Goal: Task Accomplishment & Management: Use online tool/utility

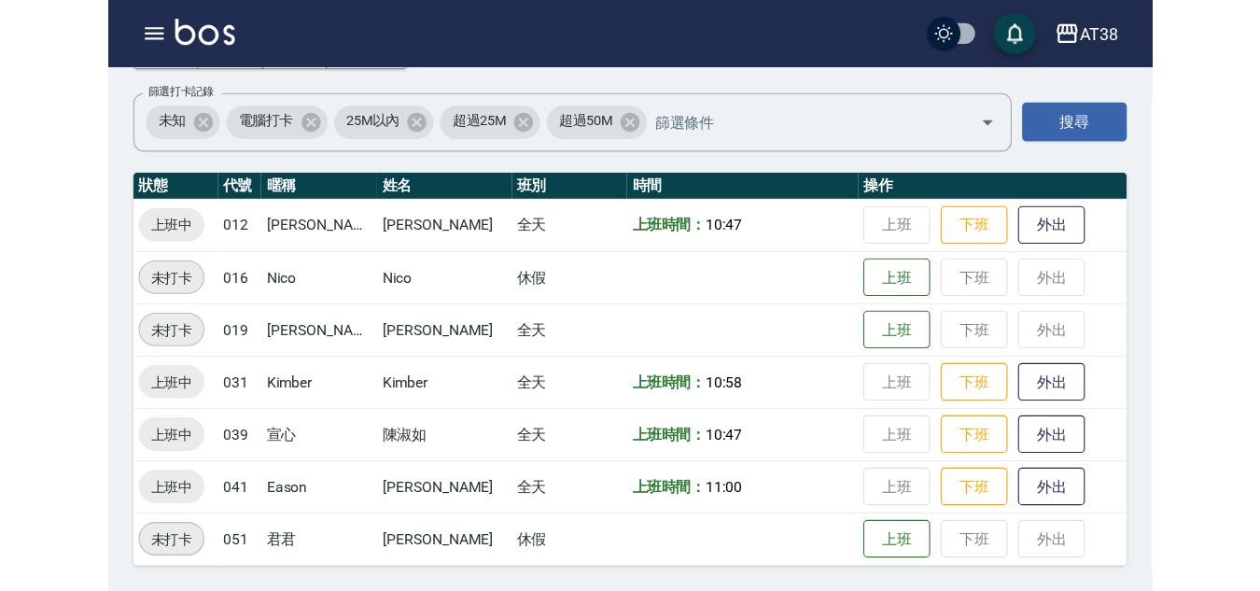
scroll to position [61, 0]
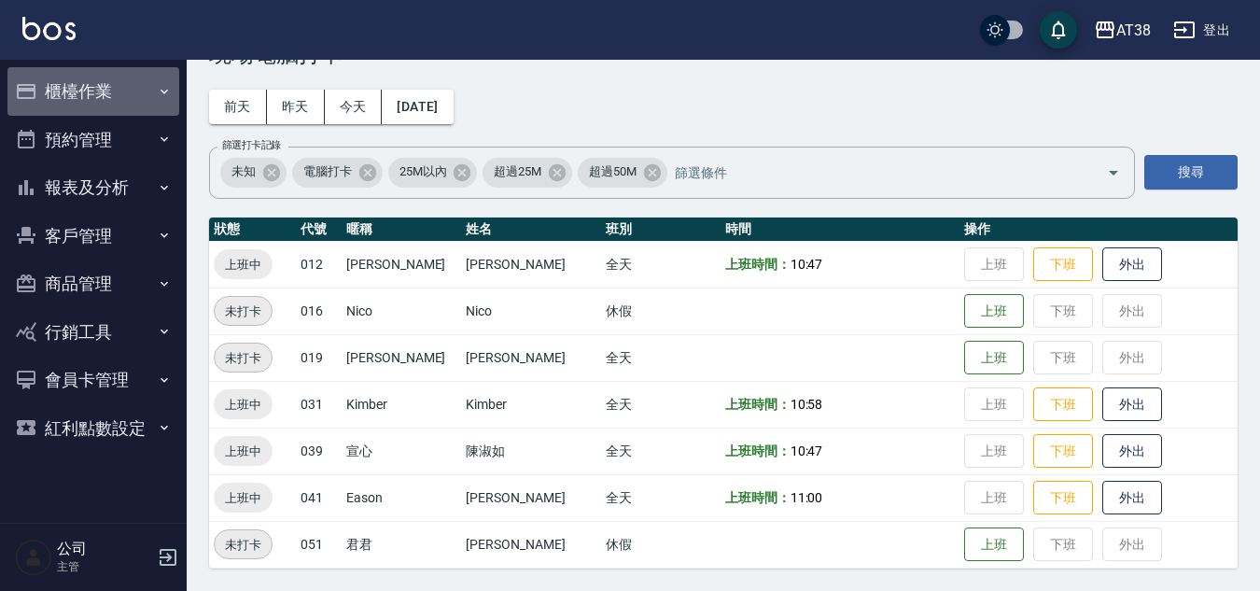
click at [104, 84] on button "櫃檯作業" at bounding box center [93, 91] width 172 height 49
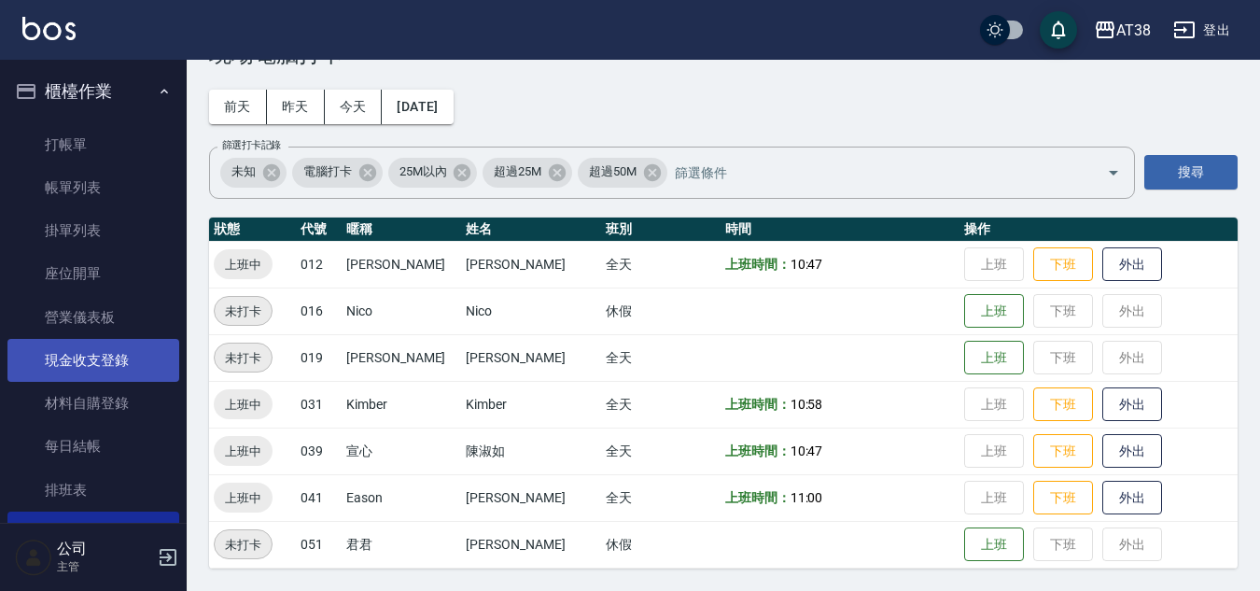
click at [55, 356] on link "現金收支登錄" at bounding box center [93, 360] width 172 height 43
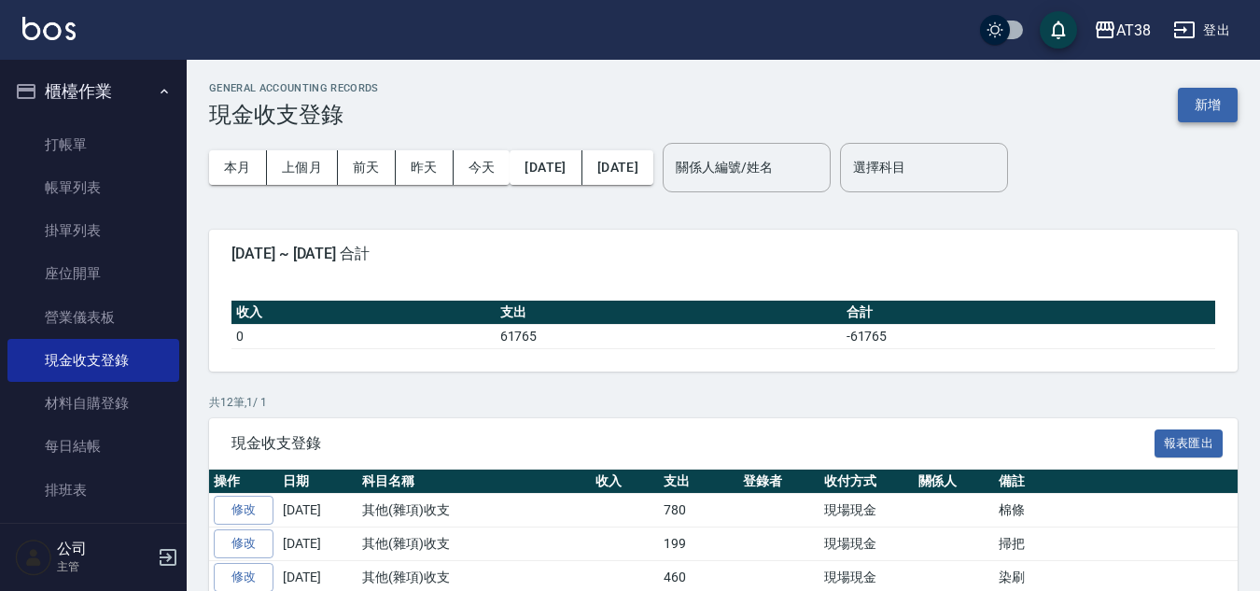
click at [930, 89] on button "新增" at bounding box center [1208, 105] width 60 height 35
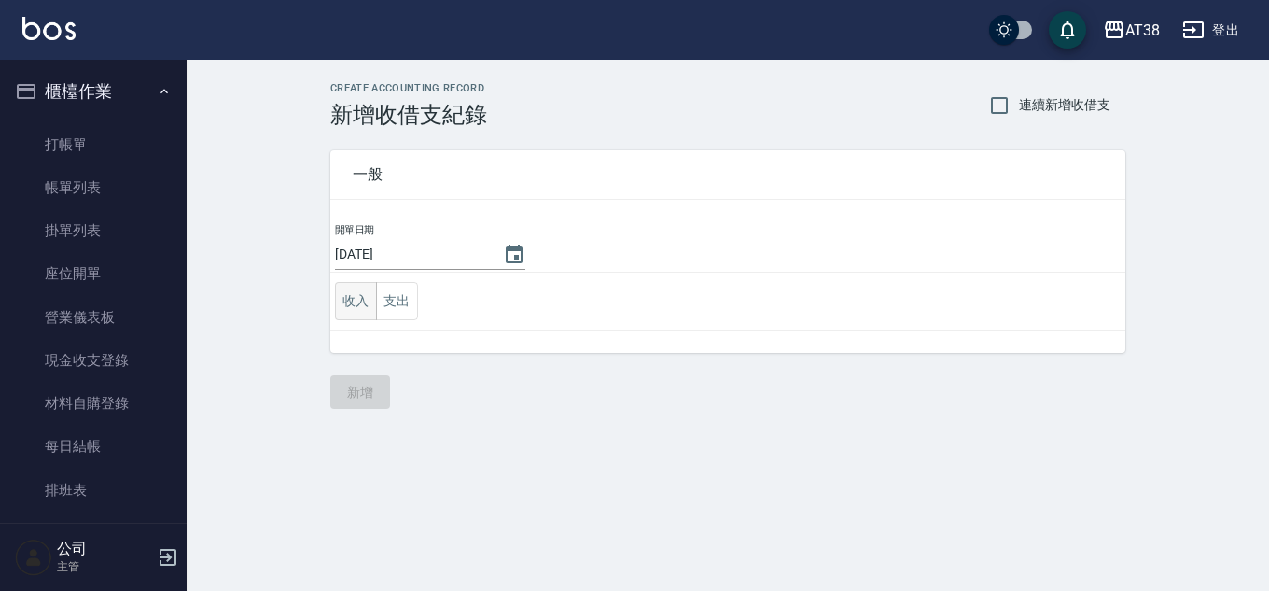
click at [364, 302] on button "收入" at bounding box center [356, 301] width 42 height 38
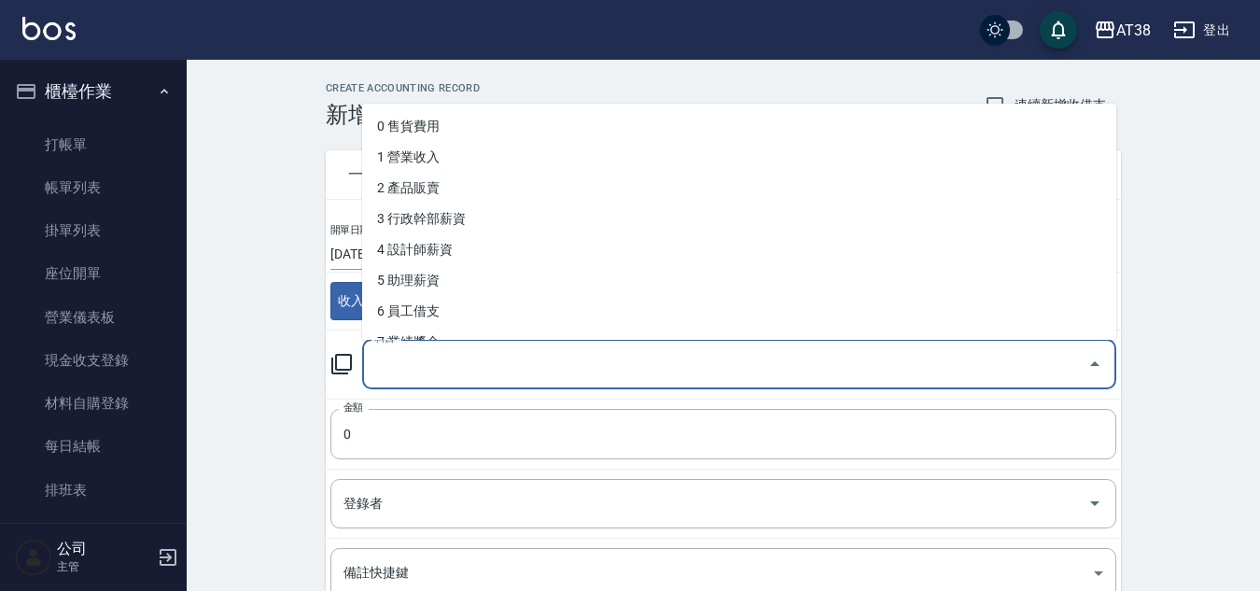
click at [429, 371] on input "科目" at bounding box center [724, 364] width 709 height 33
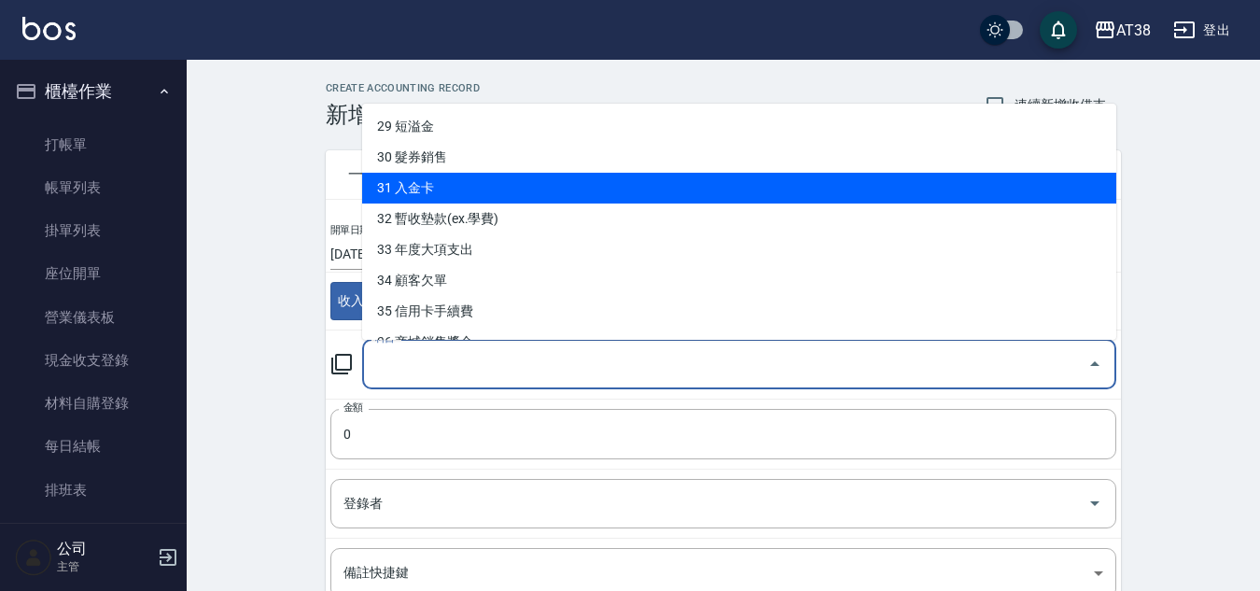
scroll to position [918, 0]
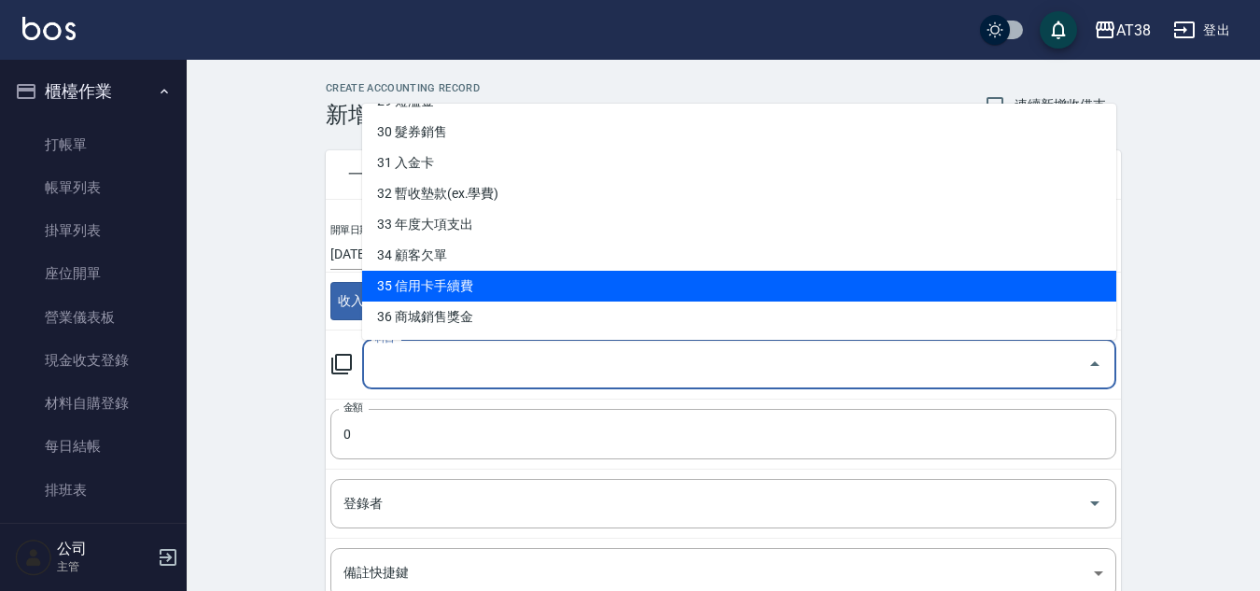
click at [449, 288] on li "35 信用卡手續費" at bounding box center [739, 286] width 754 height 31
type input "35 信用卡手續費"
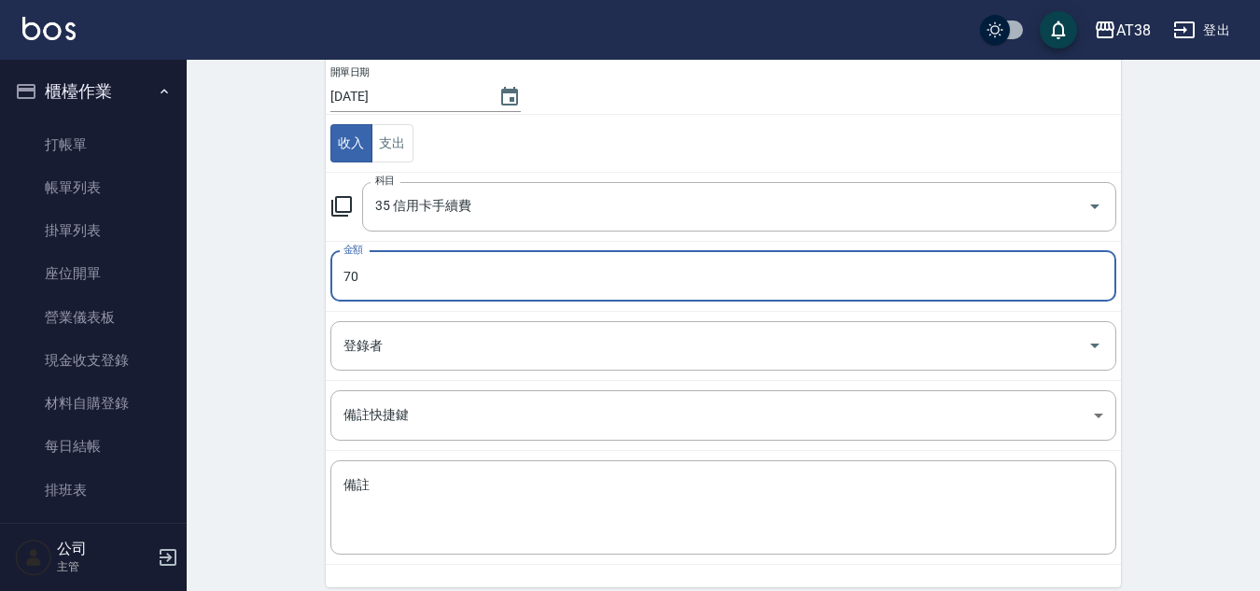
scroll to position [233, 0]
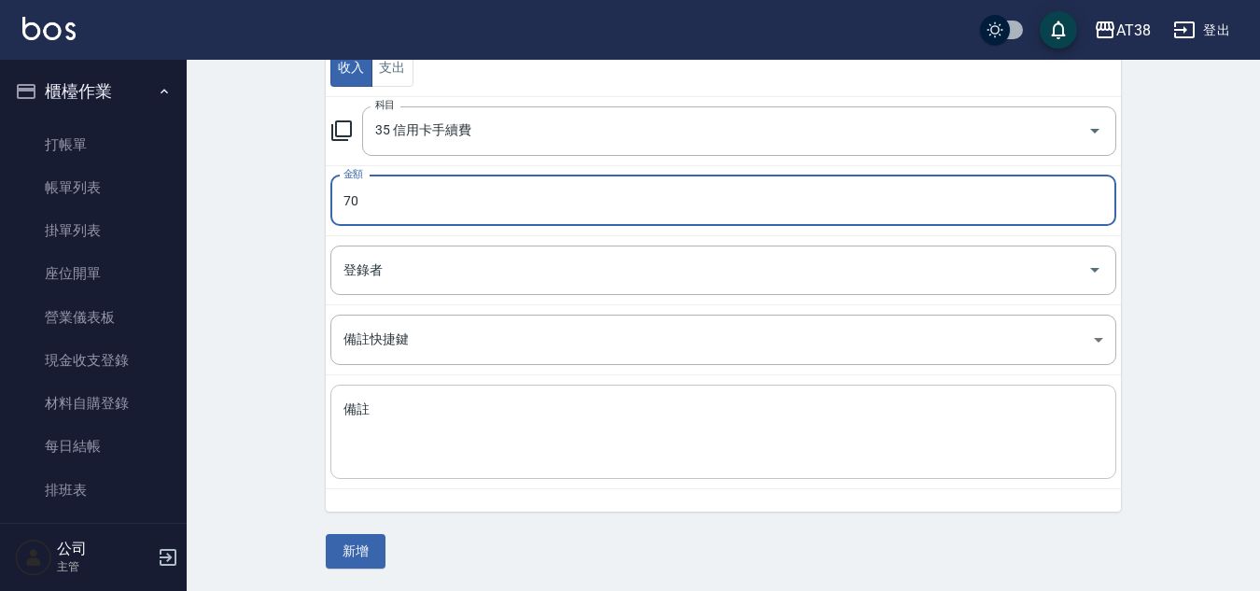
type input "70"
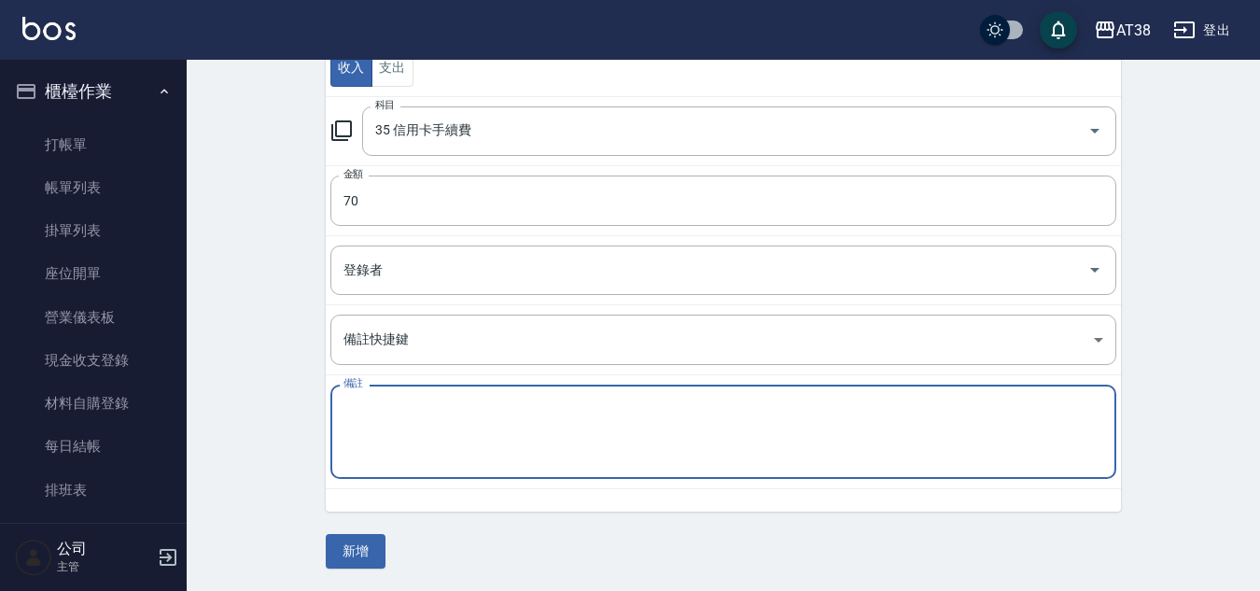
click at [386, 417] on textarea "備註" at bounding box center [723, 431] width 760 height 63
click at [409, 417] on textarea "客副副" at bounding box center [723, 431] width 760 height 63
type textarea "M客付"
click at [351, 526] on button "新增" at bounding box center [356, 551] width 60 height 35
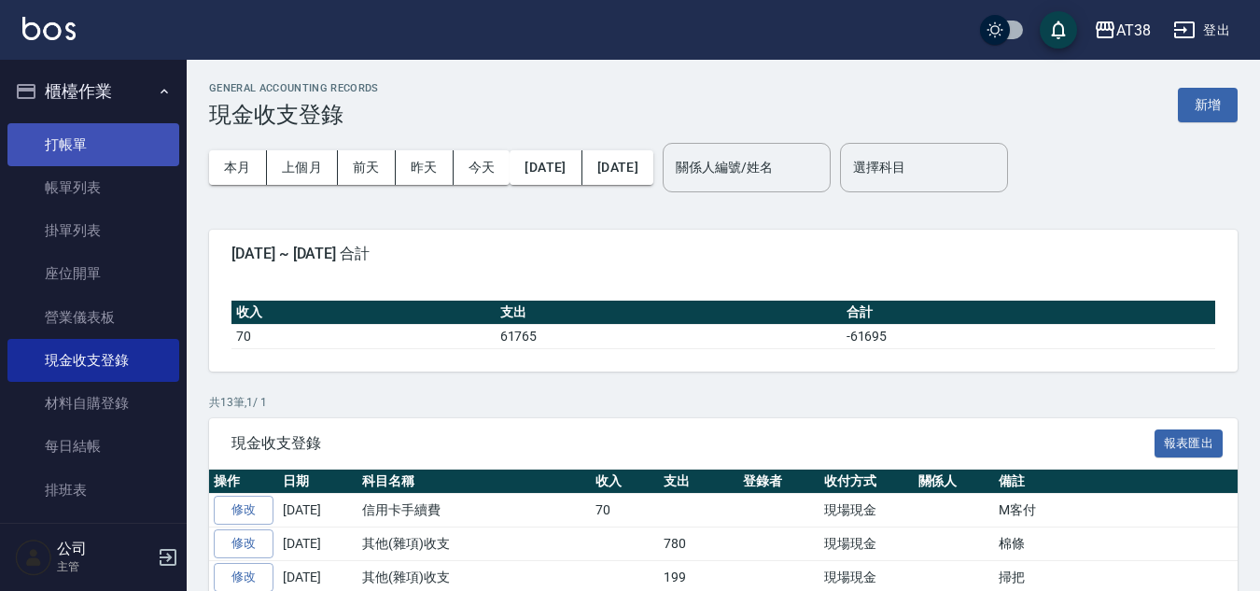
click at [65, 147] on link "打帳單" at bounding box center [93, 144] width 172 height 43
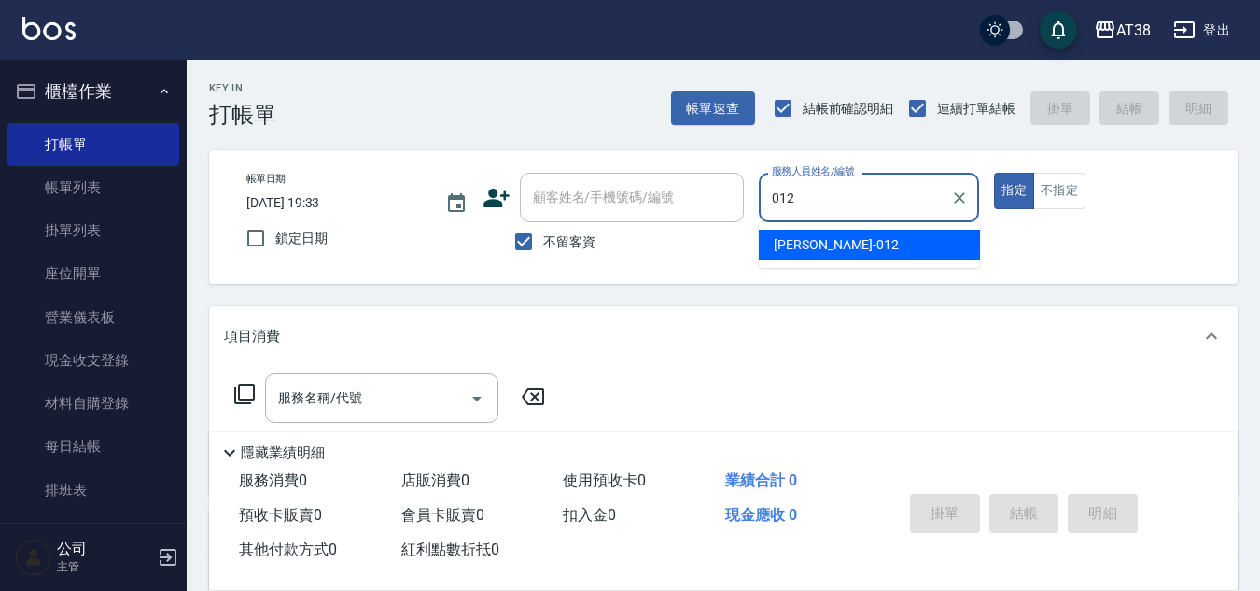
type input "[PERSON_NAME]-012"
type button "true"
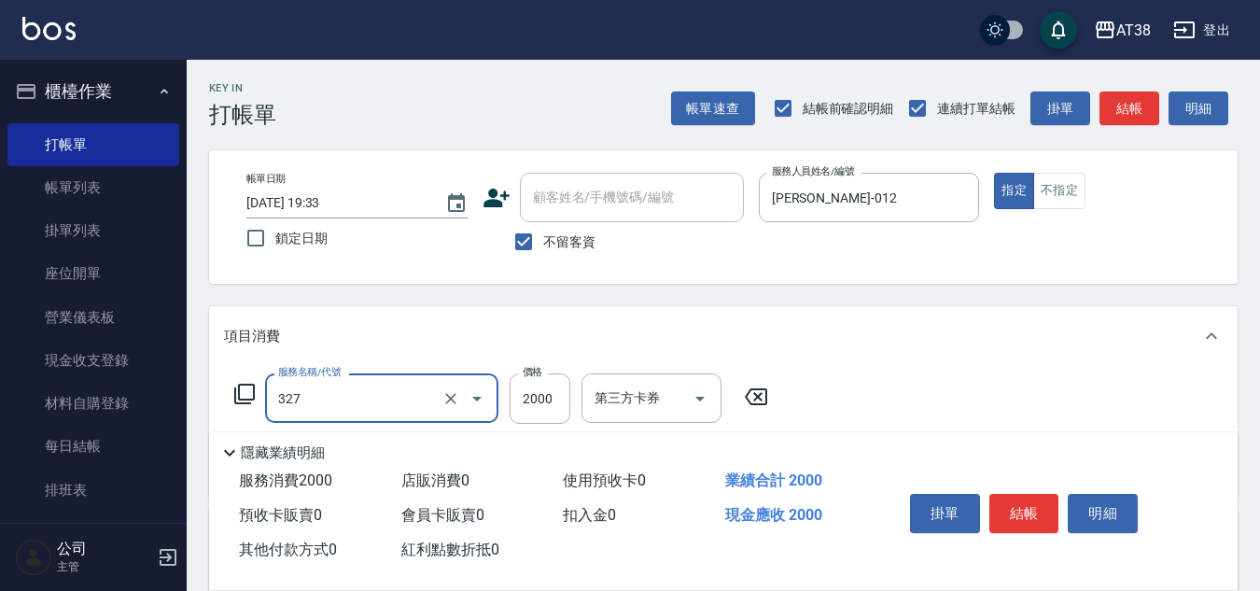
type input "溫塑燙(327)"
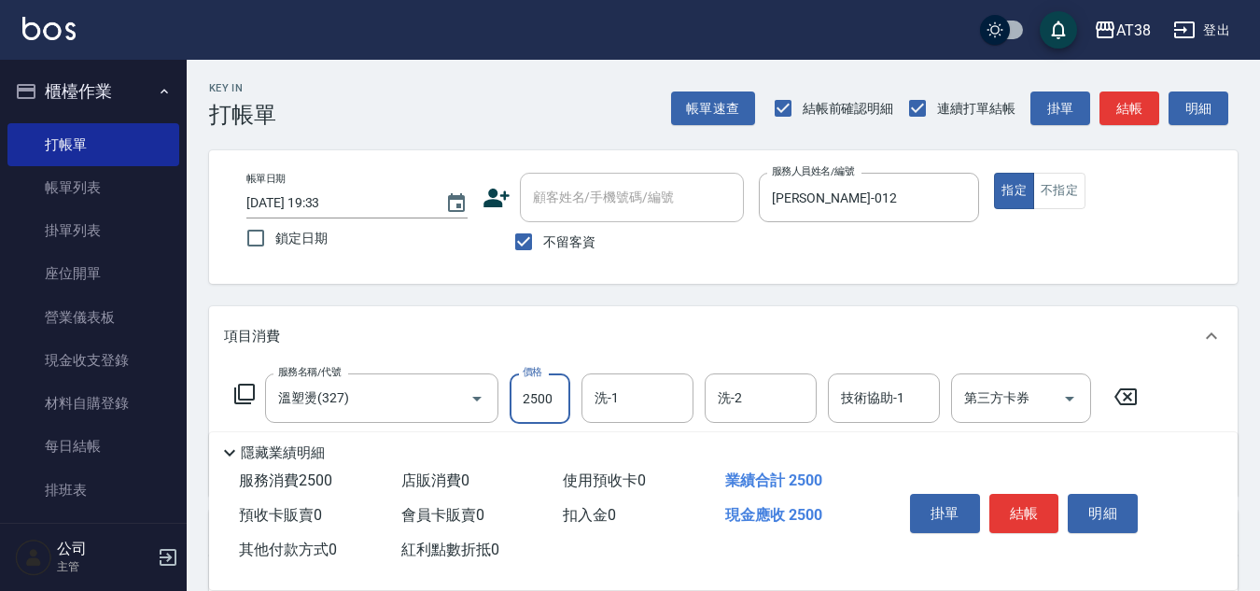
type input "2500"
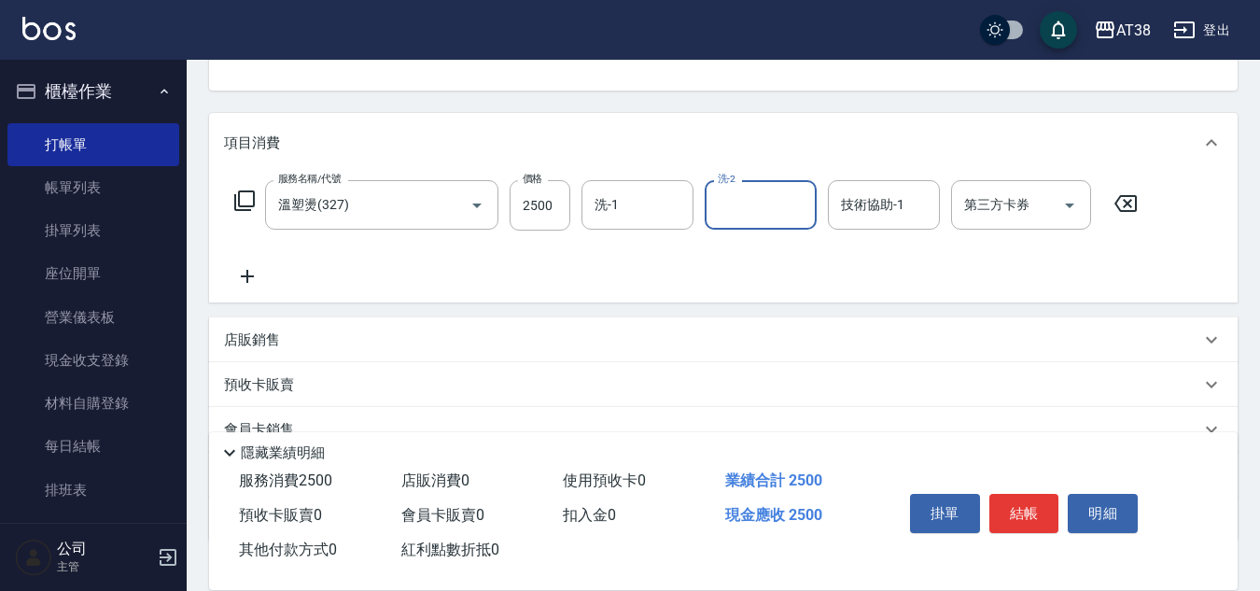
scroll to position [323, 0]
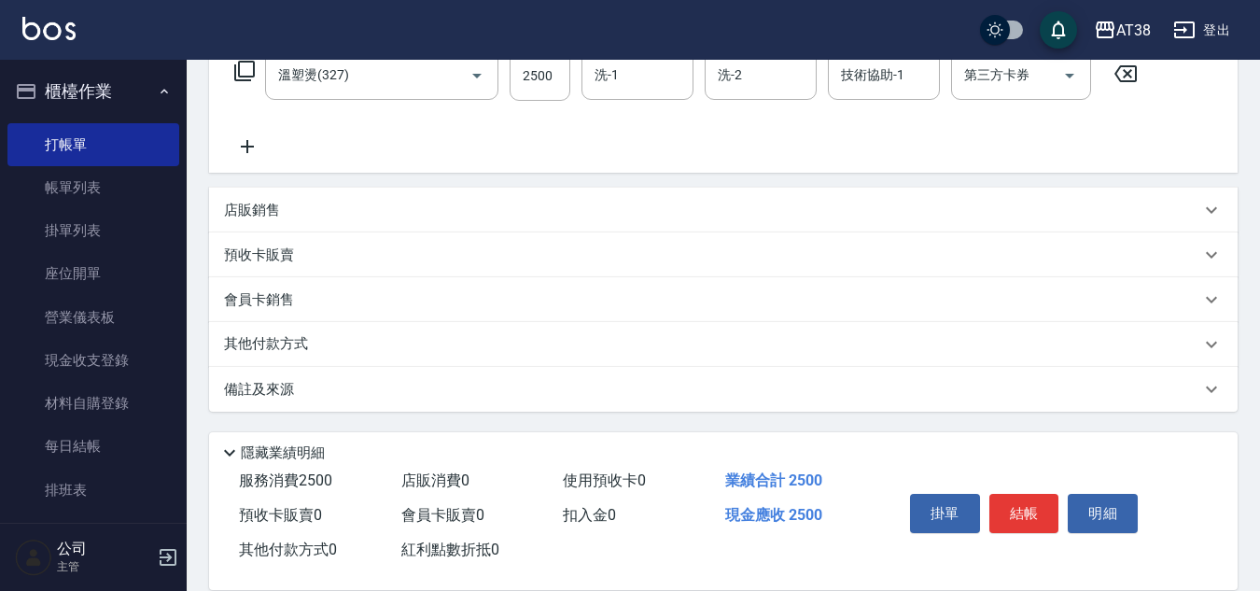
click at [280, 334] on p "其他付款方式" at bounding box center [270, 344] width 93 height 21
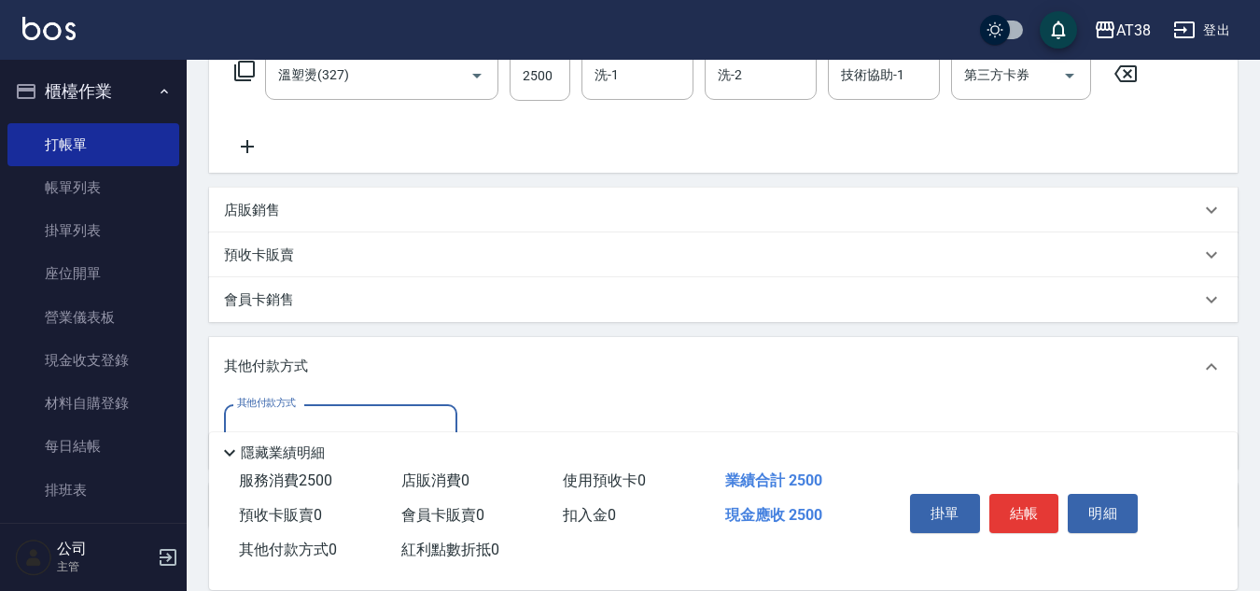
scroll to position [440, 0]
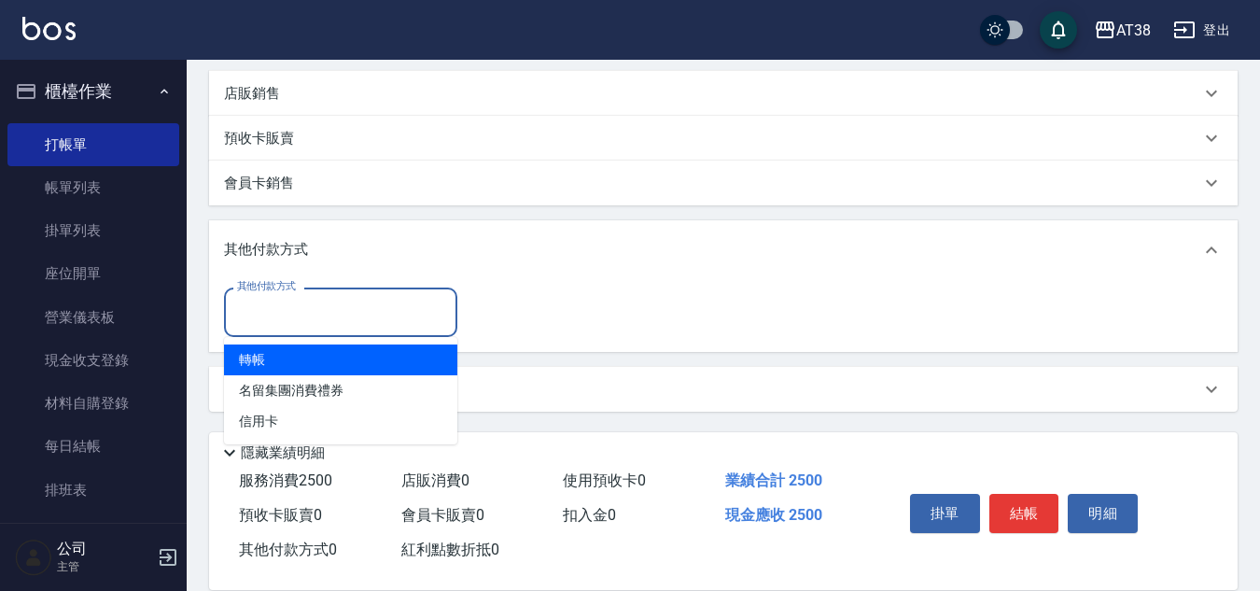
click at [261, 313] on input "其他付款方式" at bounding box center [340, 312] width 216 height 33
click at [255, 364] on span "轉帳" at bounding box center [340, 359] width 233 height 31
type input "轉帳"
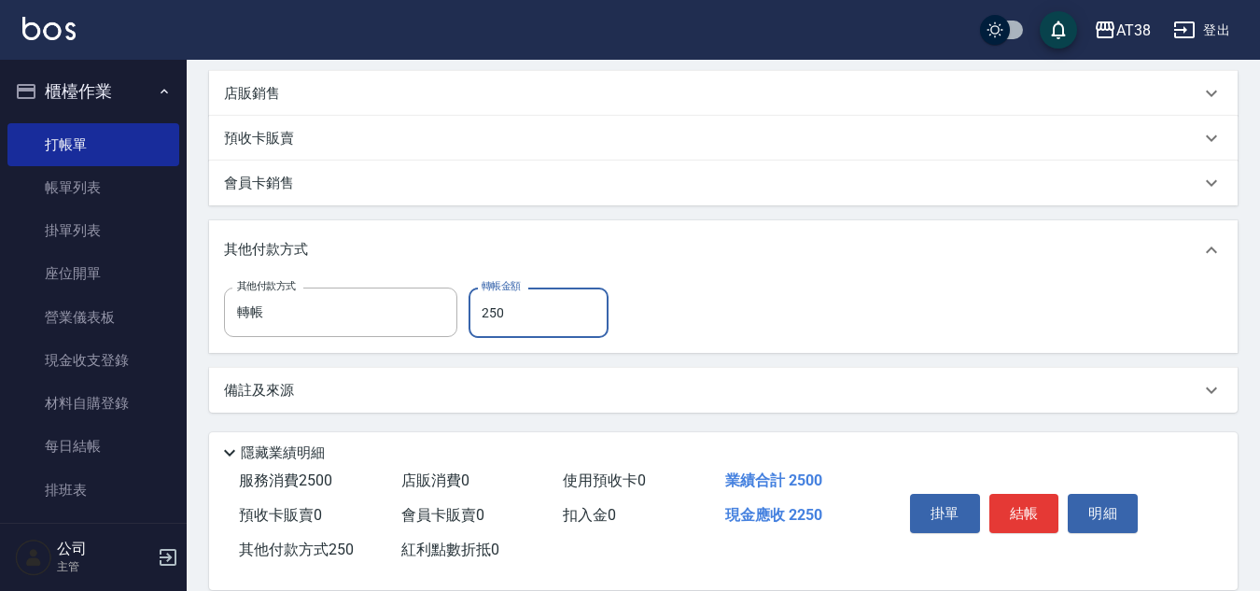
type input "2500"
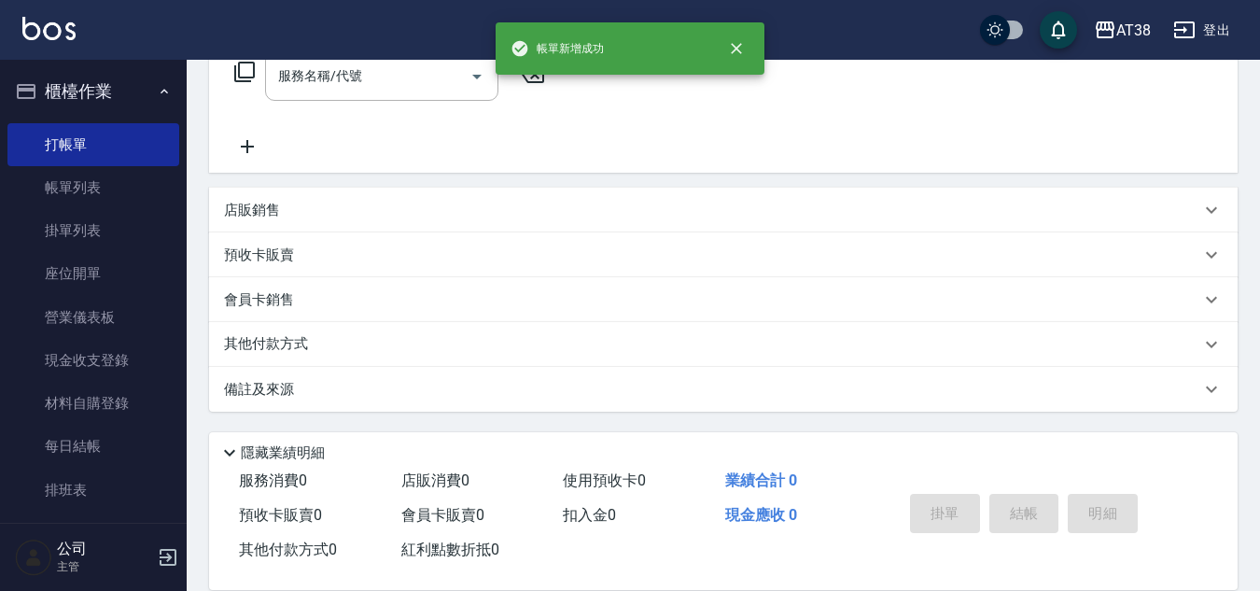
scroll to position [0, 0]
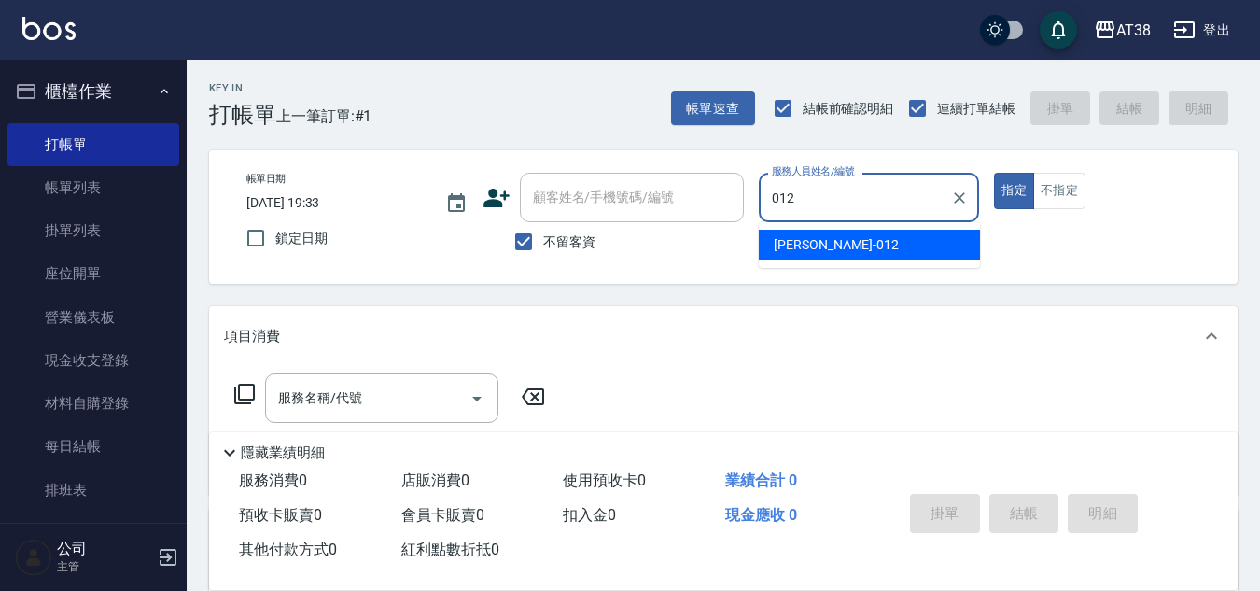
type input "[PERSON_NAME]-012"
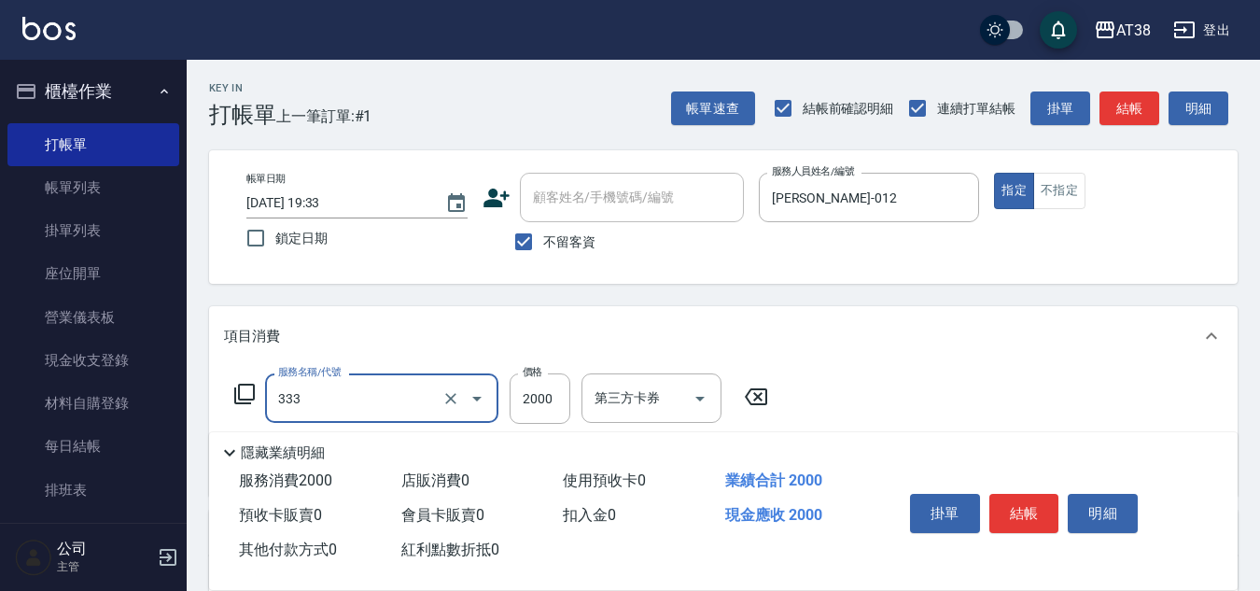
type input "網路燙髮(333)"
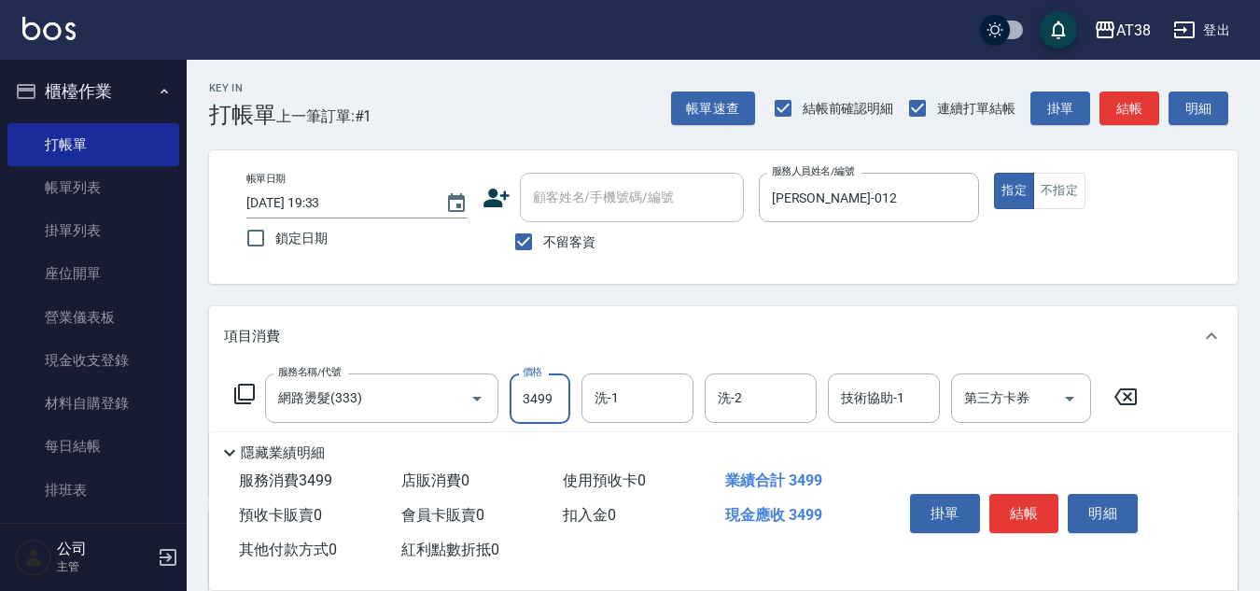
type input "3499"
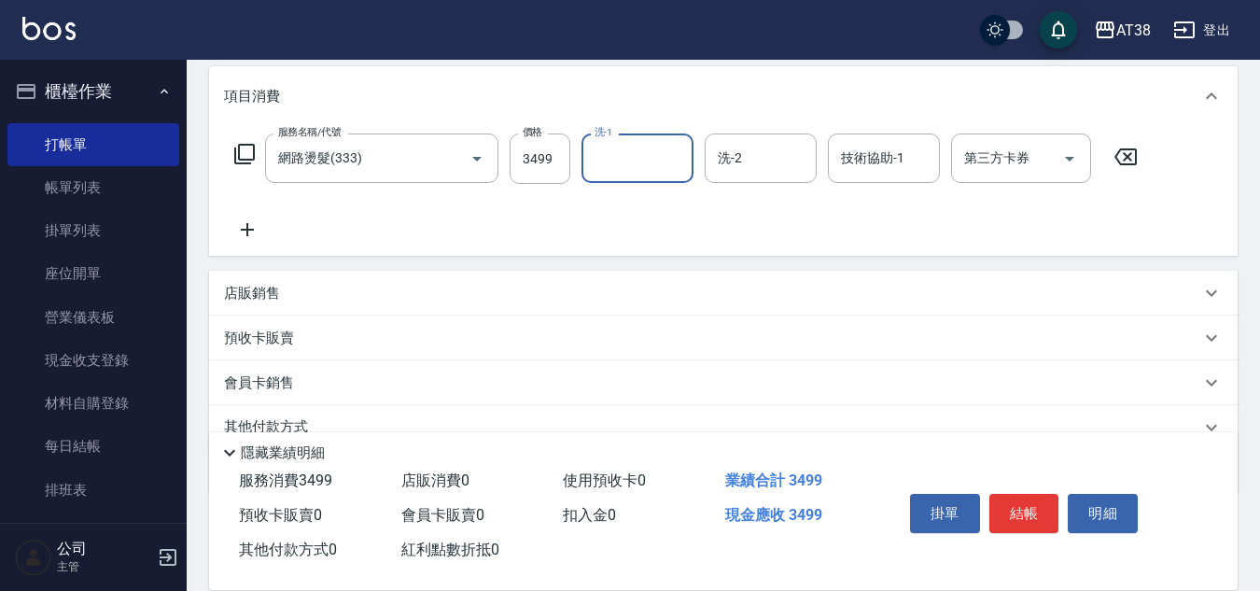
scroll to position [323, 0]
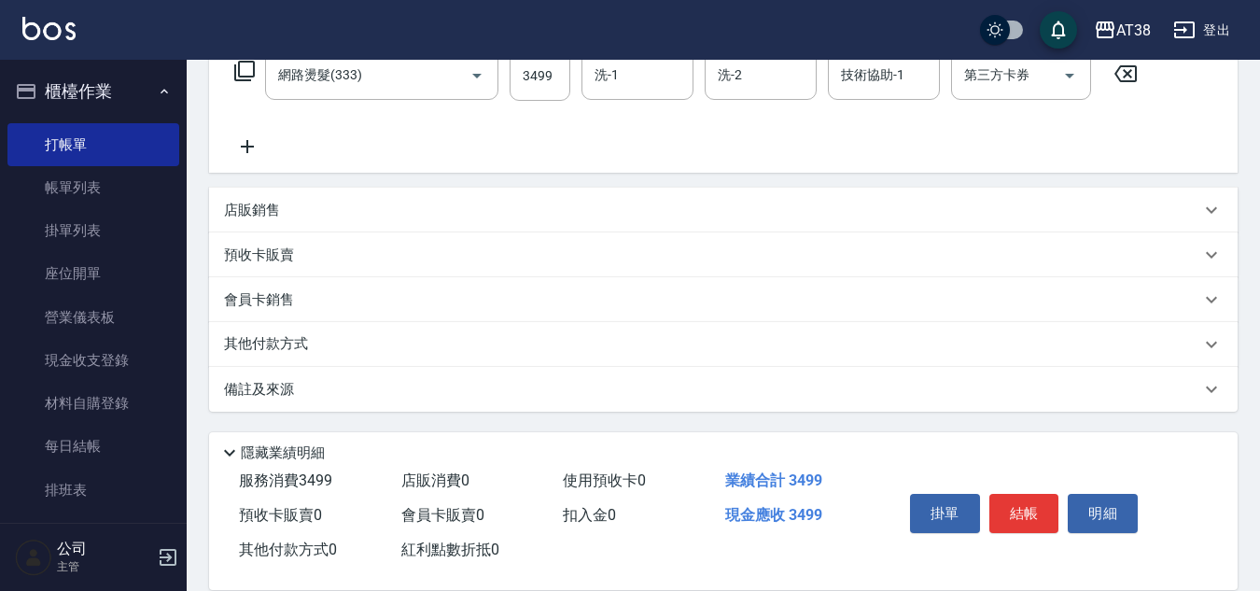
click at [295, 343] on p "其他付款方式" at bounding box center [270, 344] width 93 height 21
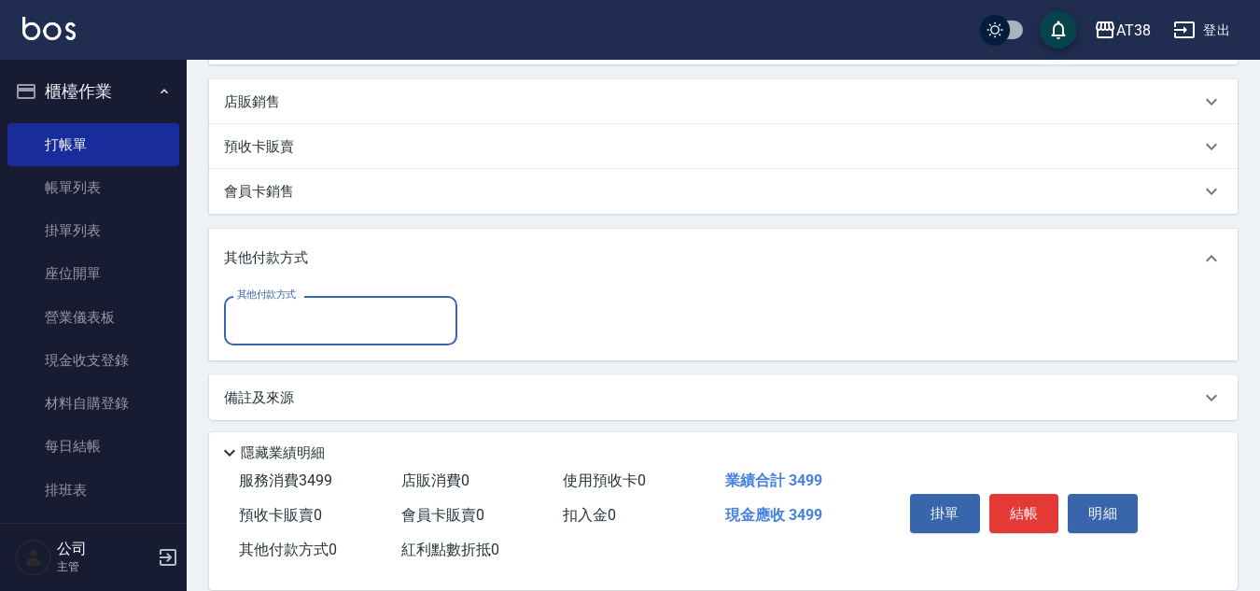
scroll to position [440, 0]
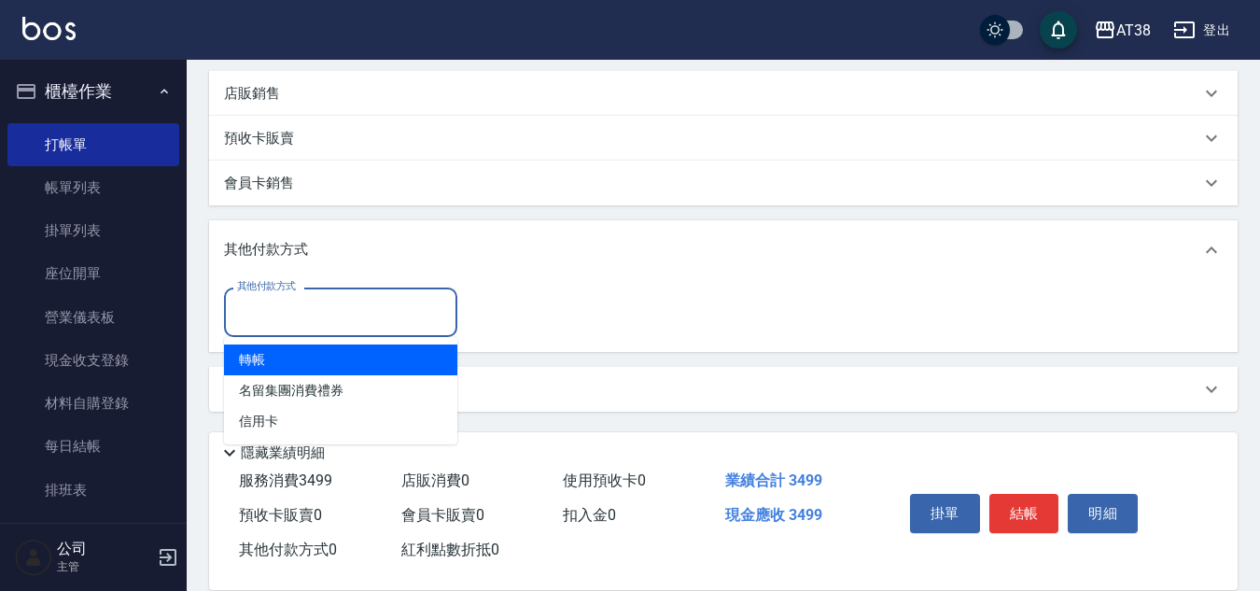
click at [260, 308] on input "其他付款方式" at bounding box center [340, 312] width 216 height 33
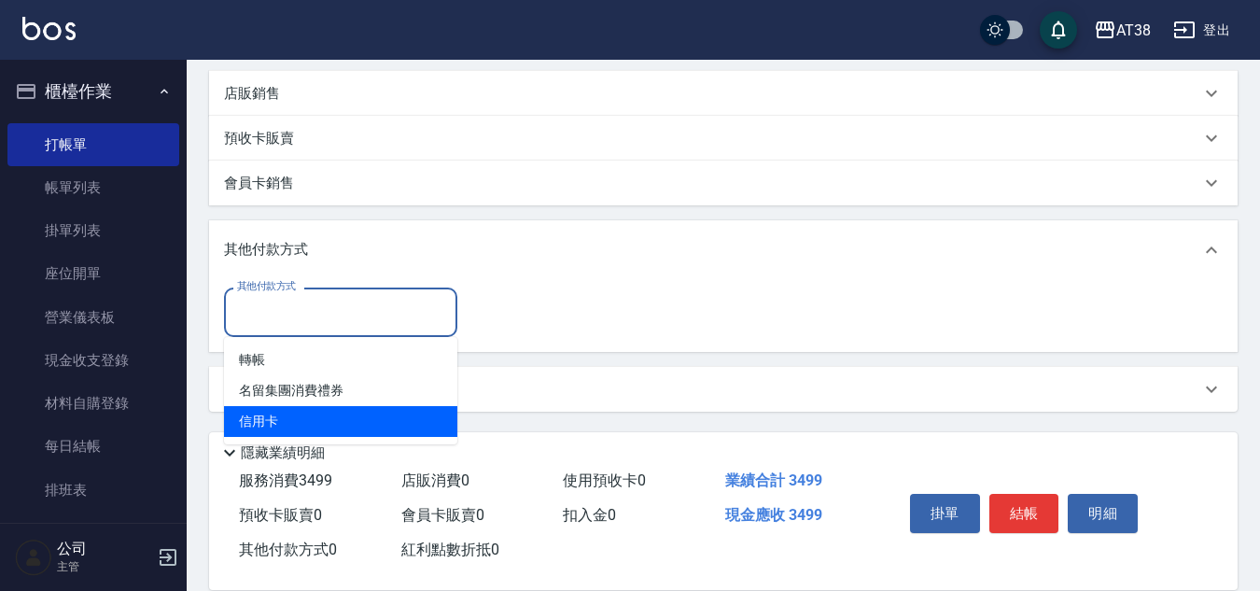
click at [248, 420] on span "信用卡" at bounding box center [340, 421] width 233 height 31
type input "信用卡"
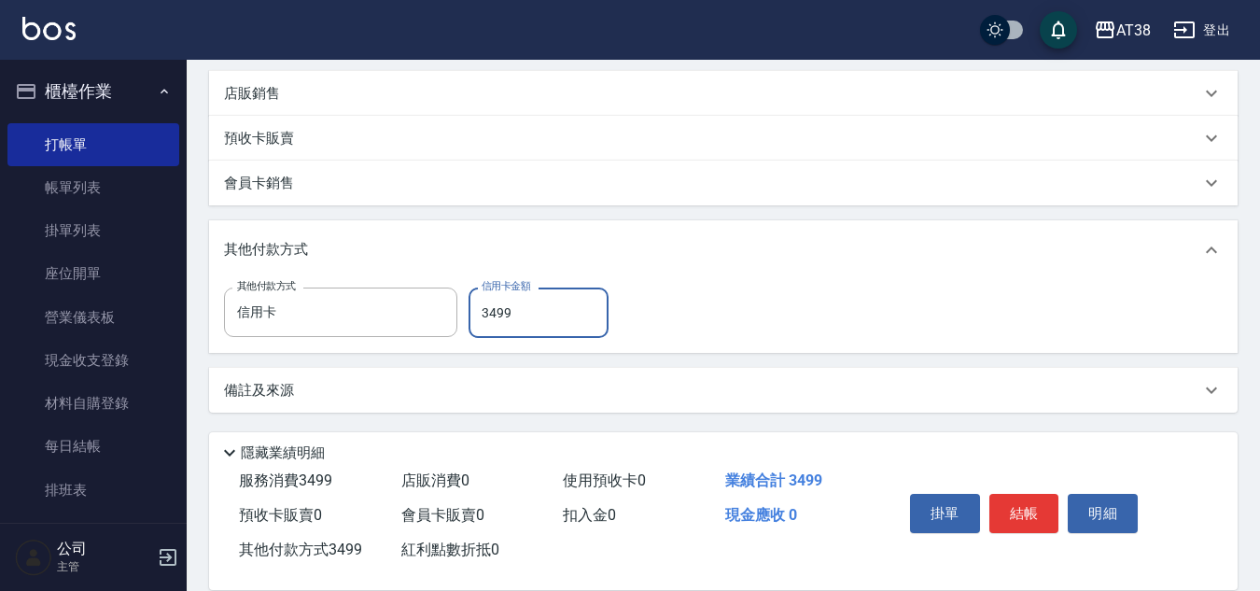
type input "3499"
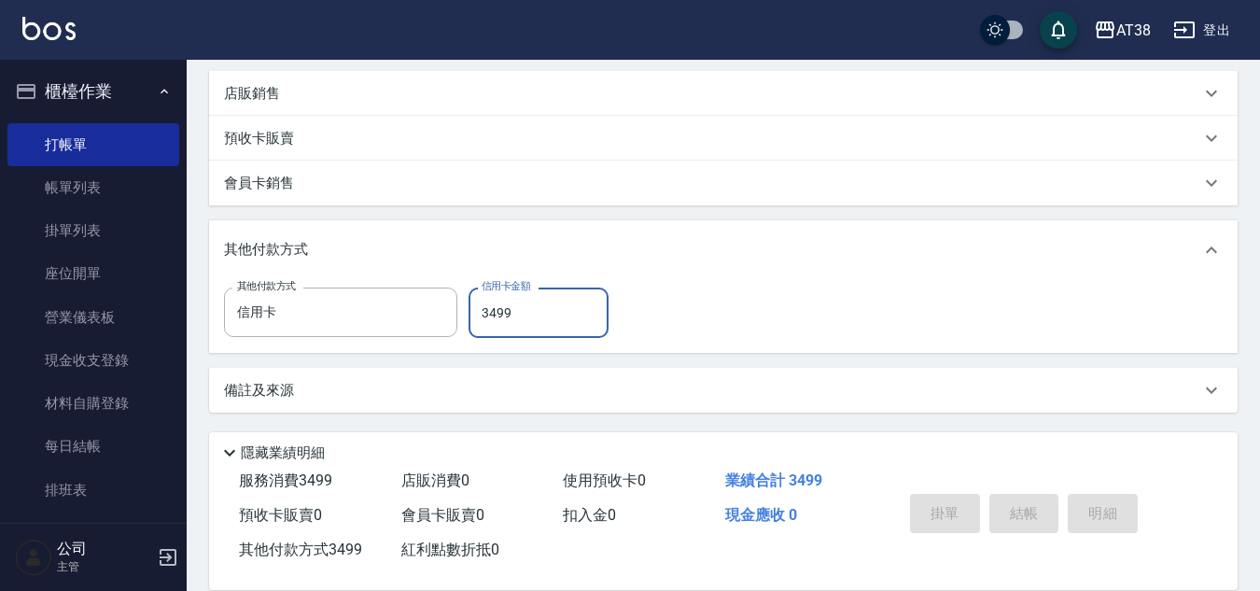
type input "[DATE] 19:35"
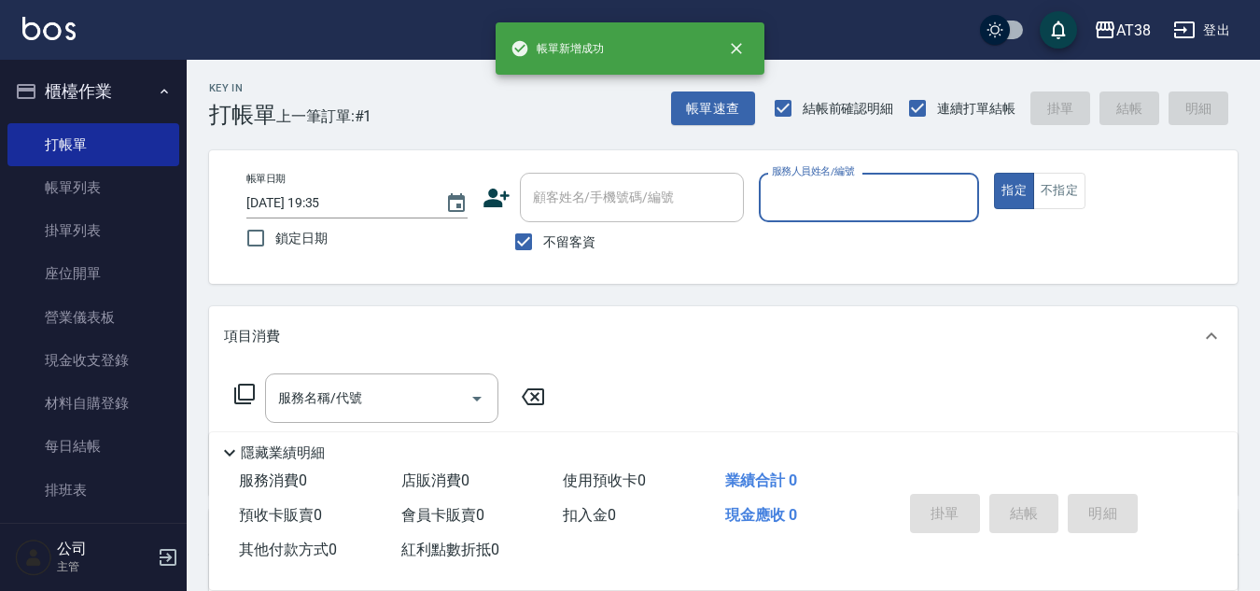
scroll to position [0, 0]
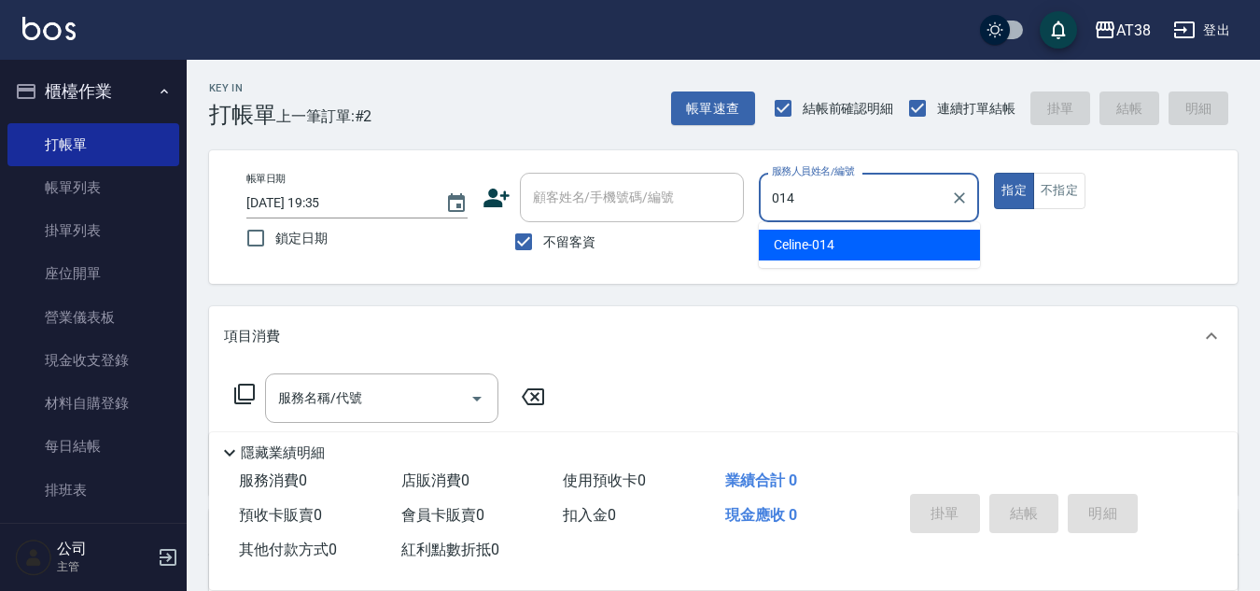
type input "Celine-014"
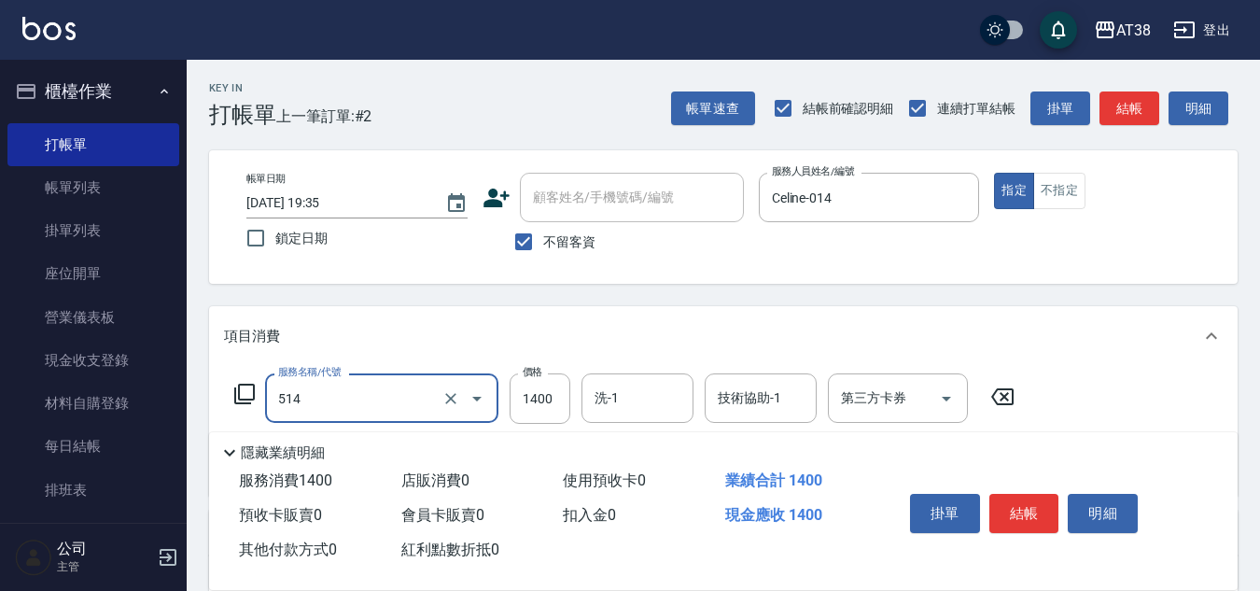
type input "染髮(長)(514)"
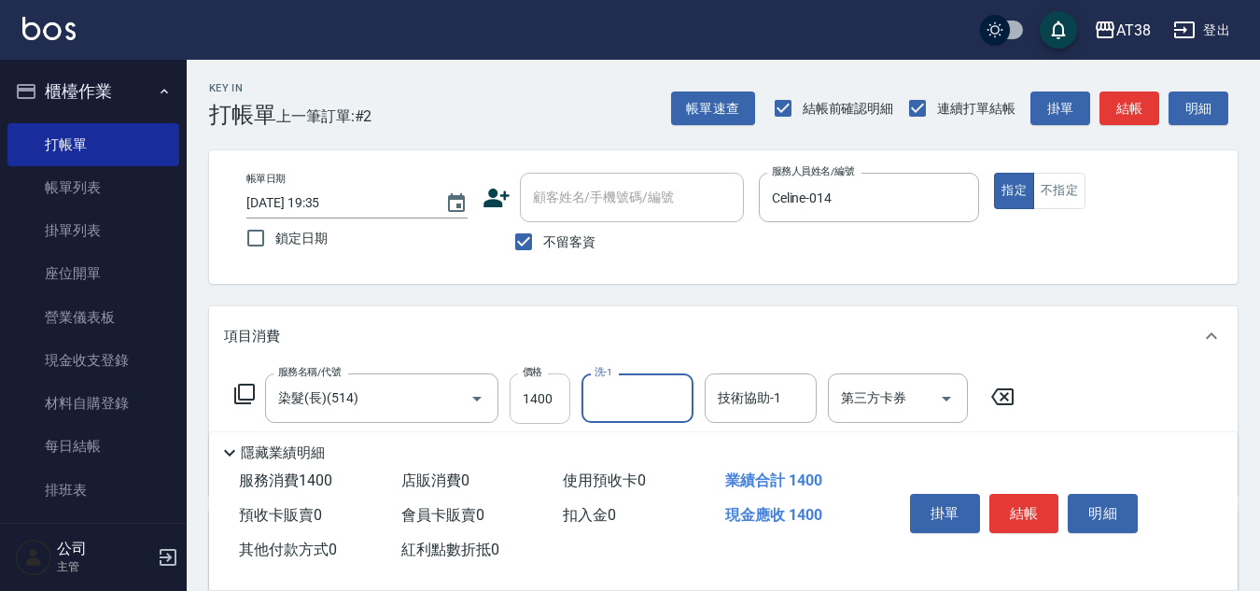
click at [528, 404] on input "1400" at bounding box center [540, 398] width 61 height 50
type input "3800"
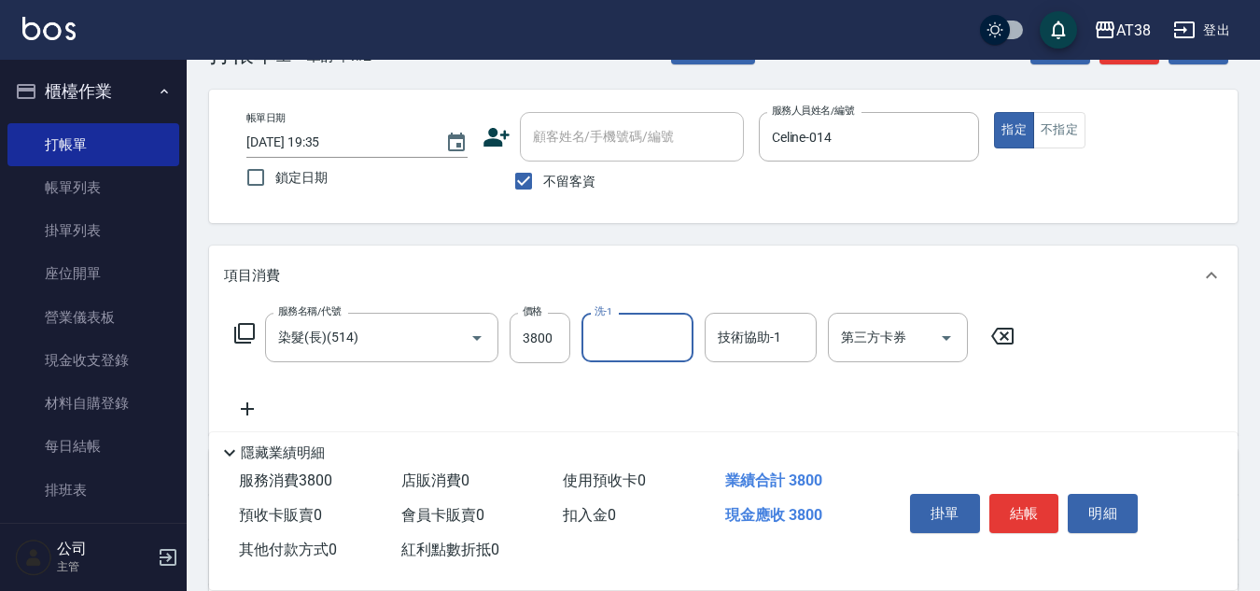
scroll to position [187, 0]
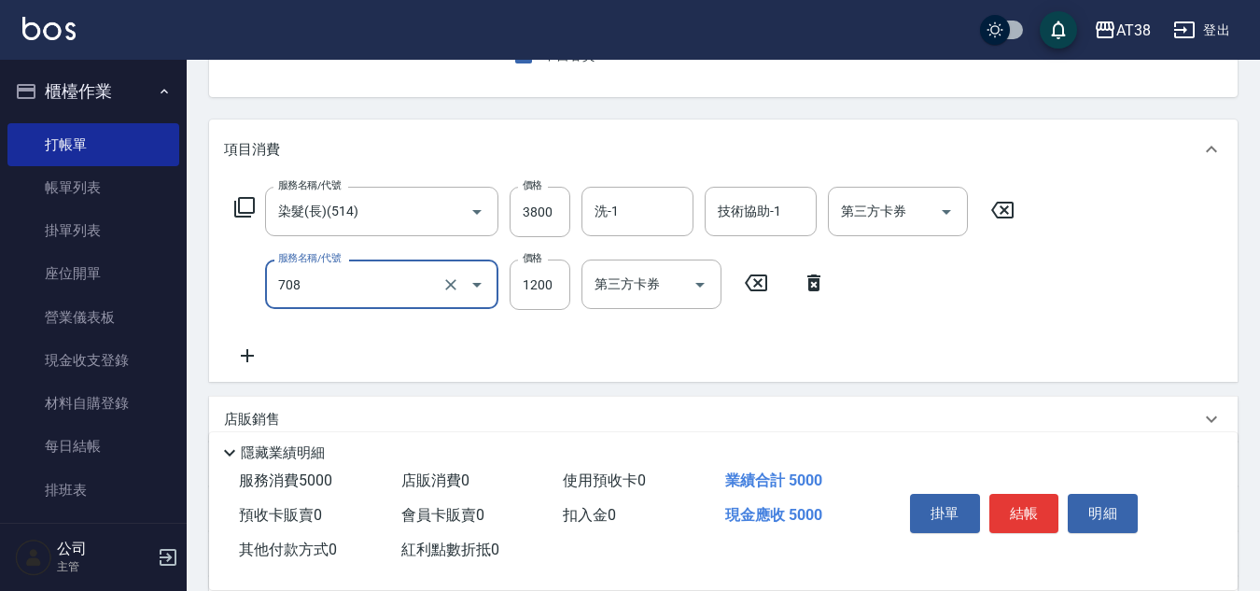
type input "哥德三劑護髮(708)"
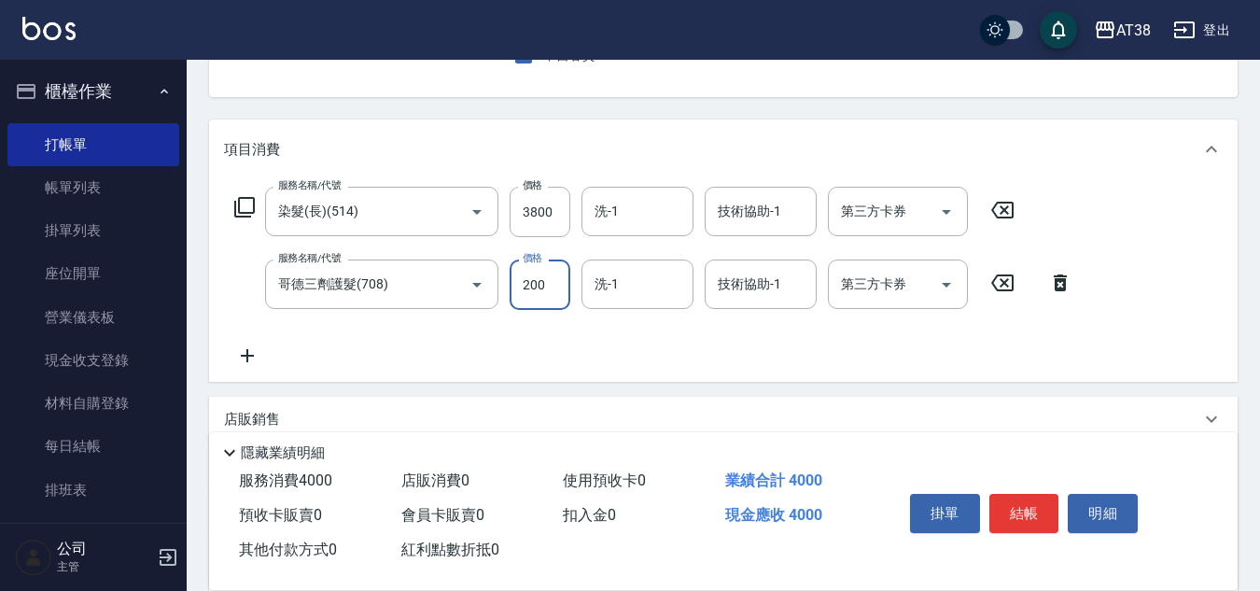
type input "2000"
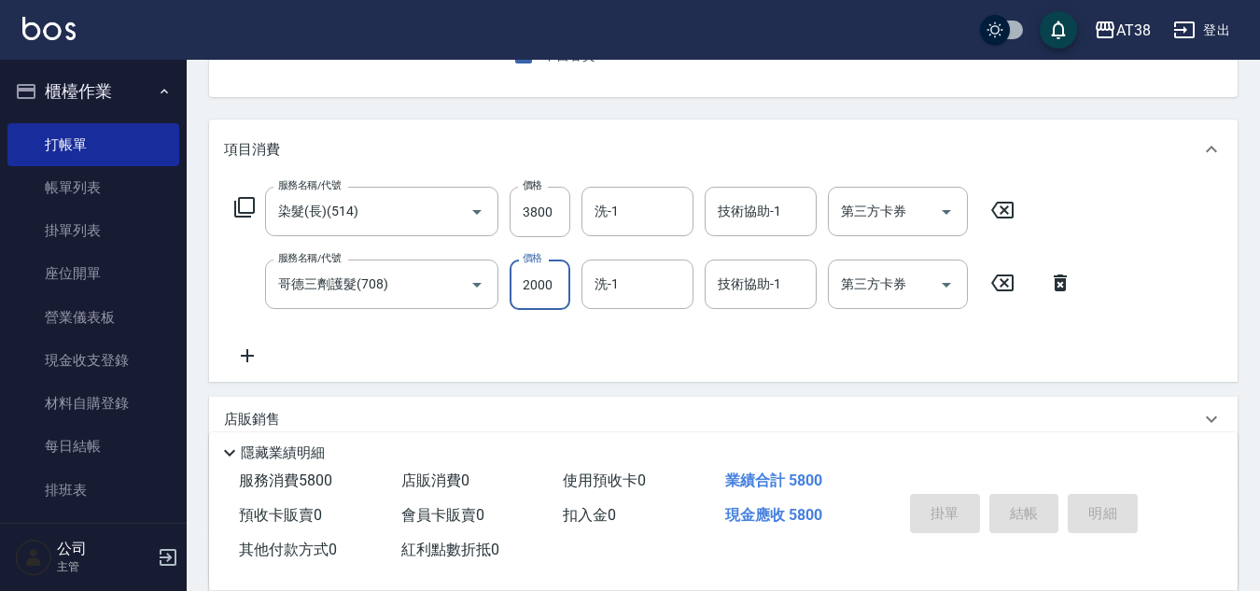
type input "[DATE] 19:36"
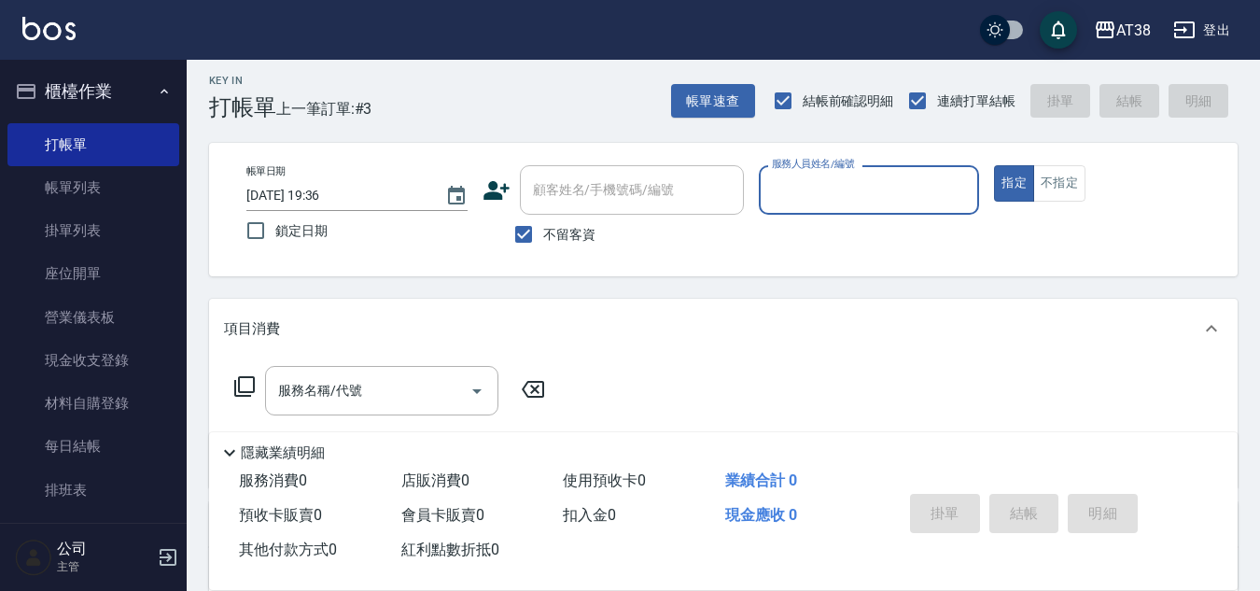
scroll to position [0, 0]
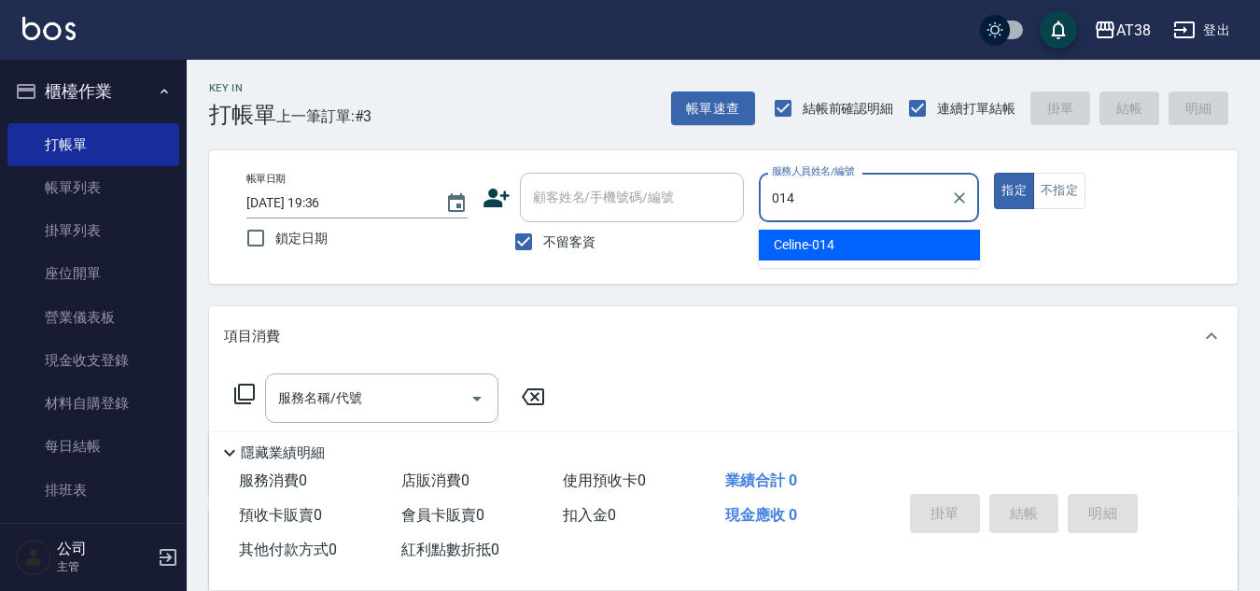
type input "Celine-014"
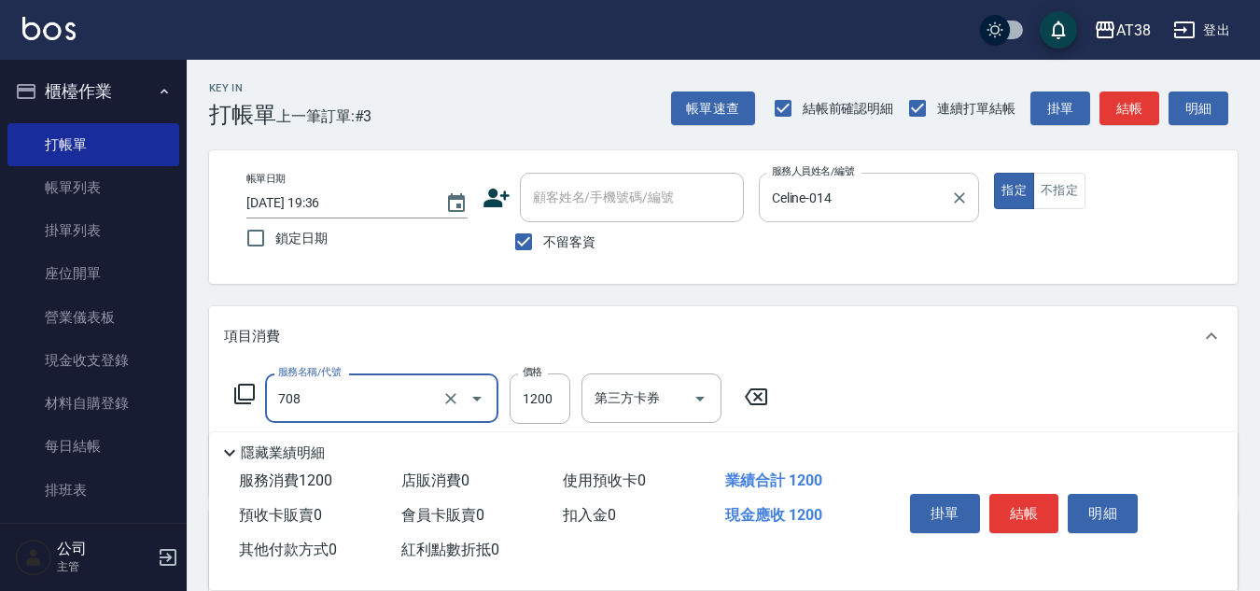
type input "哥德三劑護髮(708)"
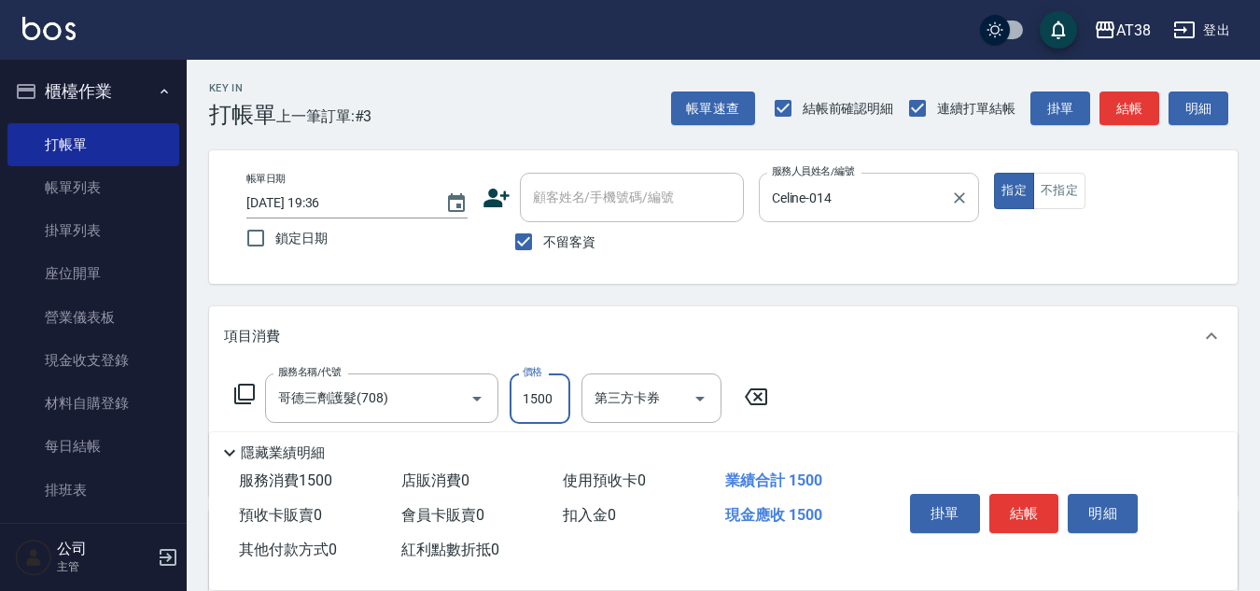
type input "1500"
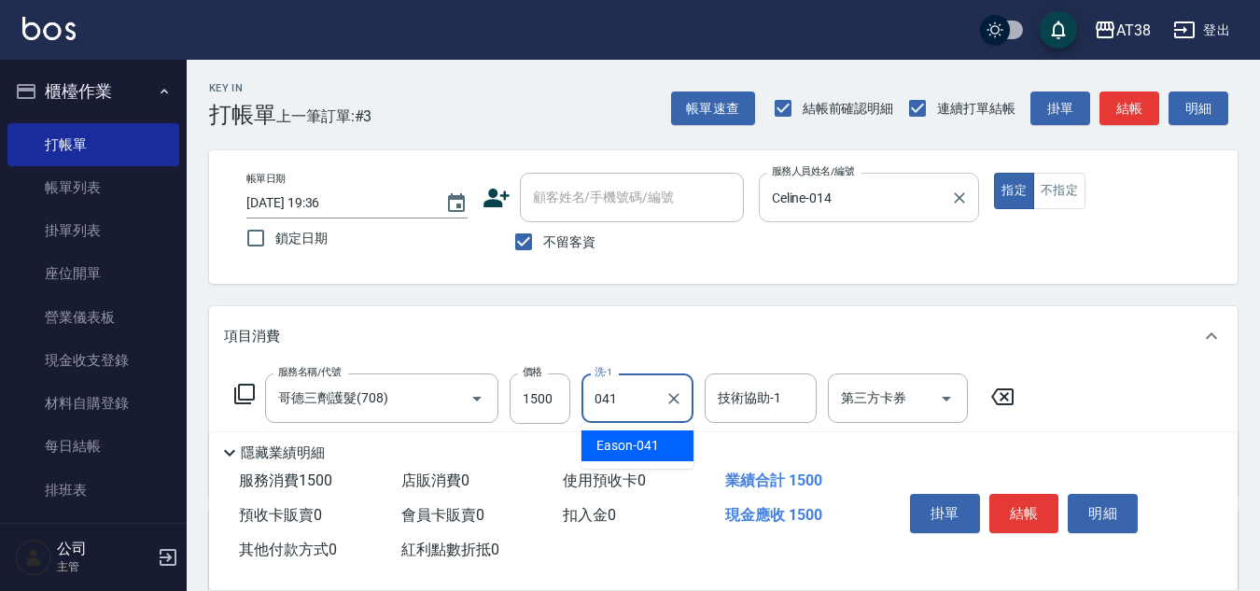
type input "Eason-041"
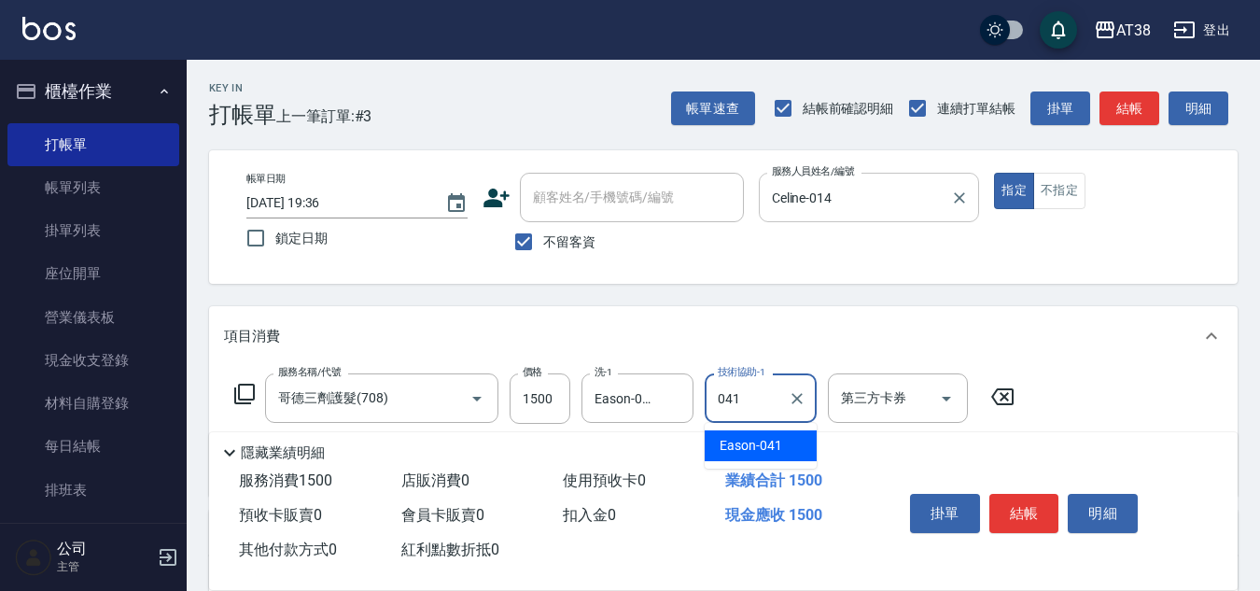
type input "Eason-041"
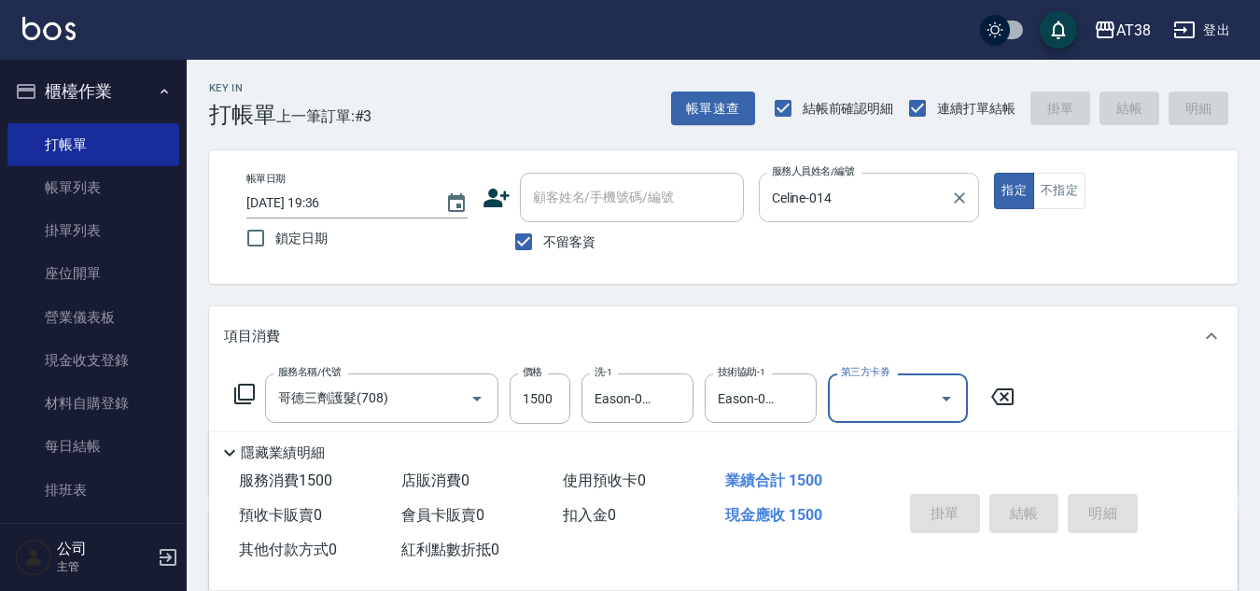
type input "[DATE] 19:37"
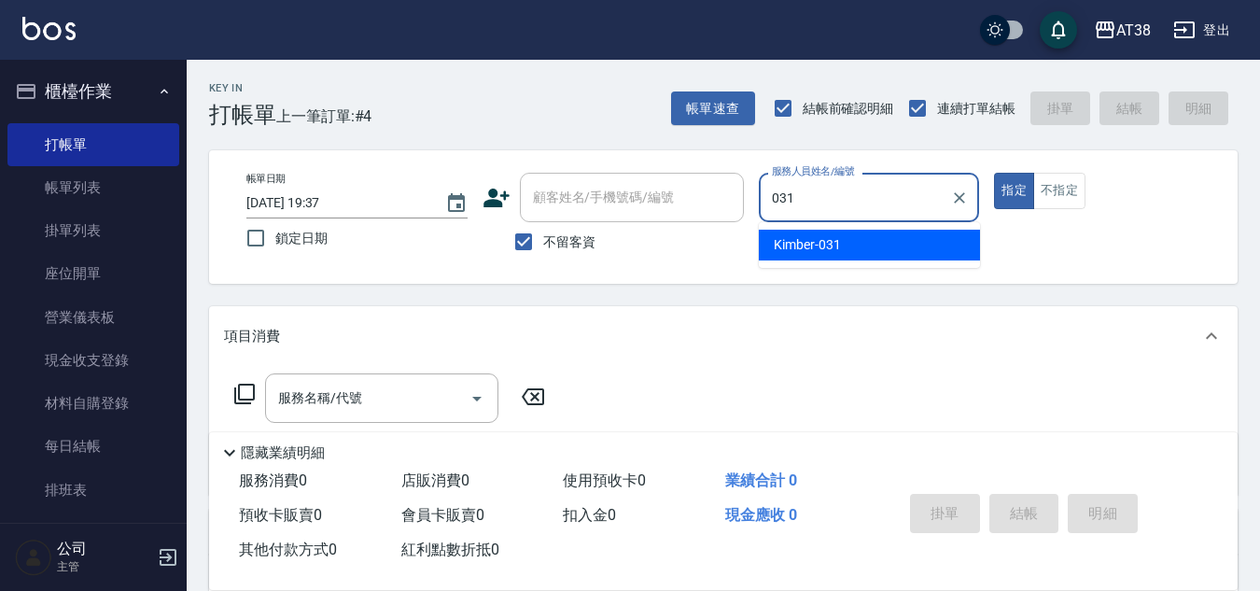
type input "Kimber-031"
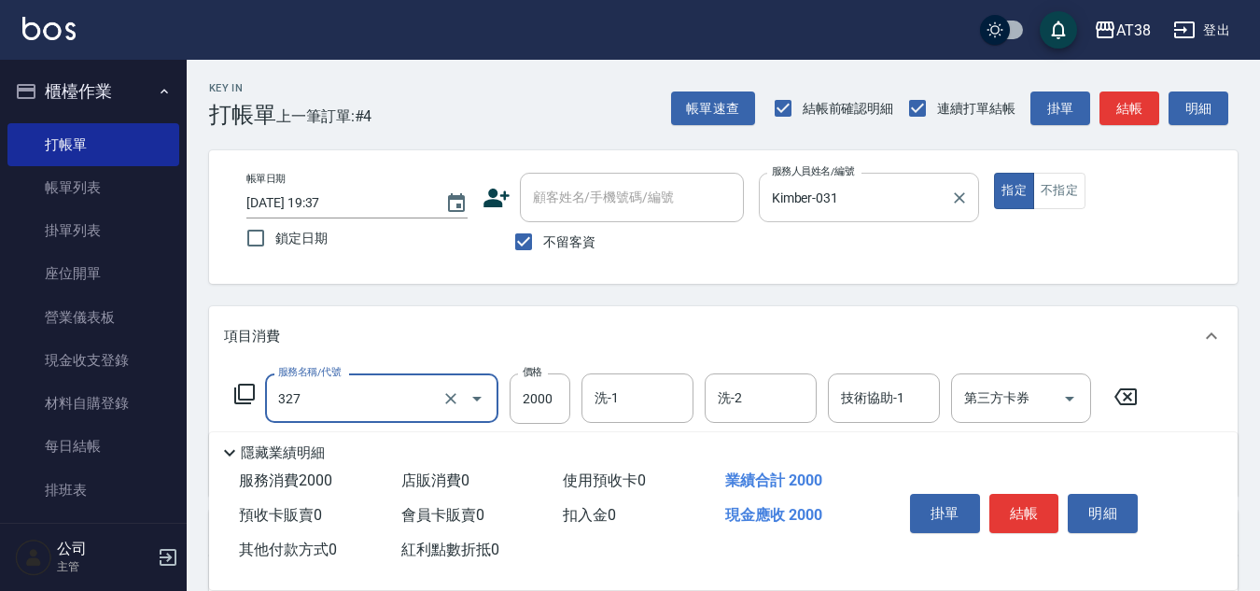
type input "溫塑燙(327)"
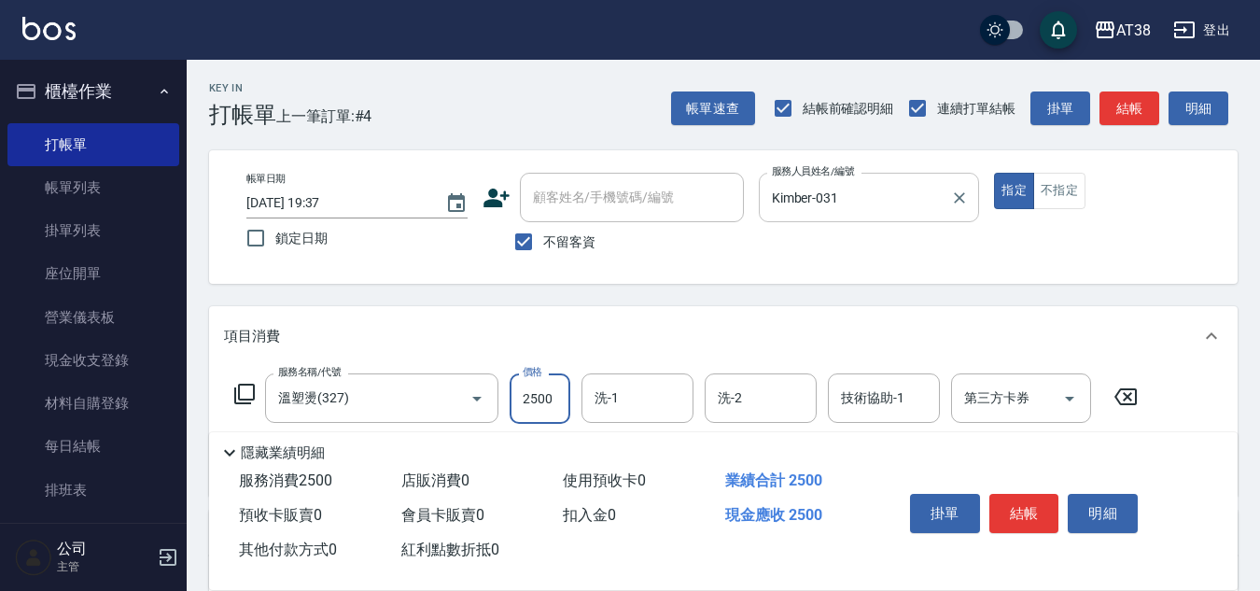
type input "2500"
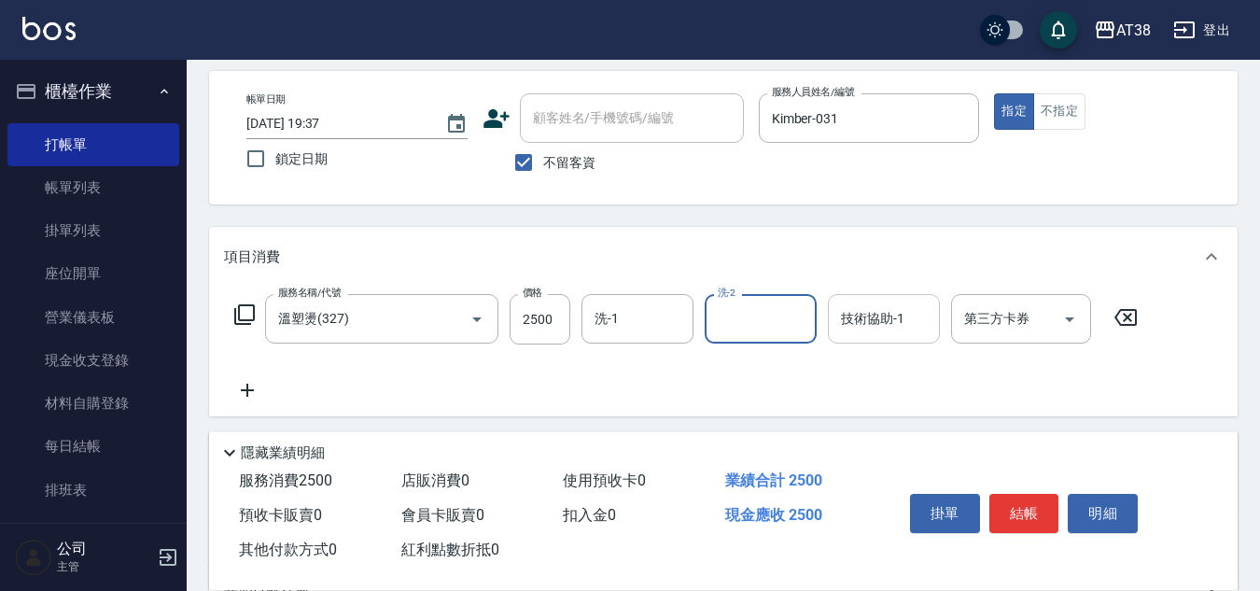
scroll to position [187, 0]
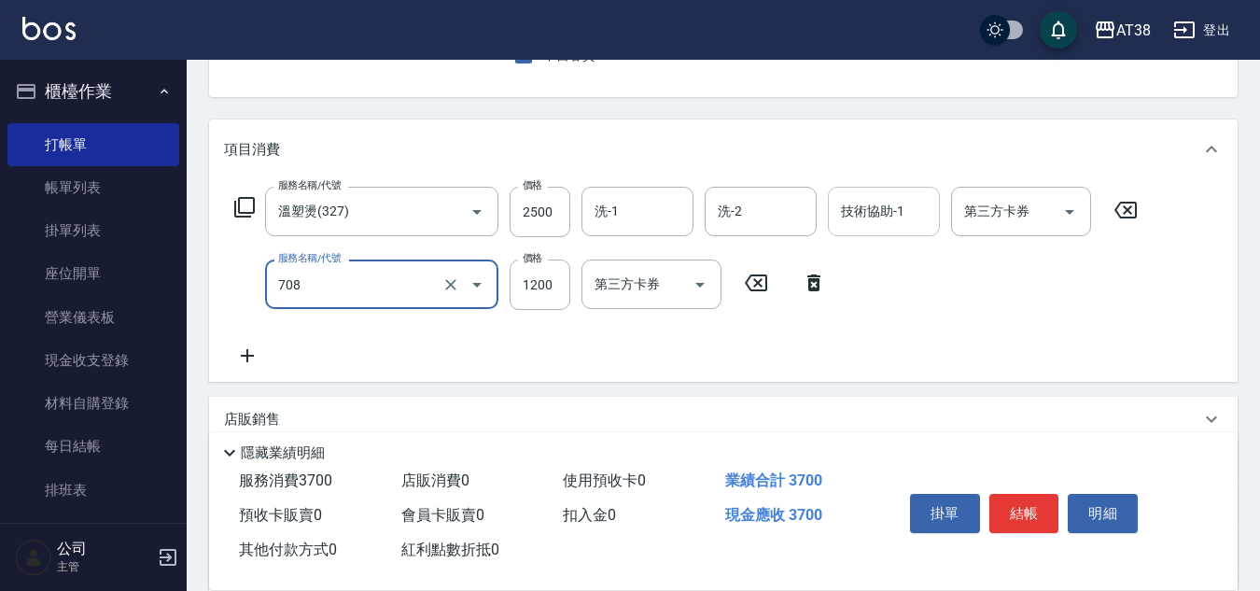
type input "哥德三劑護髮(708)"
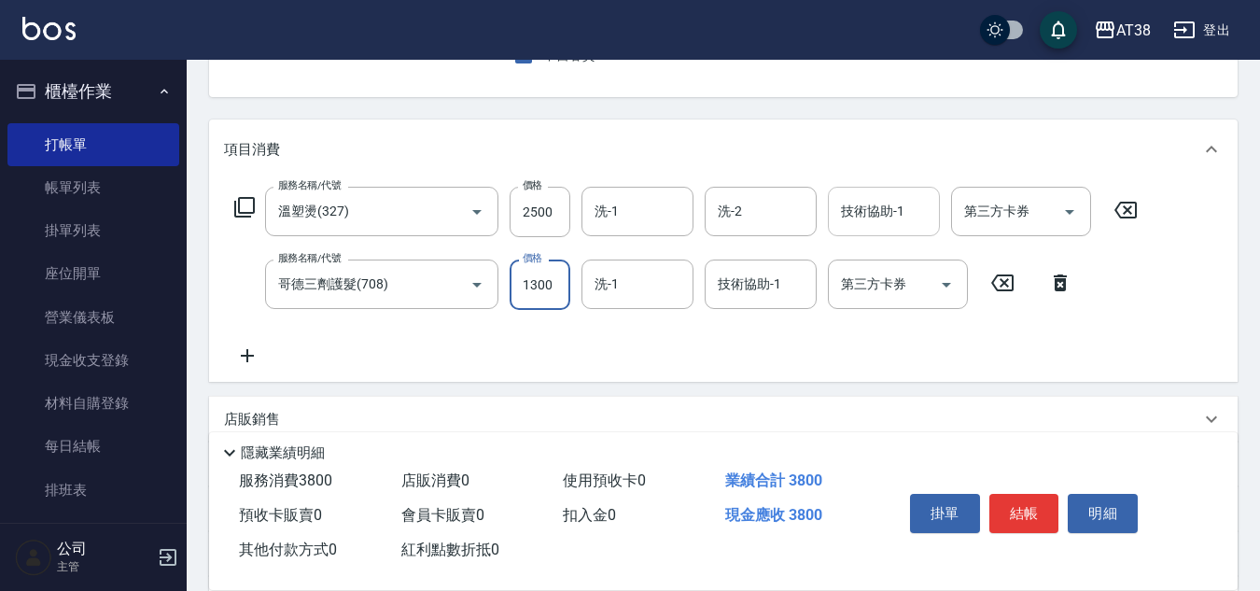
type input "1300"
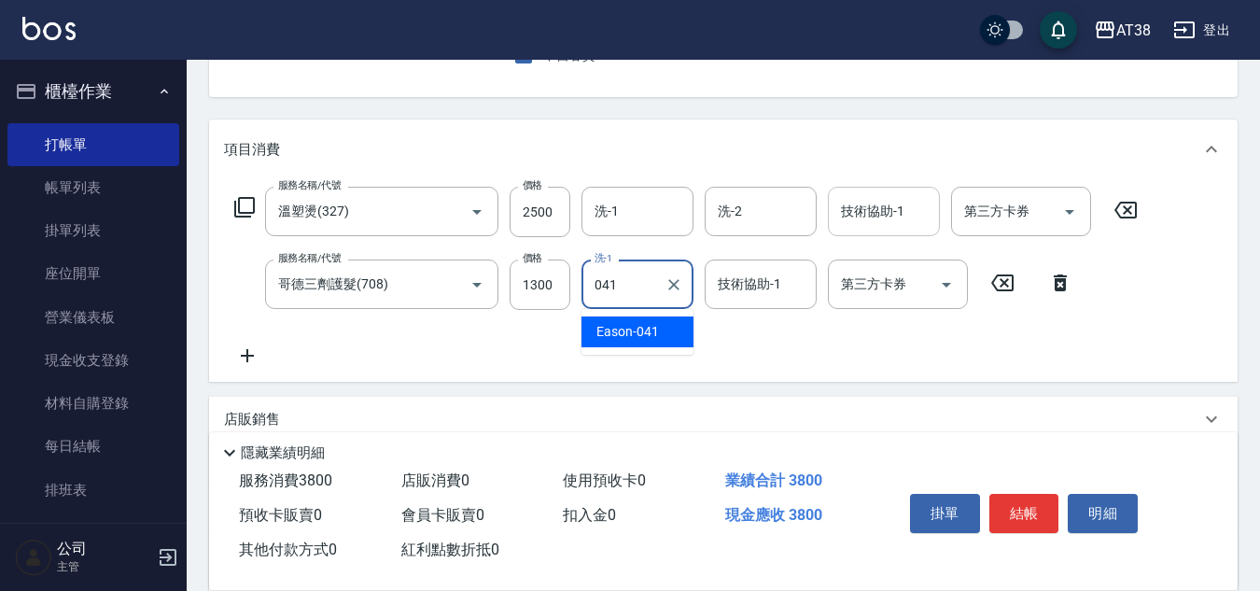
type input "Eason-041"
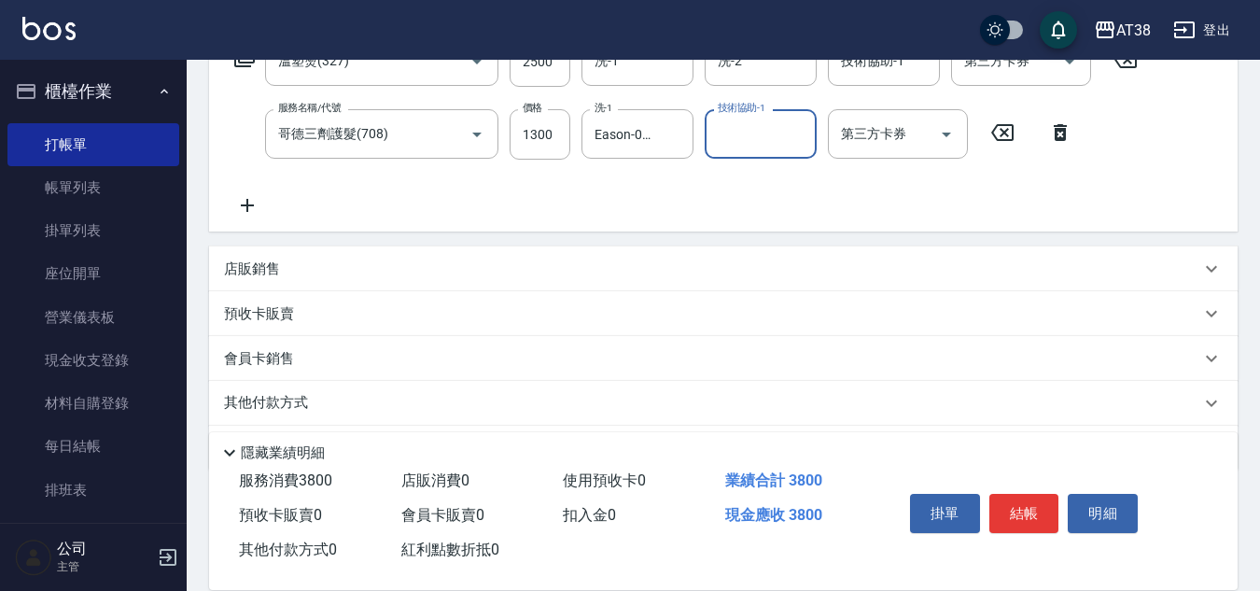
scroll to position [396, 0]
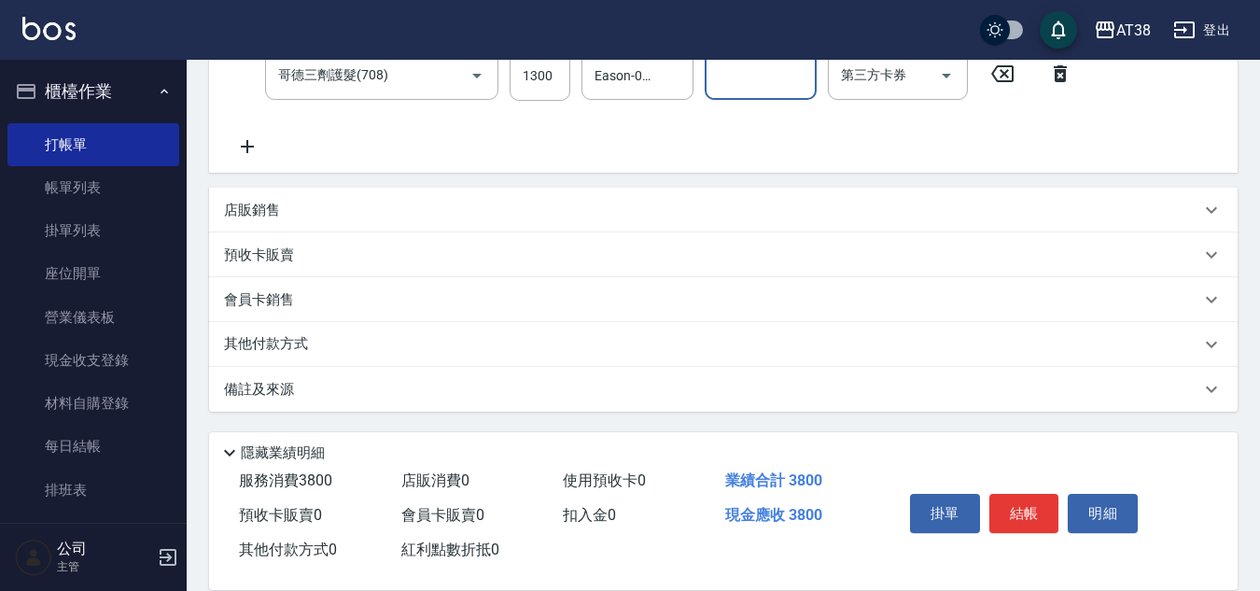
click at [266, 208] on p "店販銷售" at bounding box center [252, 211] width 56 height 20
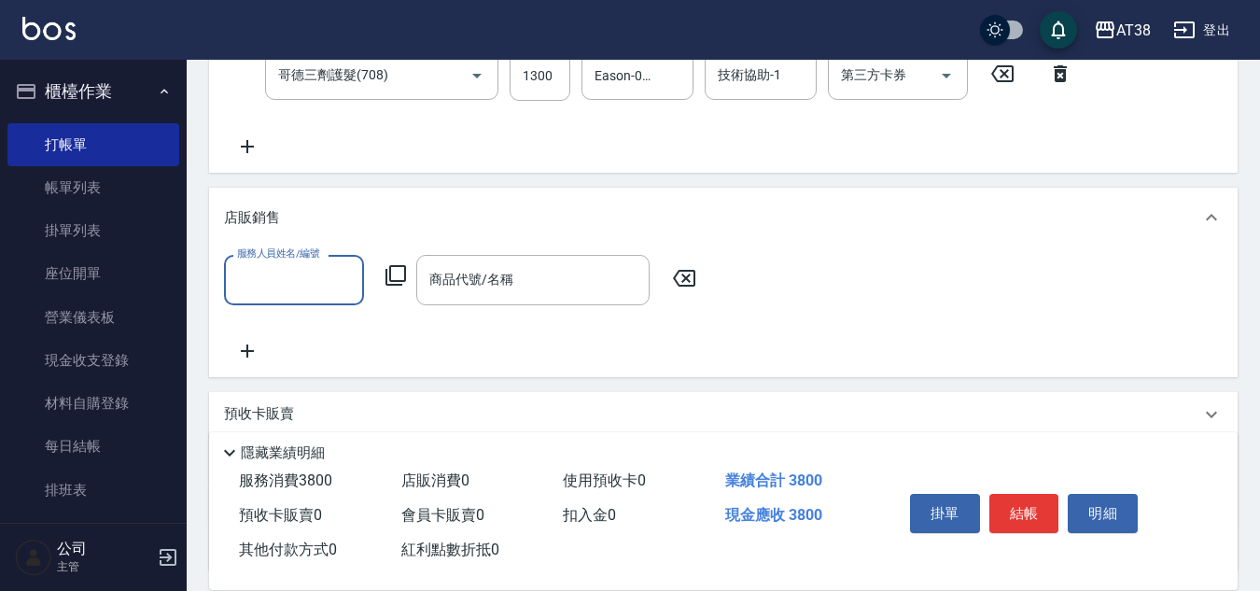
scroll to position [0, 0]
type input "Kimber-031"
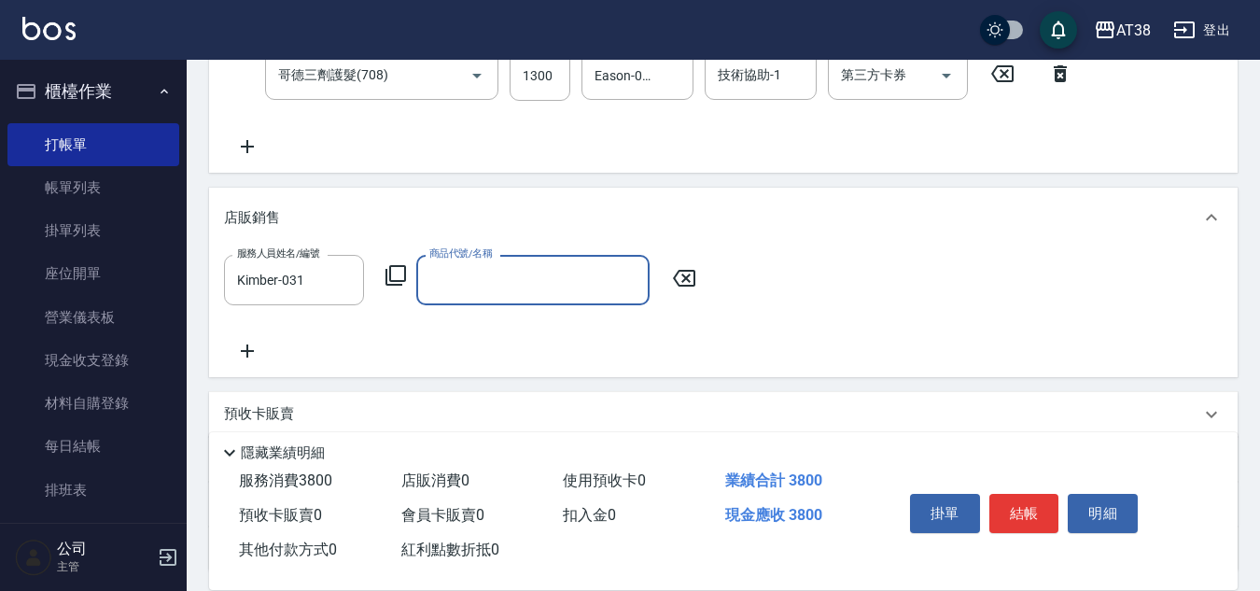
click at [394, 274] on icon at bounding box center [395, 275] width 22 height 22
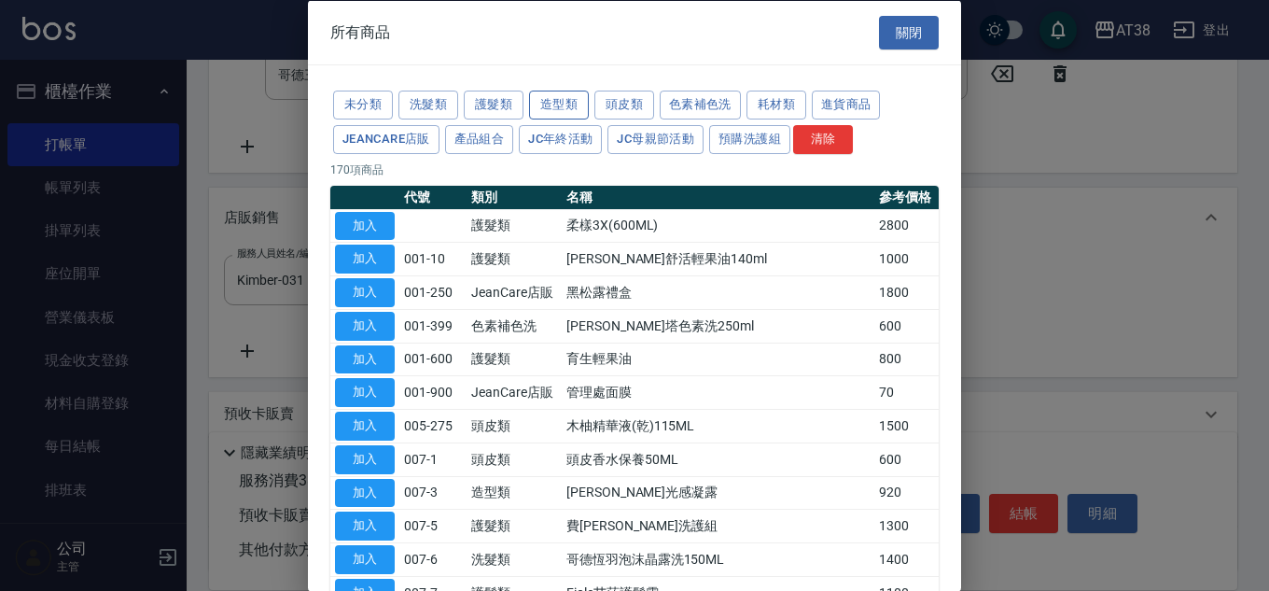
click at [543, 105] on button "造型類" at bounding box center [559, 105] width 60 height 29
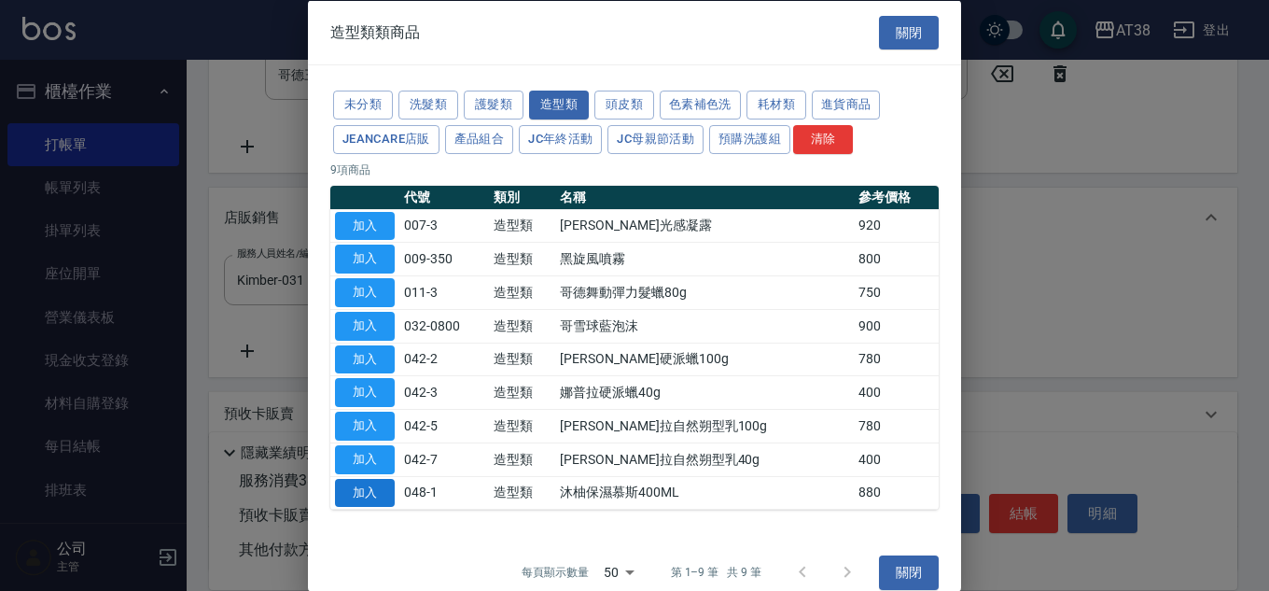
click at [366, 489] on button "加入" at bounding box center [365, 492] width 60 height 29
type input "沐柚保濕慕斯400ML"
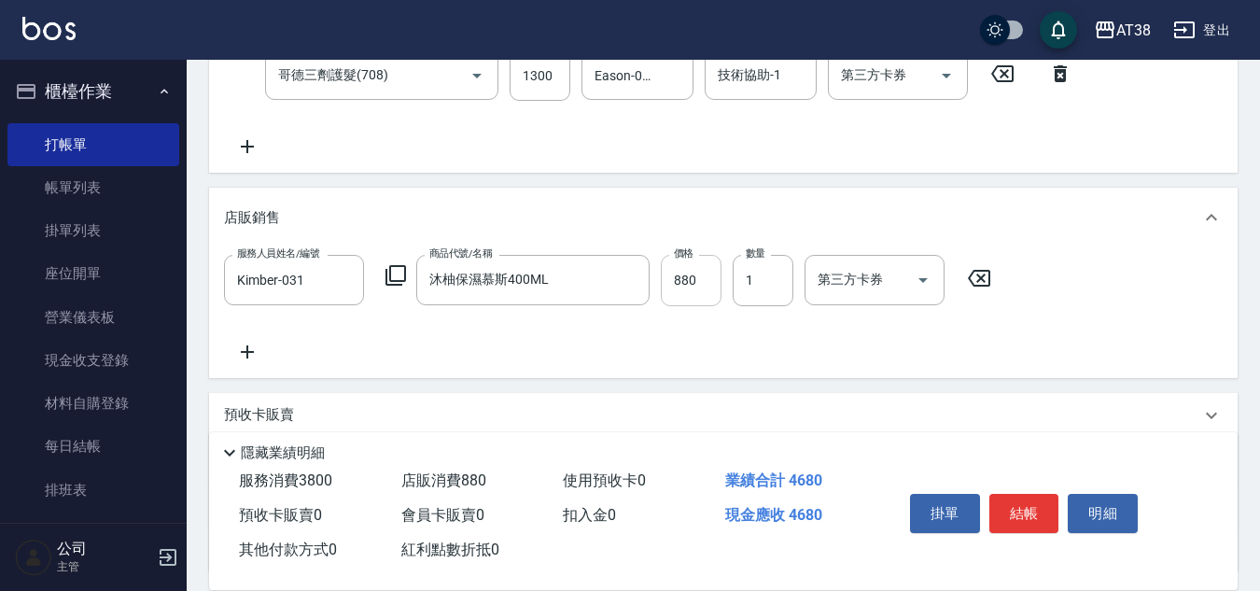
click at [694, 288] on input "880" at bounding box center [691, 280] width 61 height 50
type input "680"
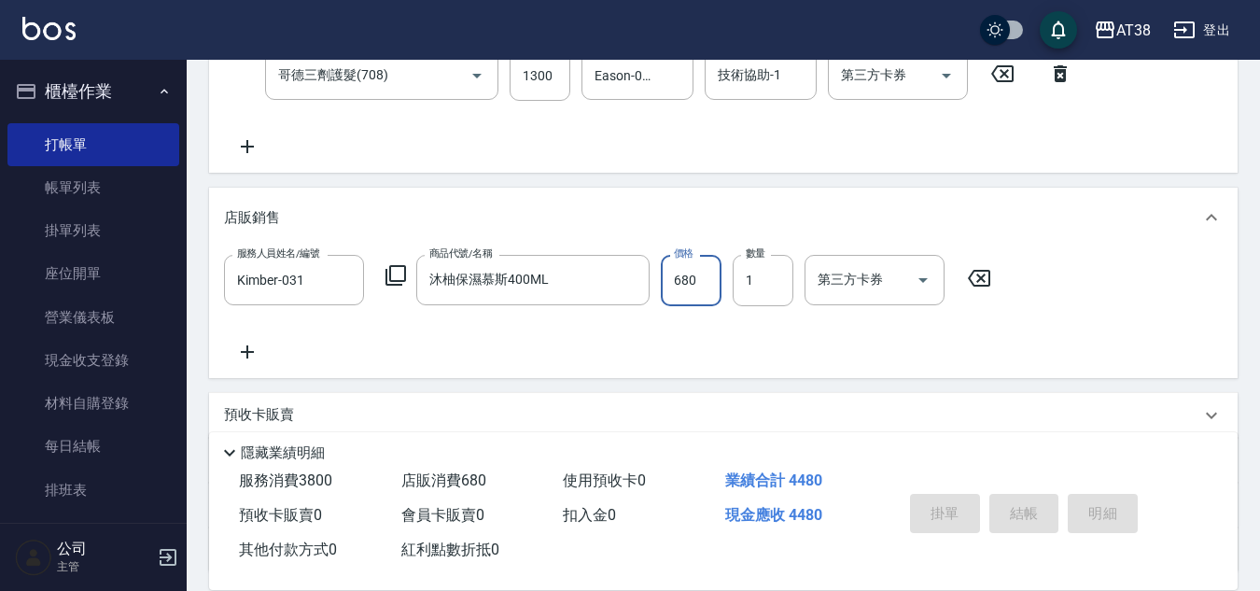
type input "[DATE] 19:40"
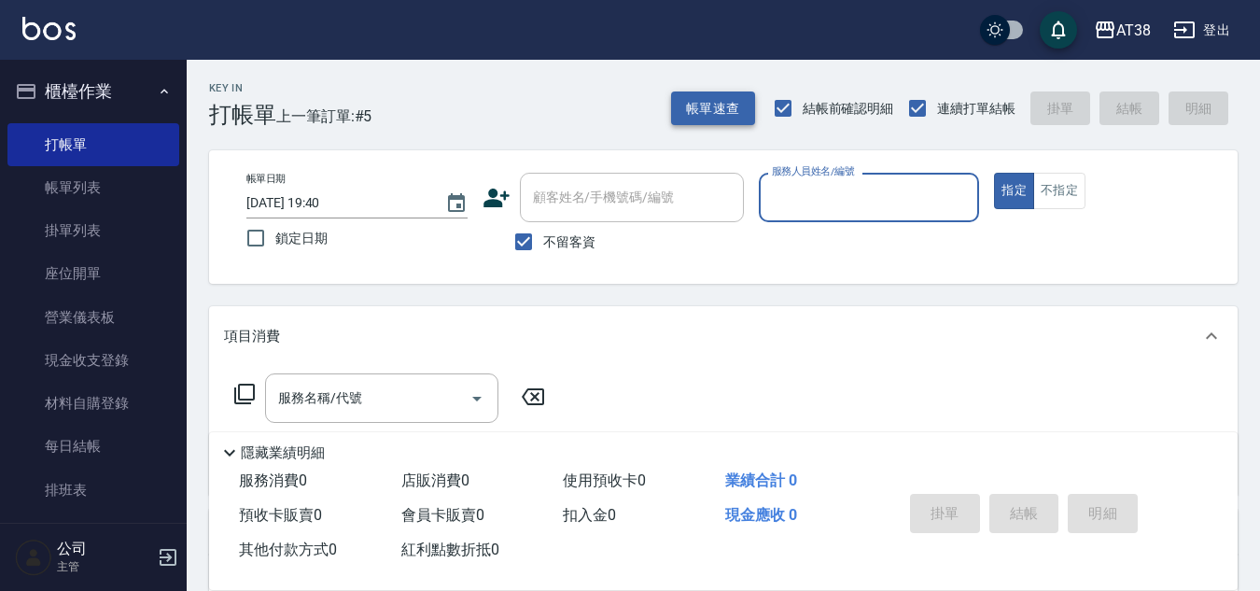
click at [691, 108] on button "帳單速查" at bounding box center [713, 108] width 84 height 35
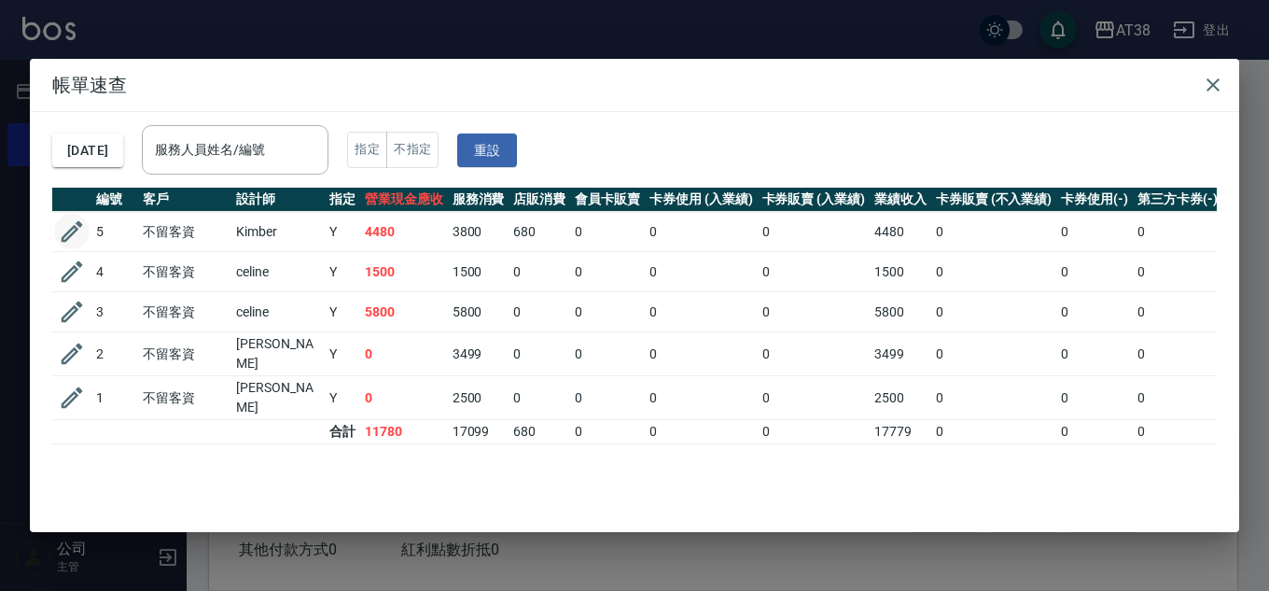
click at [74, 229] on icon "button" at bounding box center [72, 231] width 21 height 21
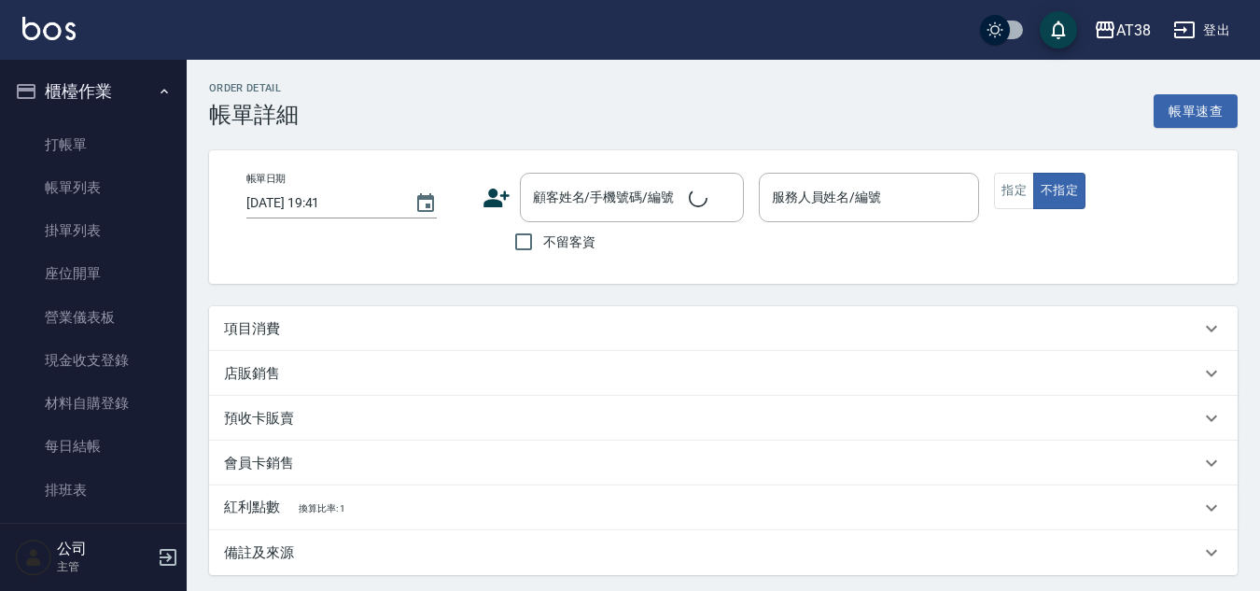
type input "[DATE] 19:37"
checkbox input "true"
type input "Kimber-031"
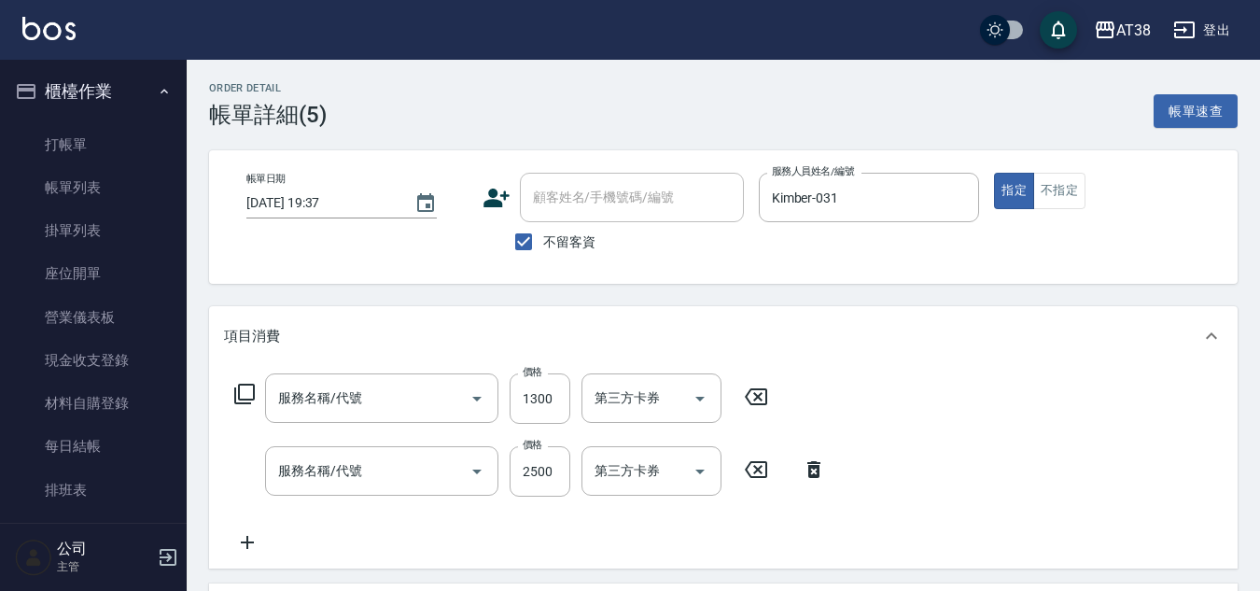
type input "哥德三劑護髮(708)"
type input "溫塑燙(327)"
type input "沐柚保濕慕斯400ML"
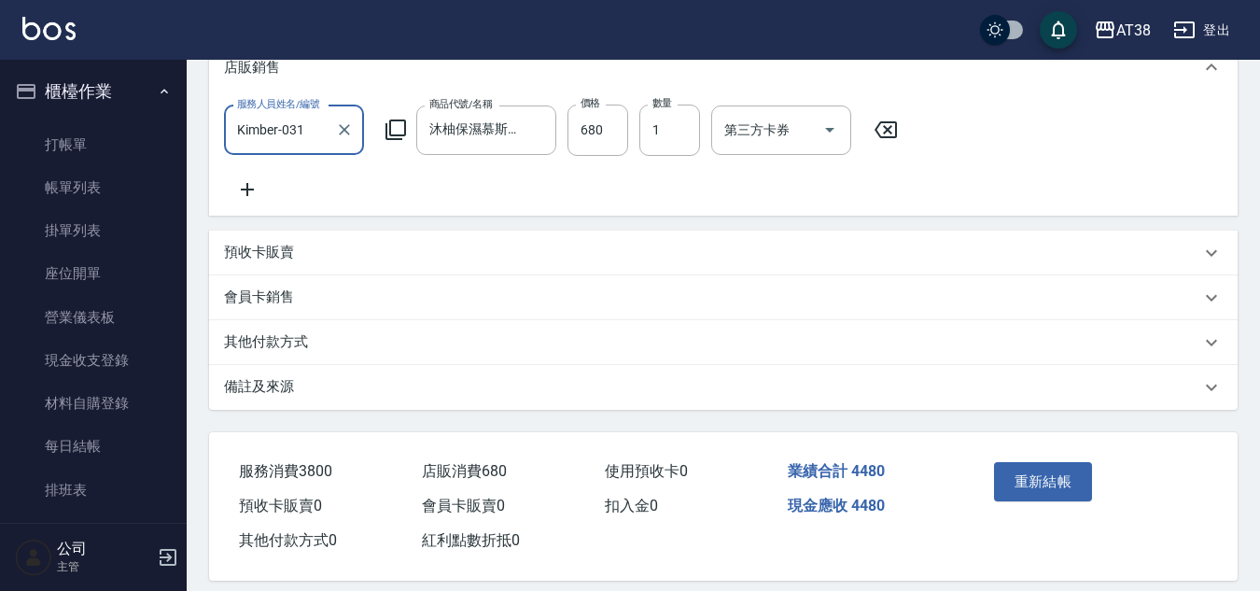
scroll to position [580, 0]
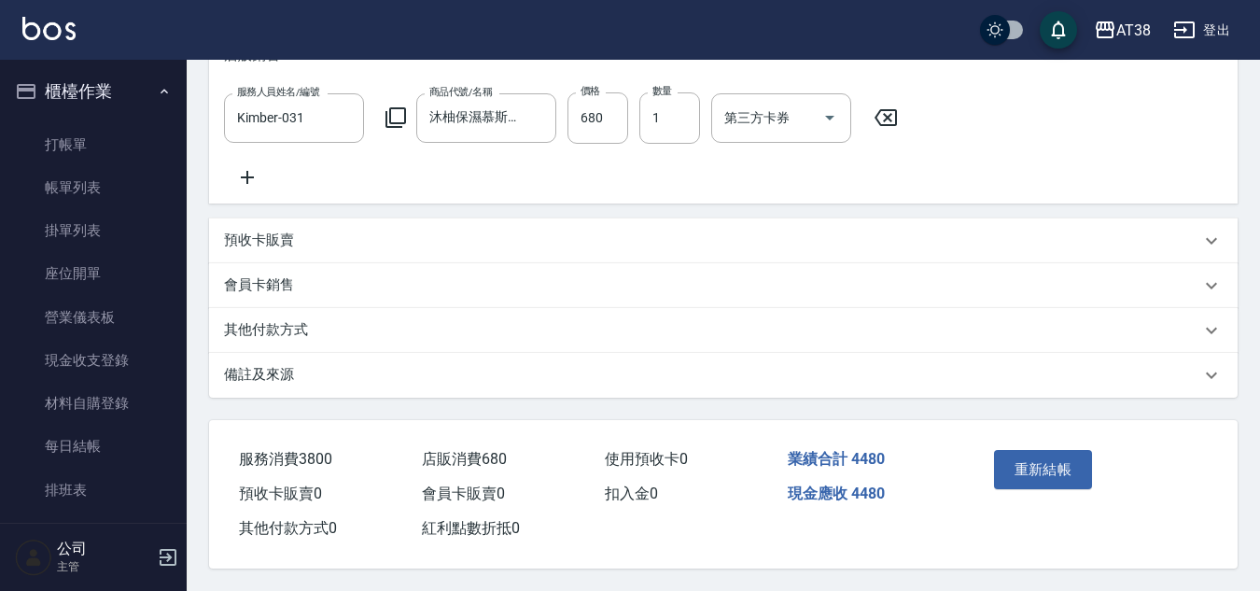
click at [264, 320] on p "其他付款方式" at bounding box center [266, 330] width 84 height 20
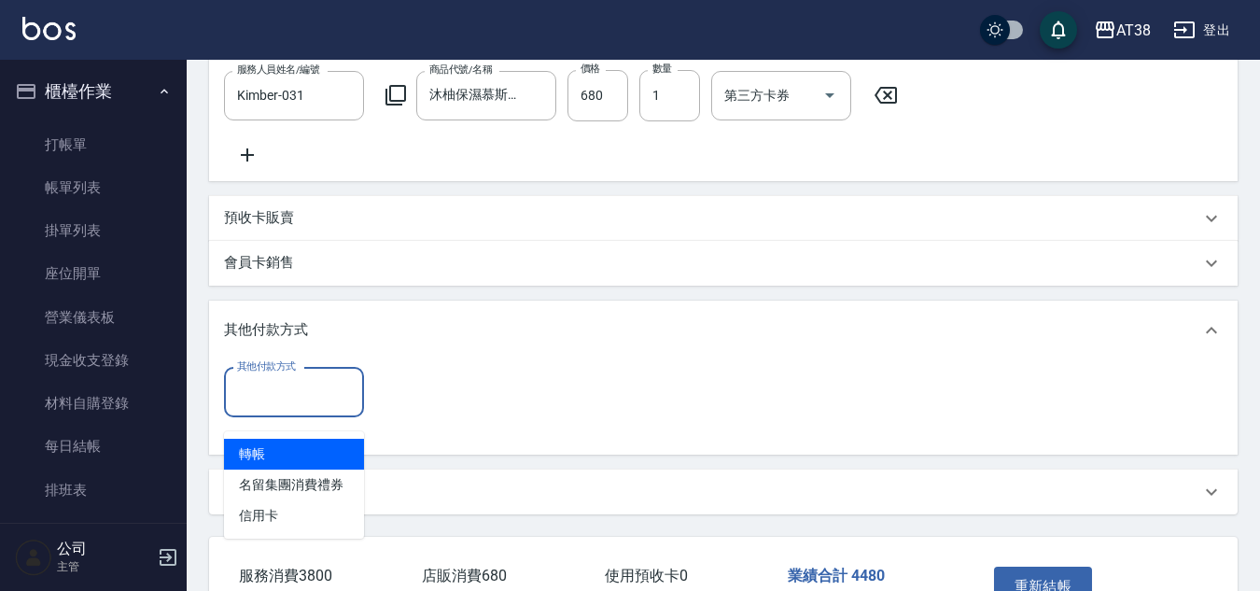
click at [277, 409] on input "其他付款方式" at bounding box center [293, 392] width 123 height 33
click at [253, 448] on span "轉帳" at bounding box center [294, 454] width 140 height 31
type input "轉帳"
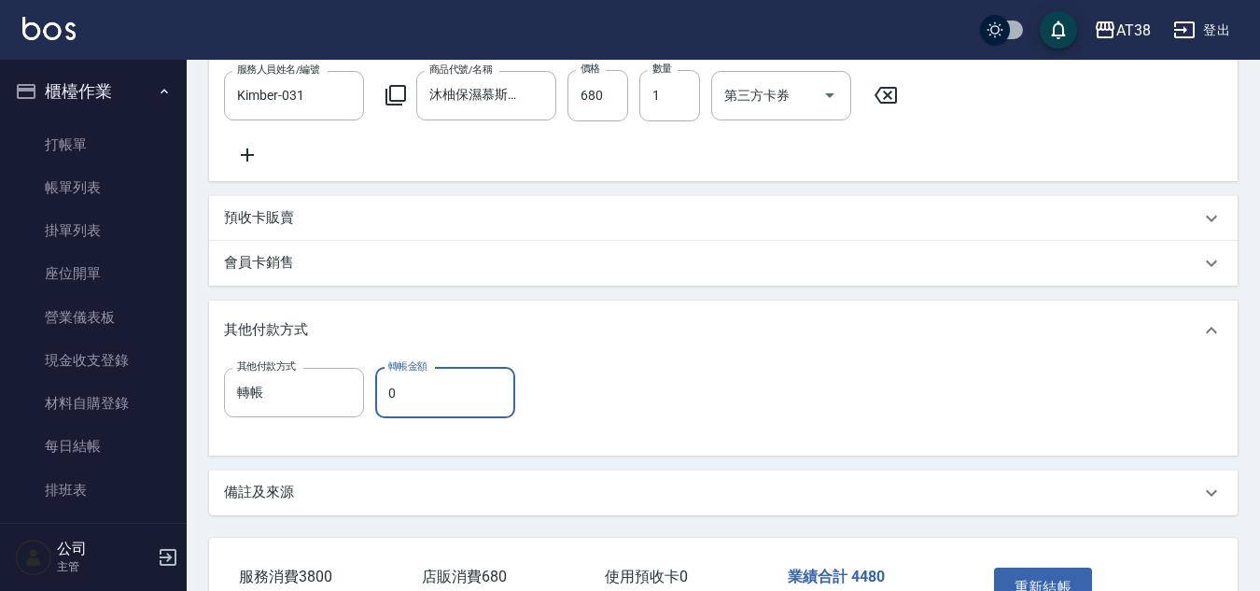
click at [425, 418] on input "0" at bounding box center [445, 393] width 140 height 50
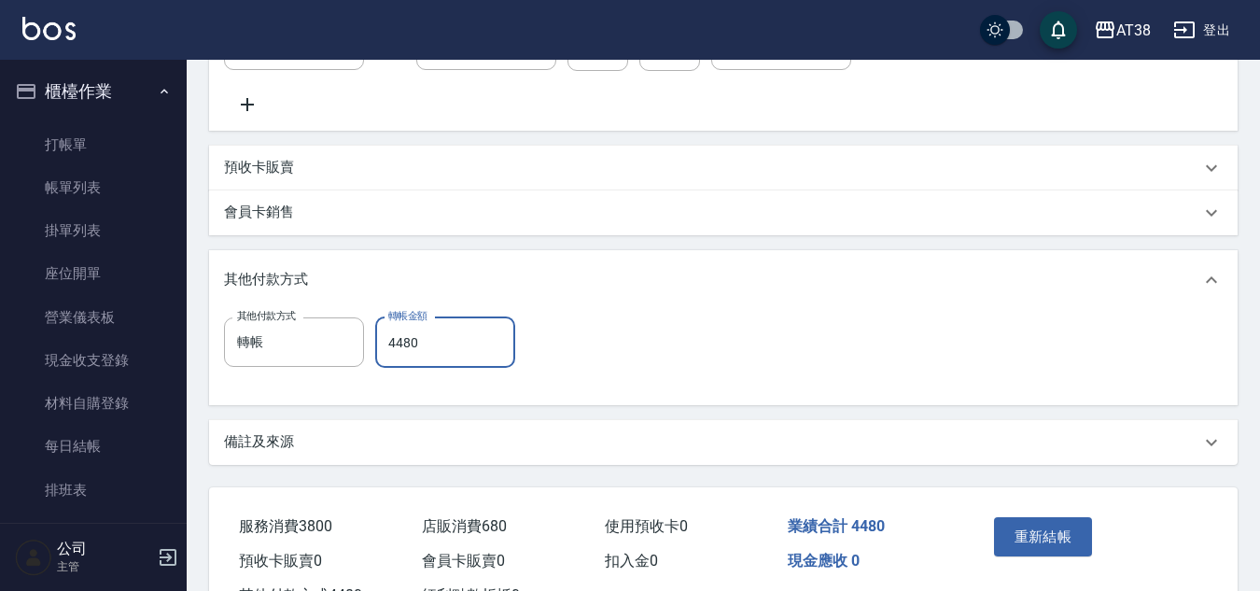
scroll to position [674, 0]
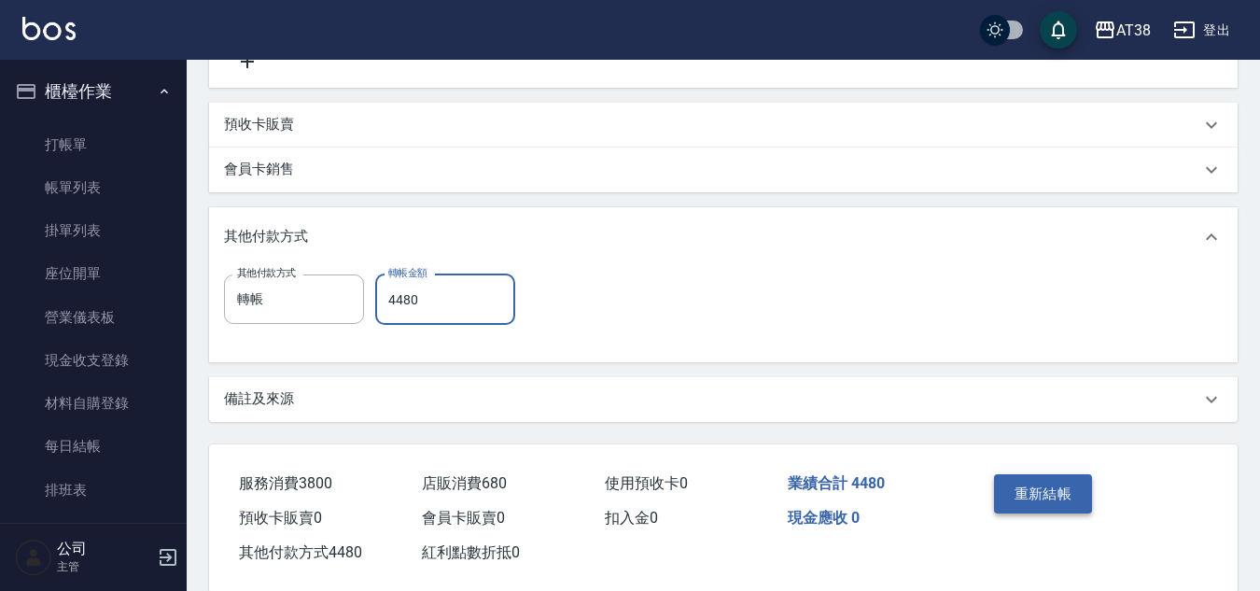
type input "4480"
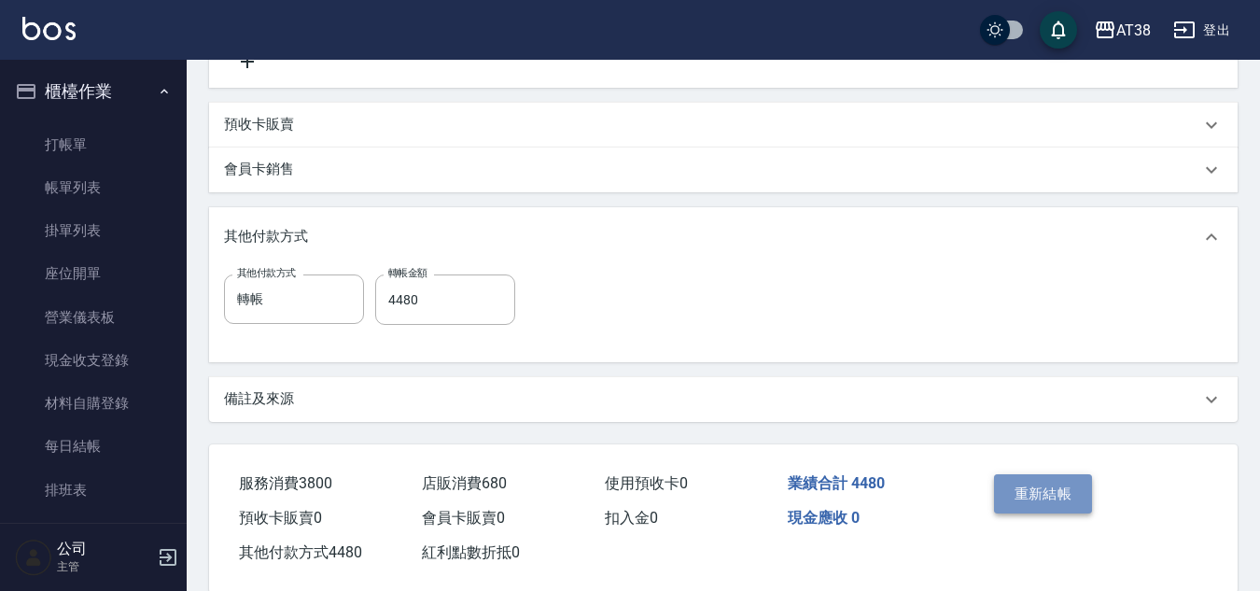
click at [930, 501] on button "重新結帳" at bounding box center [1043, 493] width 99 height 39
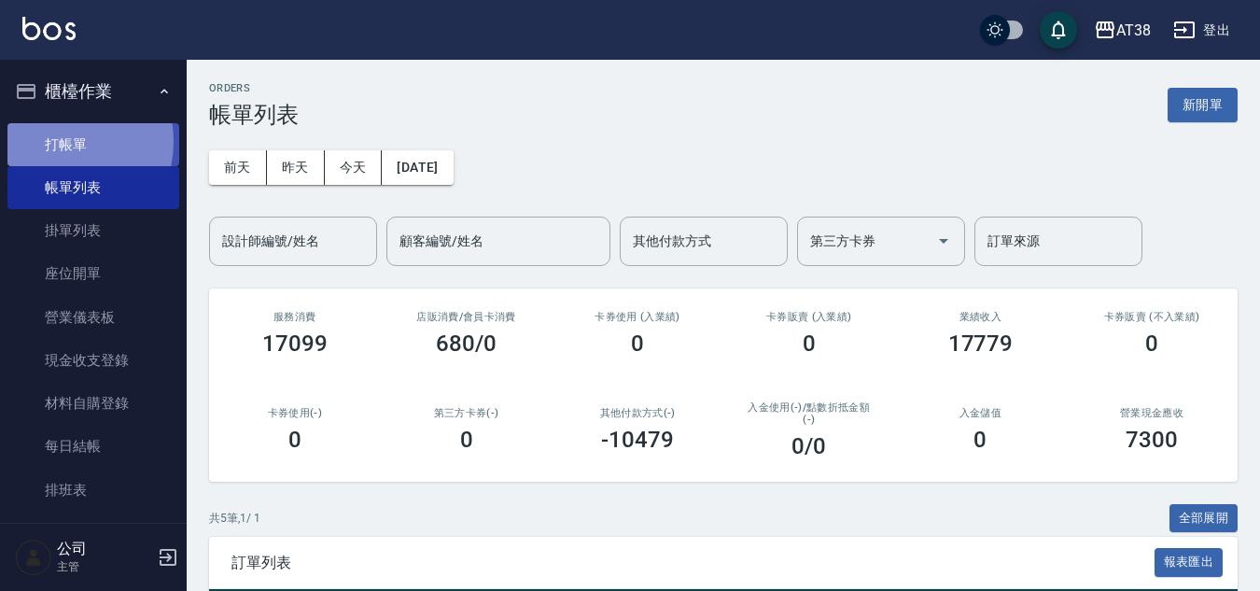
click at [60, 141] on link "打帳單" at bounding box center [93, 144] width 172 height 43
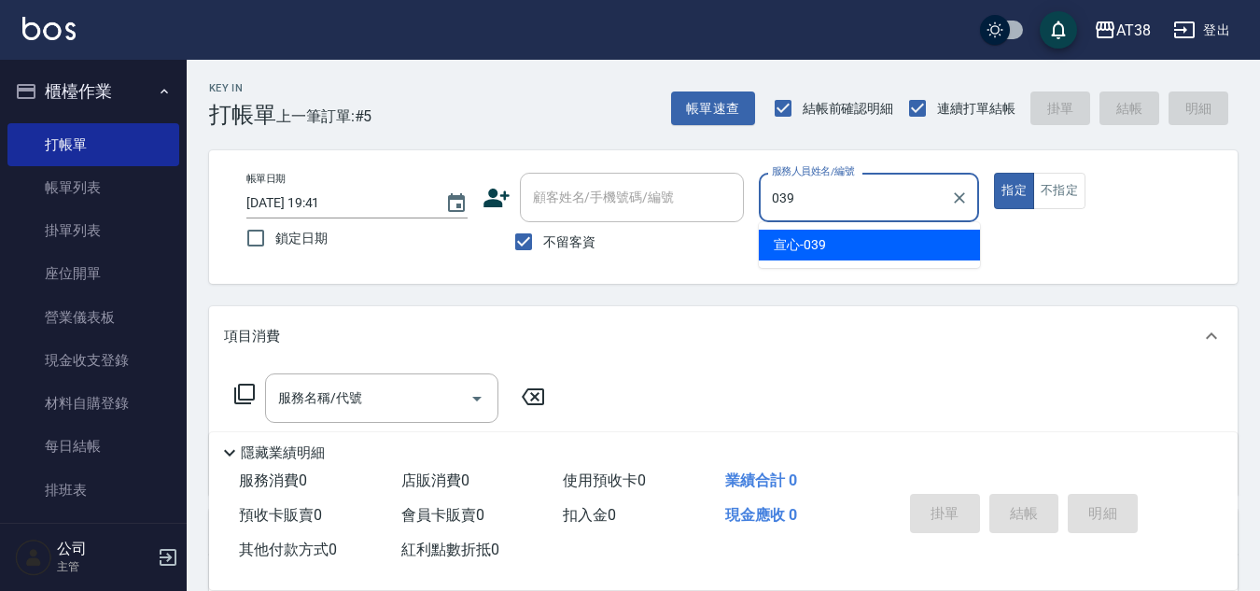
type input "宣心-039"
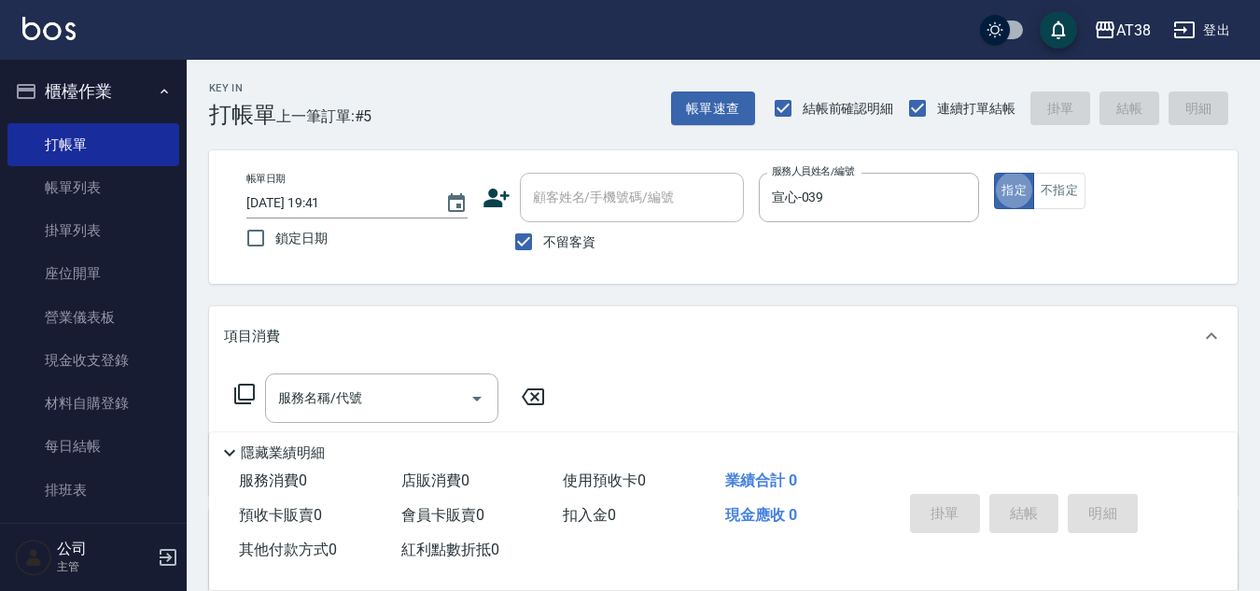
type button "true"
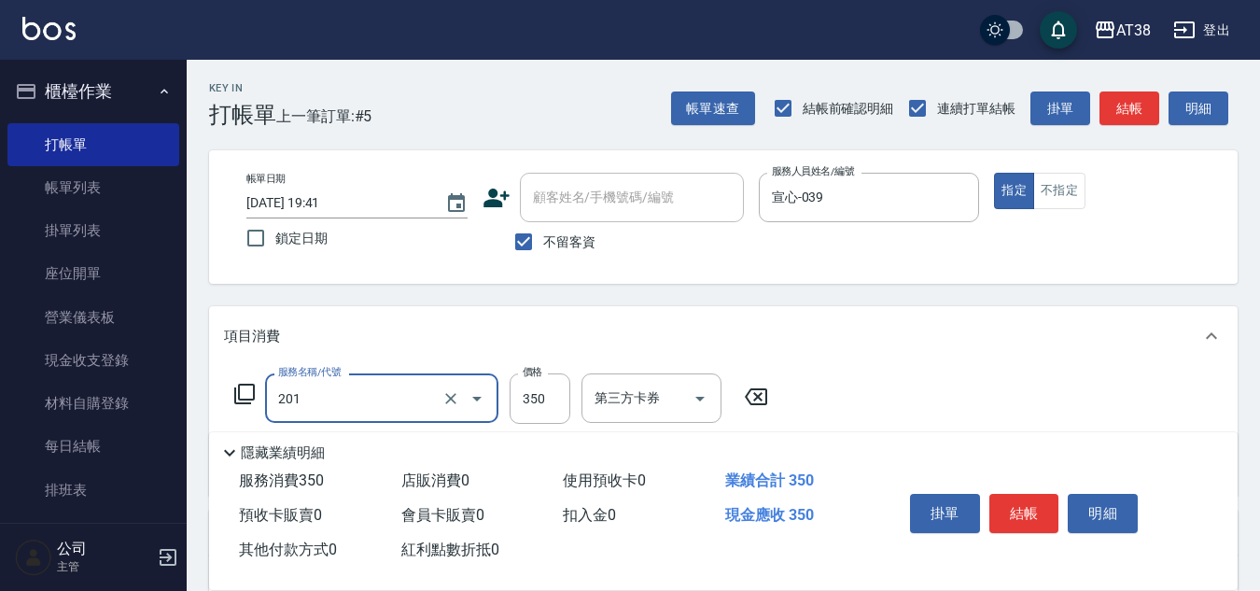
type input "洗髮(201)"
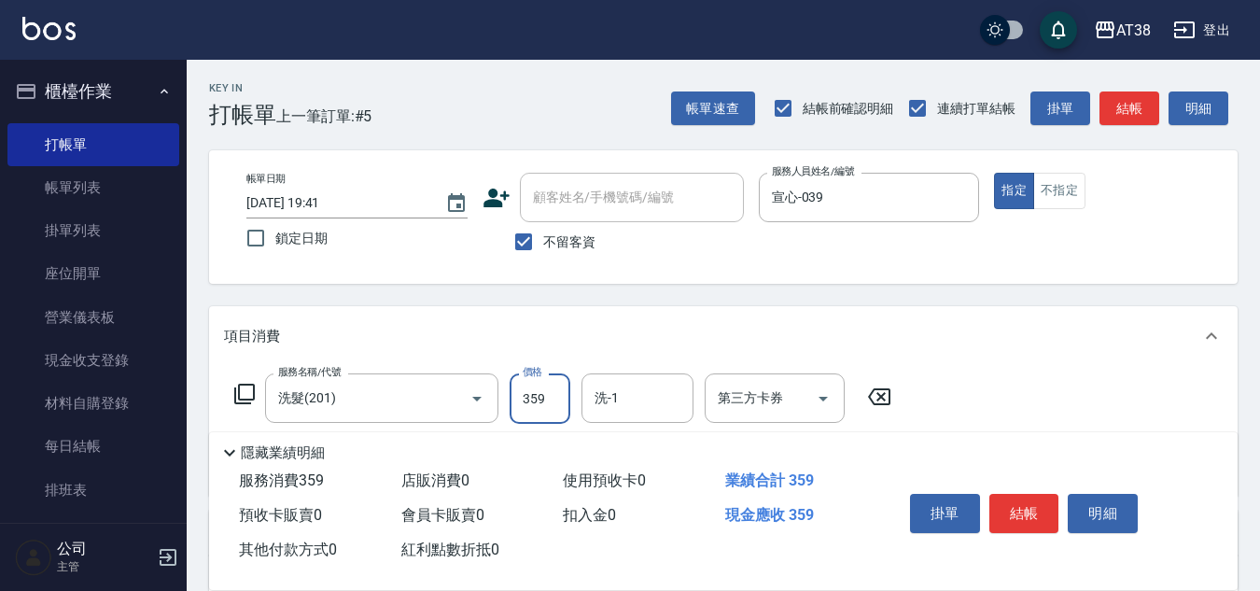
type input "359"
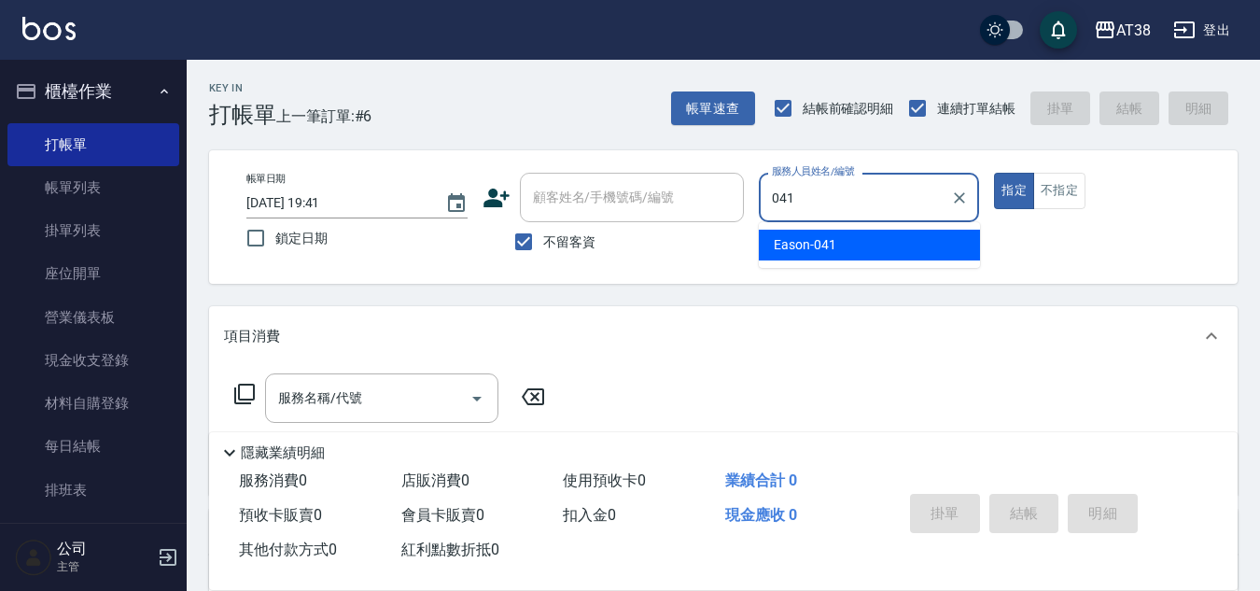
type input "Eason-041"
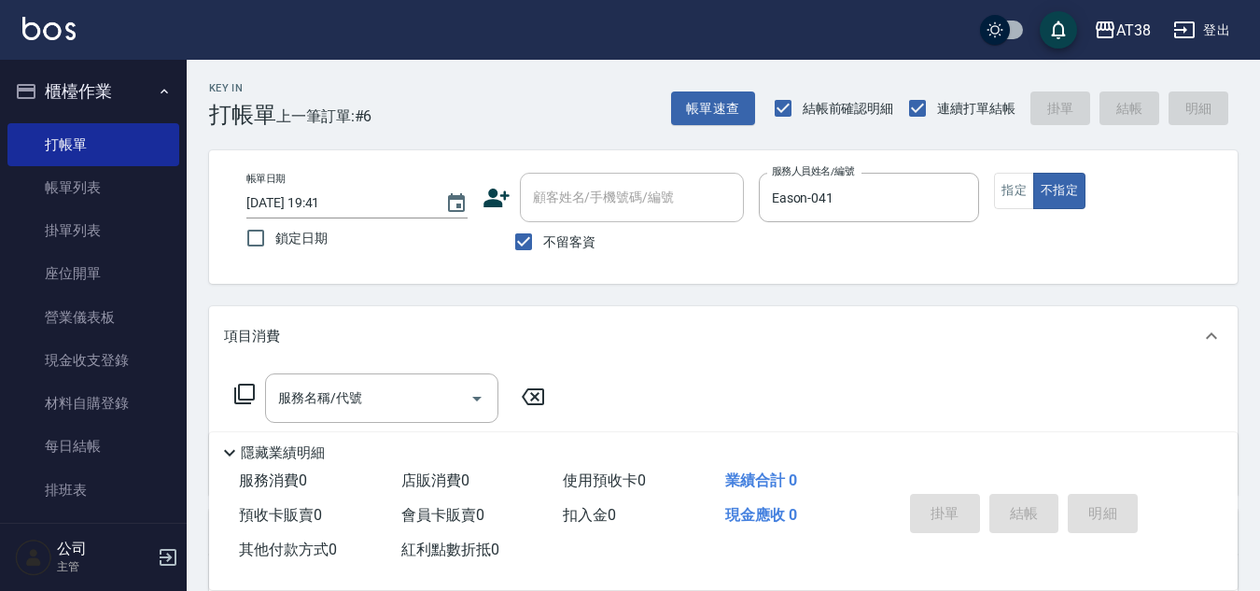
click at [239, 388] on icon at bounding box center [244, 394] width 21 height 21
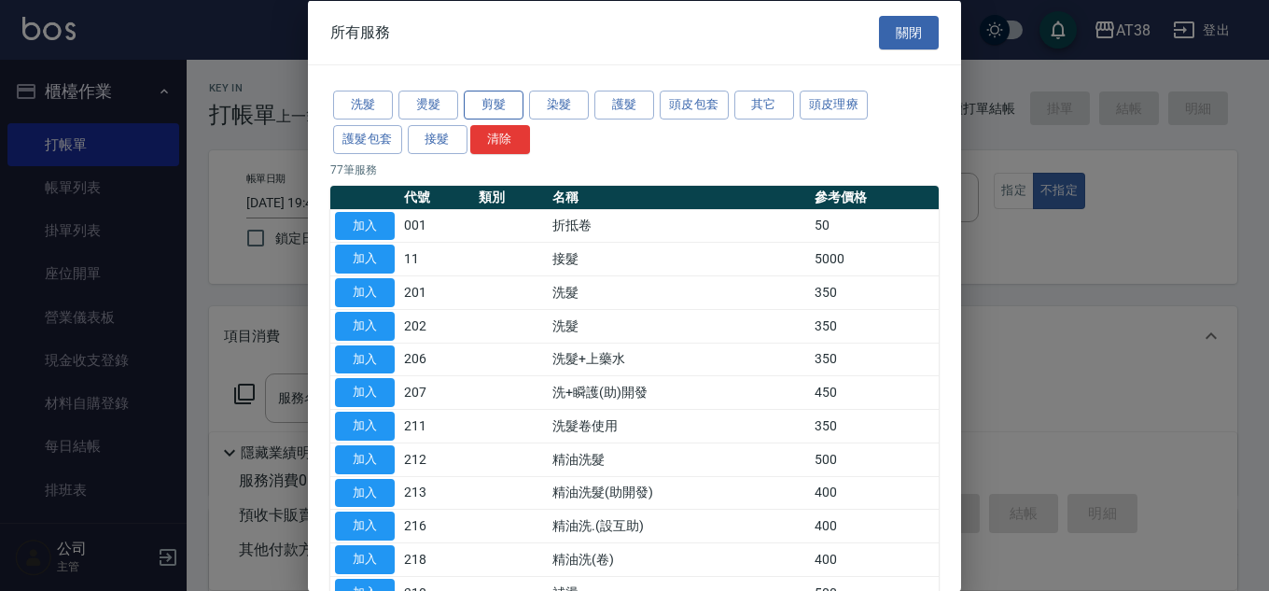
click at [499, 105] on button "剪髮" at bounding box center [494, 105] width 60 height 29
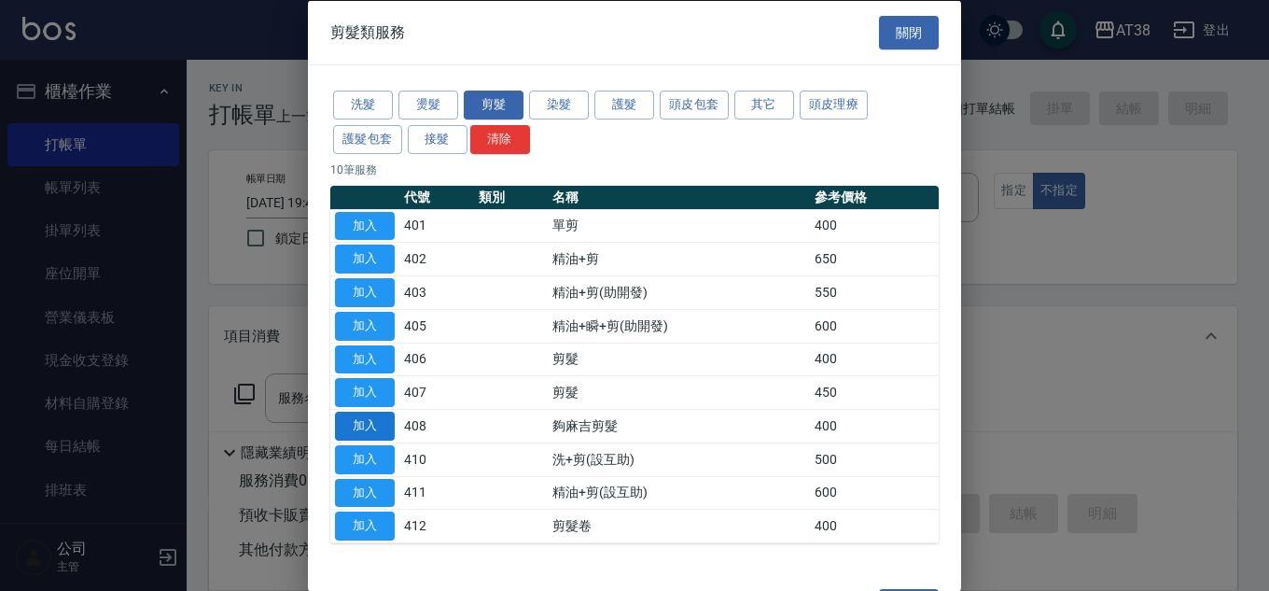
click at [377, 432] on button "加入" at bounding box center [365, 426] width 60 height 29
type input "夠麻吉剪髮(408)"
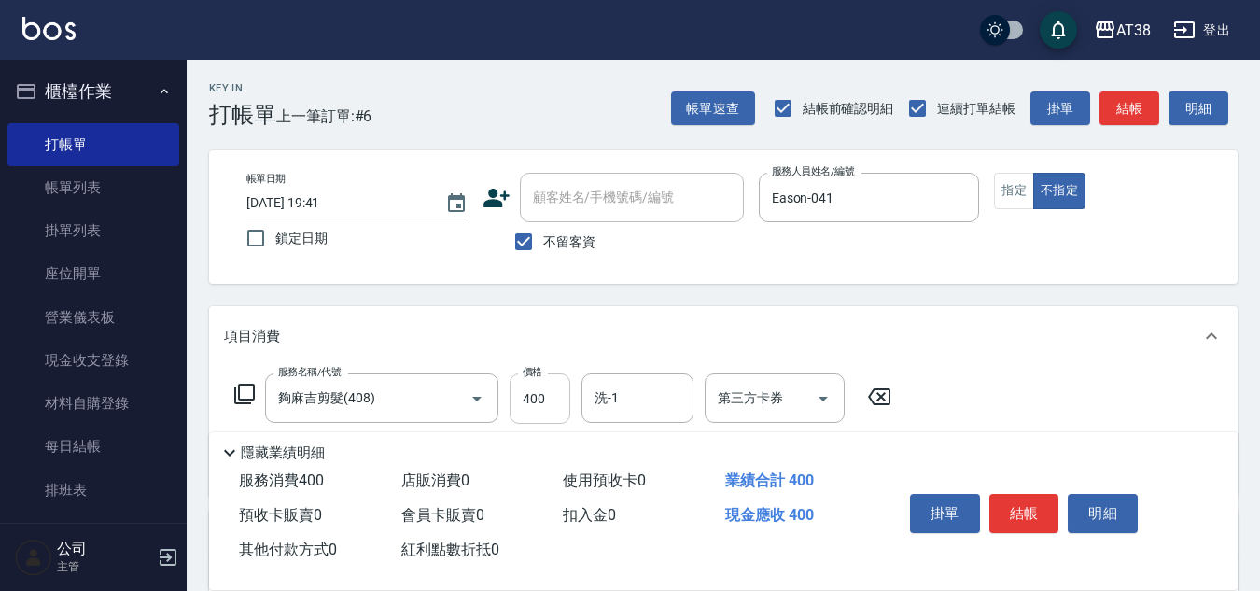
click at [544, 412] on input "400" at bounding box center [540, 398] width 61 height 50
type input "599"
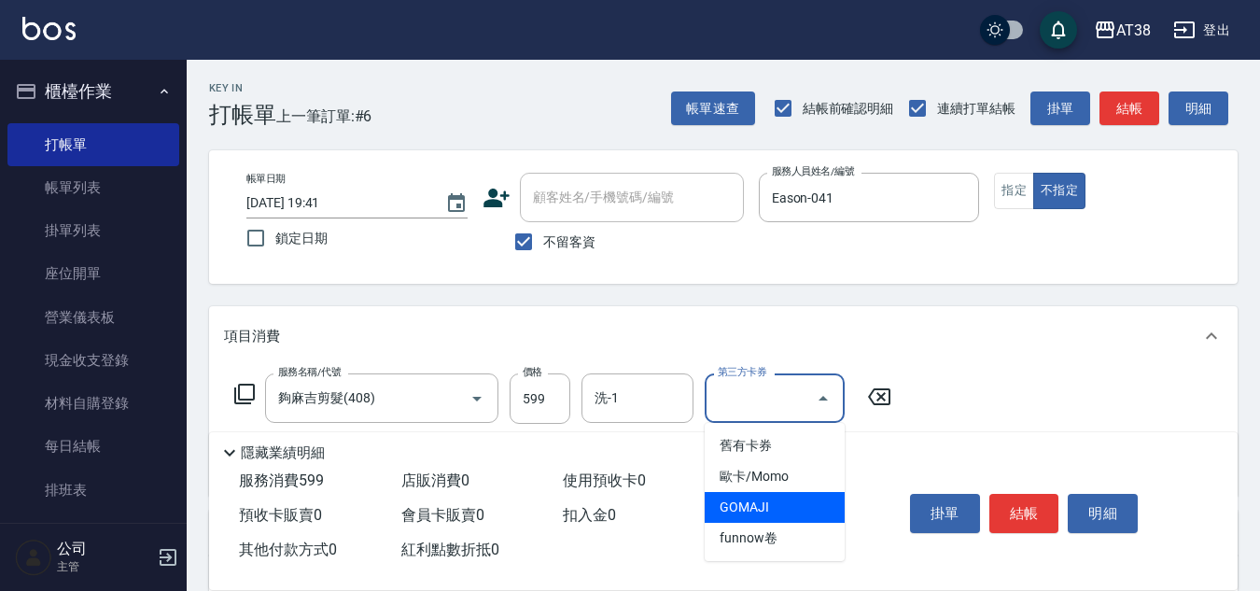
type input "GOMAJI"
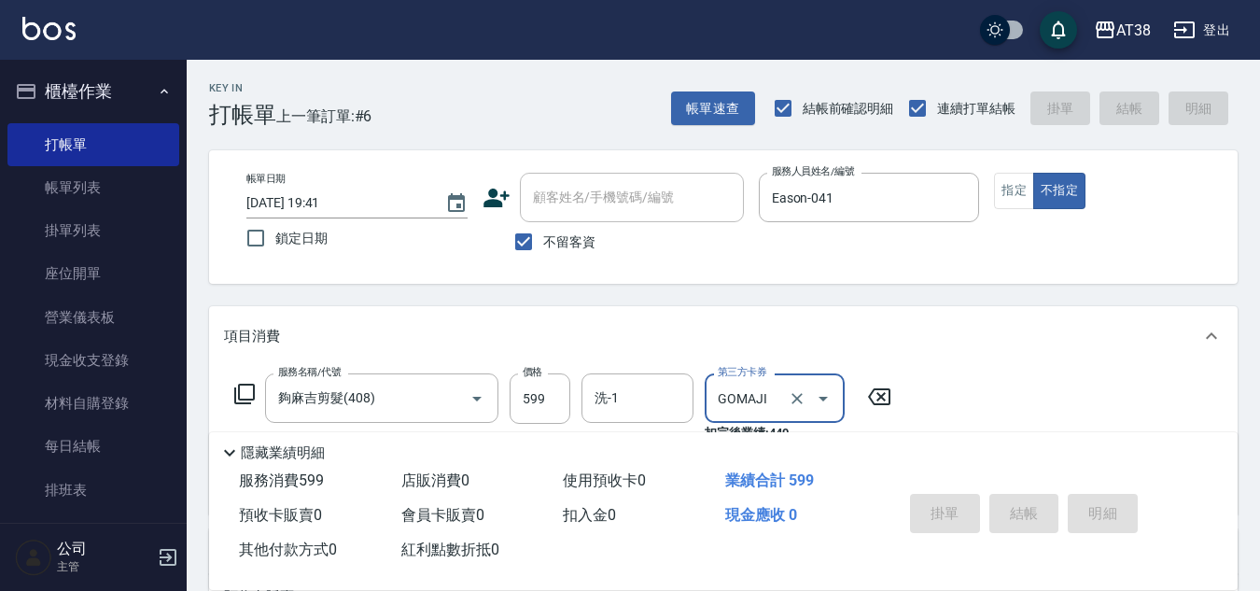
type input "[DATE] 19:42"
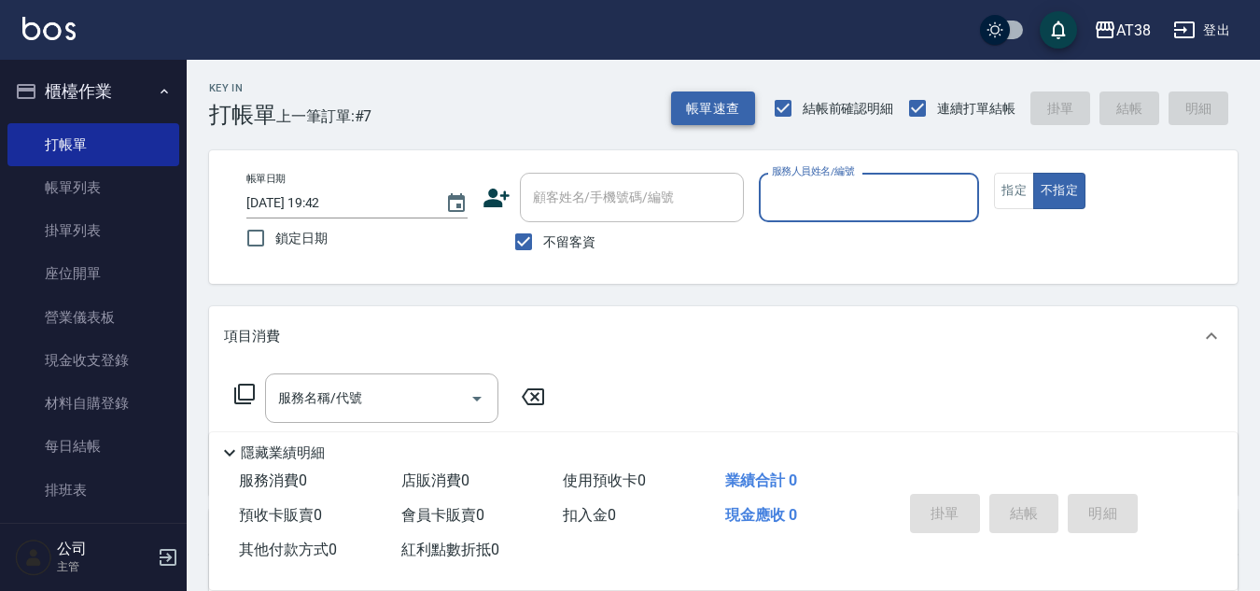
click at [716, 91] on button "帳單速查" at bounding box center [713, 108] width 84 height 35
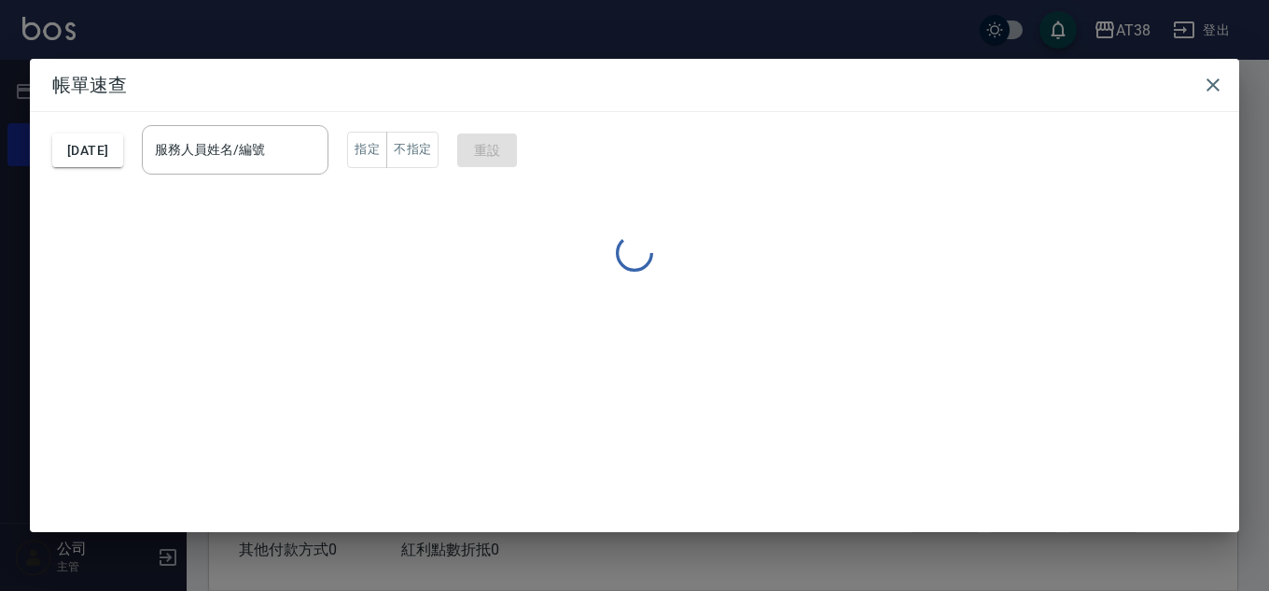
click at [716, 99] on h2 "帳單速查" at bounding box center [634, 85] width 1209 height 52
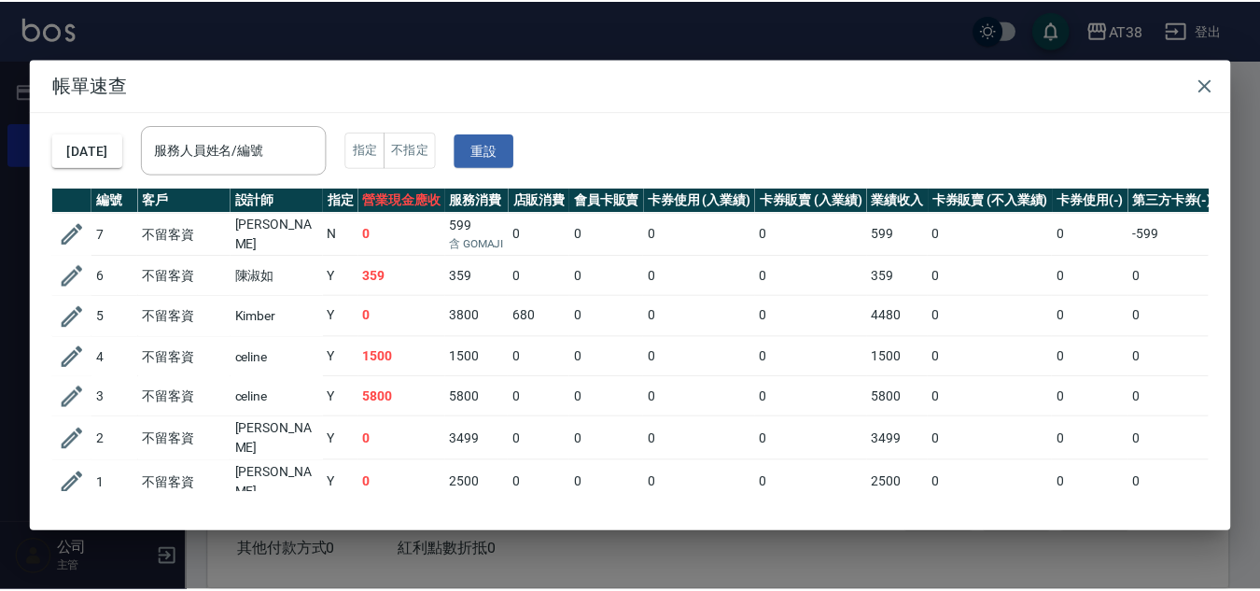
scroll to position [43, 0]
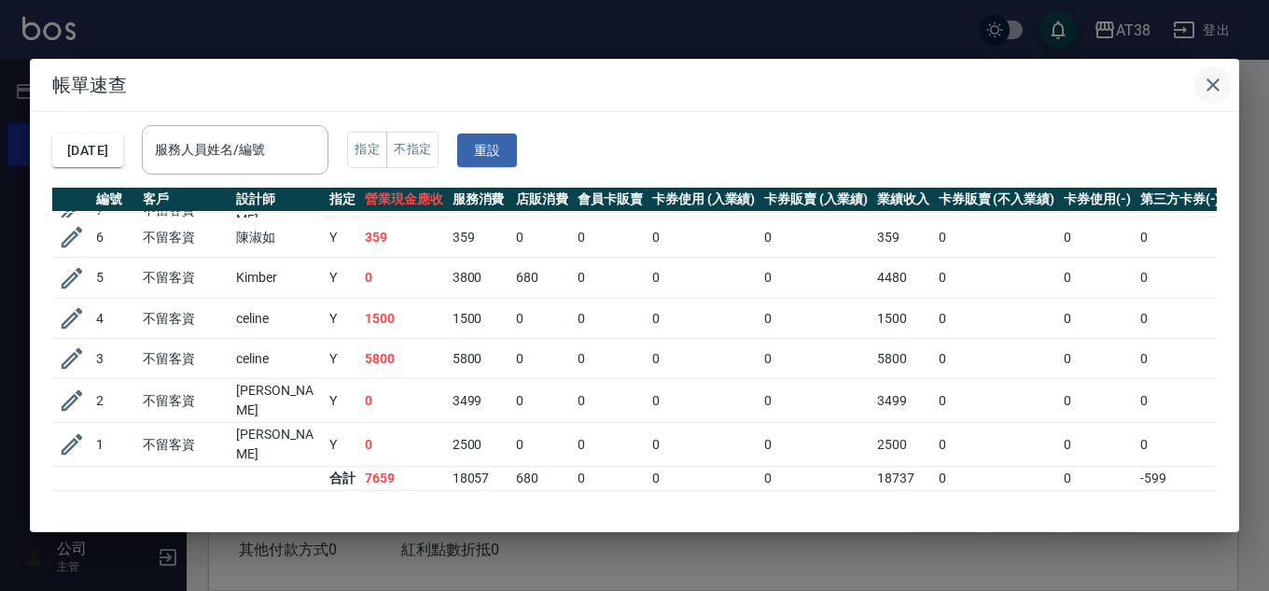
click at [930, 84] on icon "button" at bounding box center [1213, 85] width 22 height 22
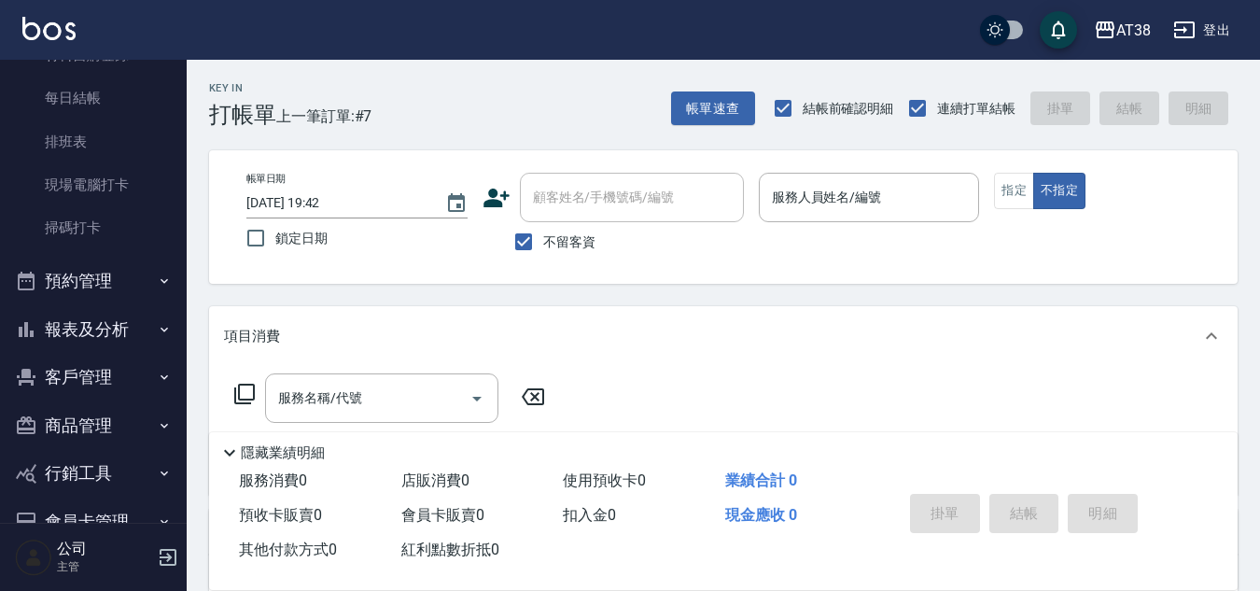
scroll to position [441, 0]
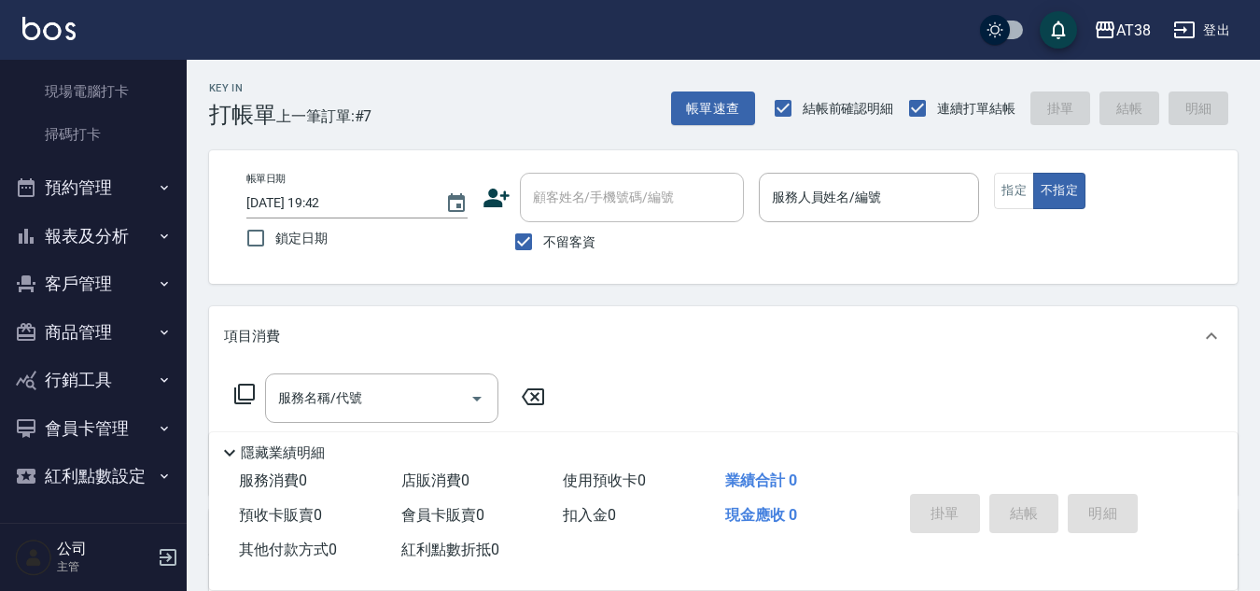
click at [102, 228] on button "報表及分析" at bounding box center [93, 236] width 172 height 49
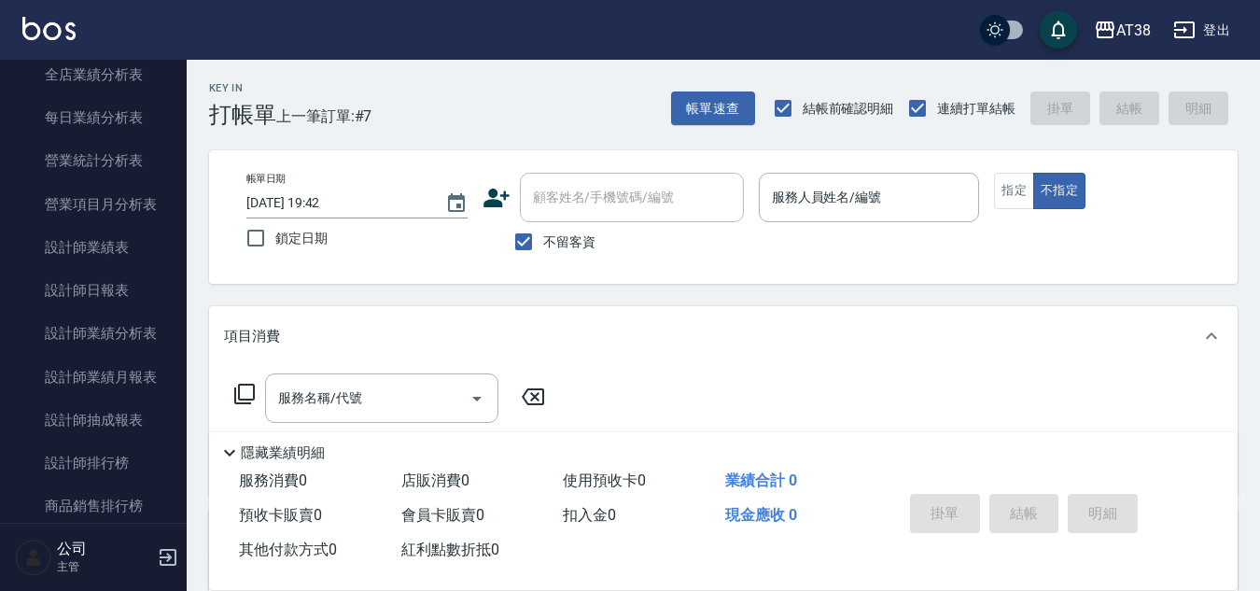
scroll to position [1095, 0]
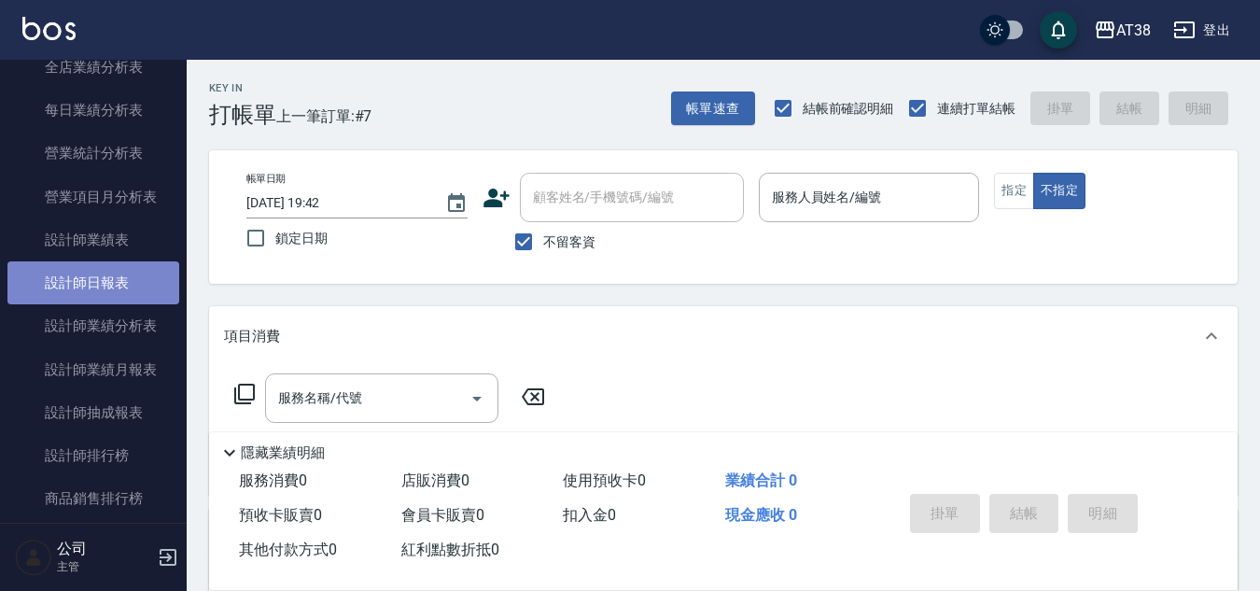
click at [118, 284] on link "設計師日報表" at bounding box center [93, 282] width 172 height 43
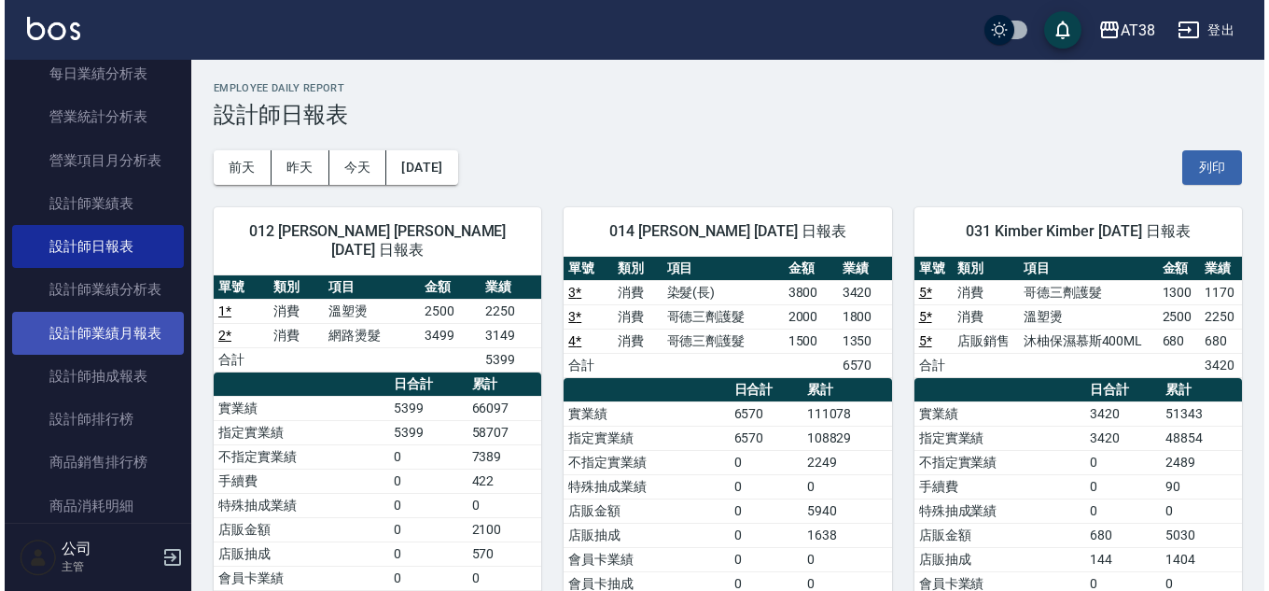
scroll to position [1188, 0]
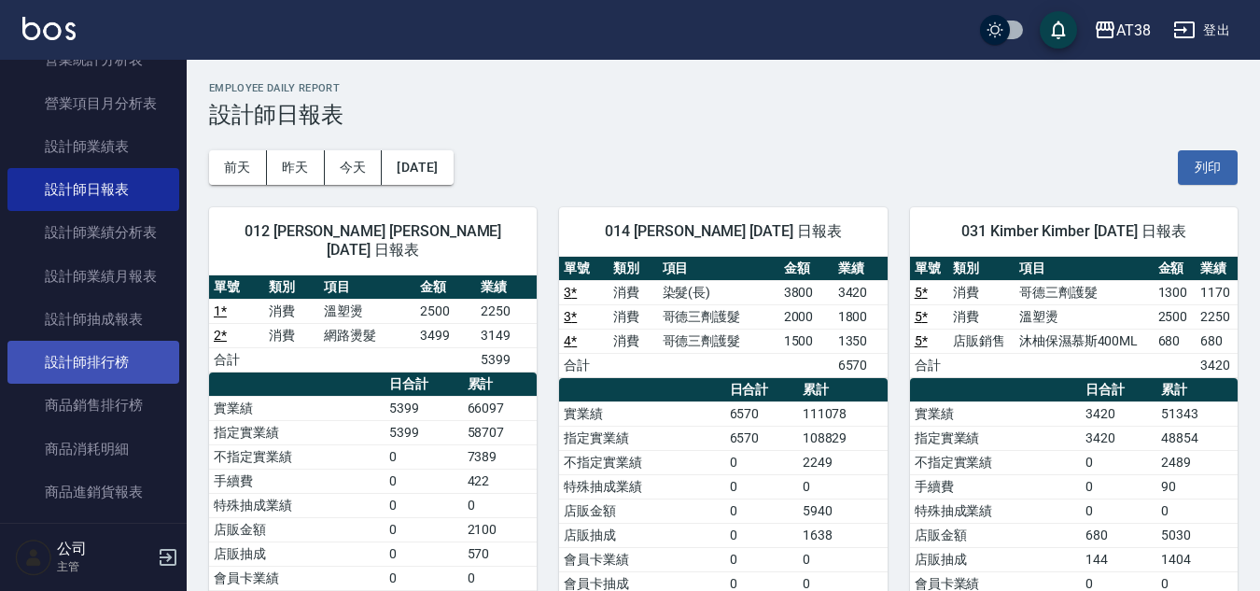
click at [100, 365] on link "設計師排行榜" at bounding box center [93, 362] width 172 height 43
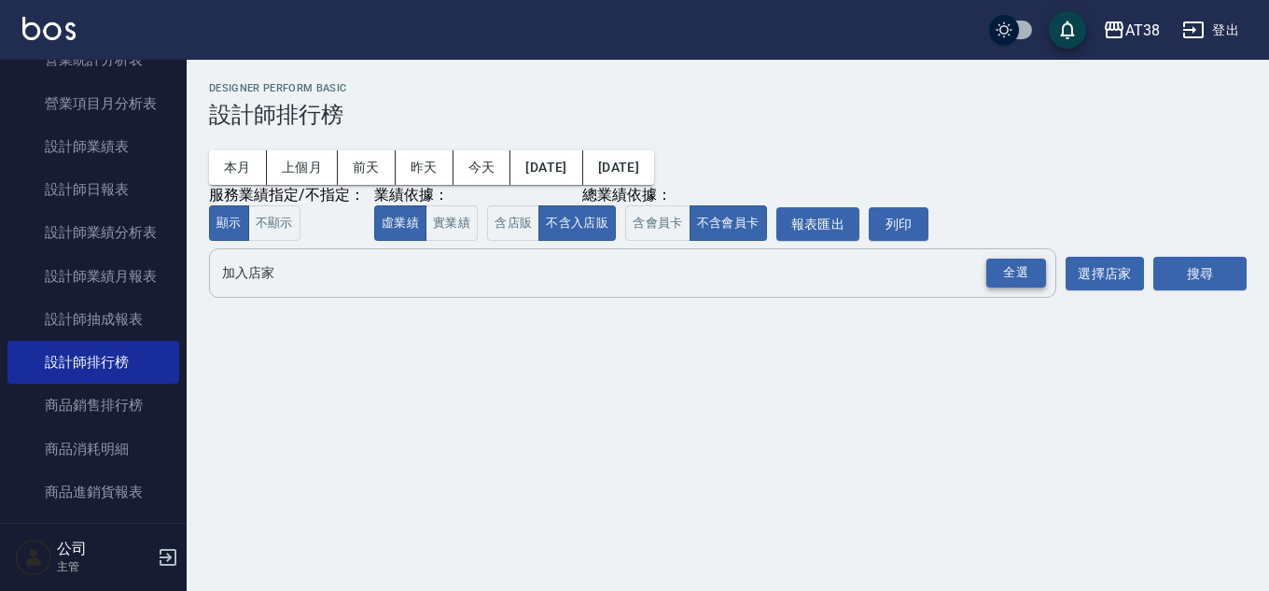
click at [930, 274] on div "全選" at bounding box center [1016, 272] width 60 height 29
click at [930, 277] on button "搜尋" at bounding box center [1199, 275] width 93 height 35
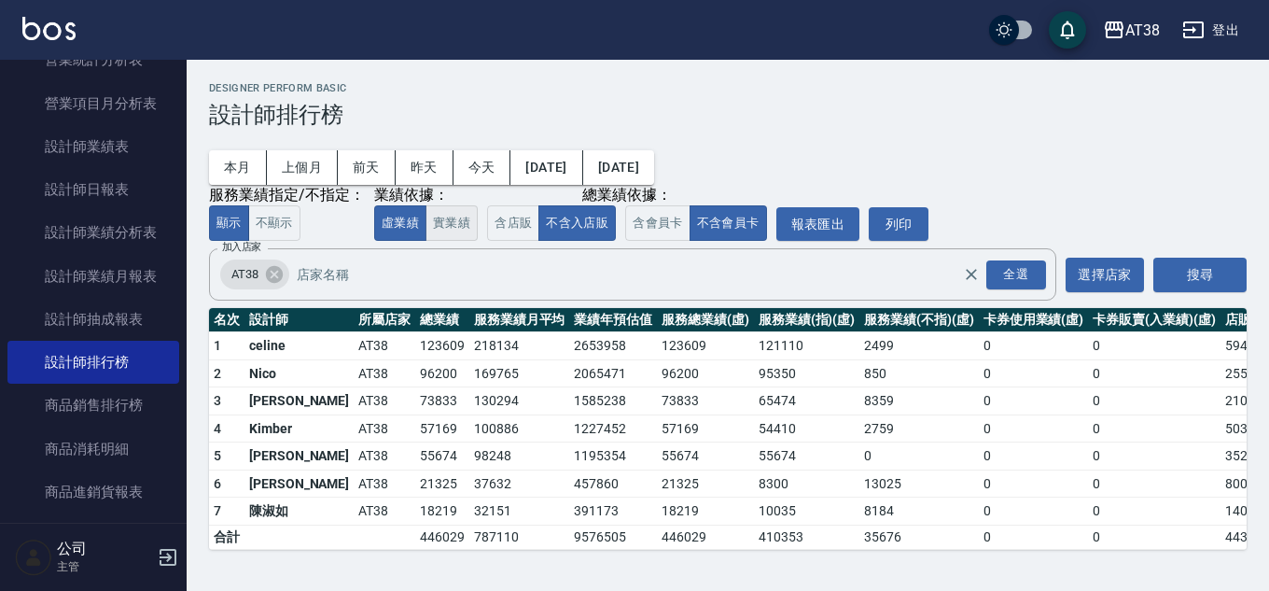
click at [452, 225] on button "實業績" at bounding box center [452, 223] width 52 height 36
click at [388, 228] on button "虛業績" at bounding box center [400, 223] width 52 height 36
click at [441, 234] on button "實業績" at bounding box center [452, 223] width 52 height 36
click at [399, 228] on button "虛業績" at bounding box center [400, 223] width 52 height 36
click at [463, 227] on button "實業績" at bounding box center [452, 223] width 52 height 36
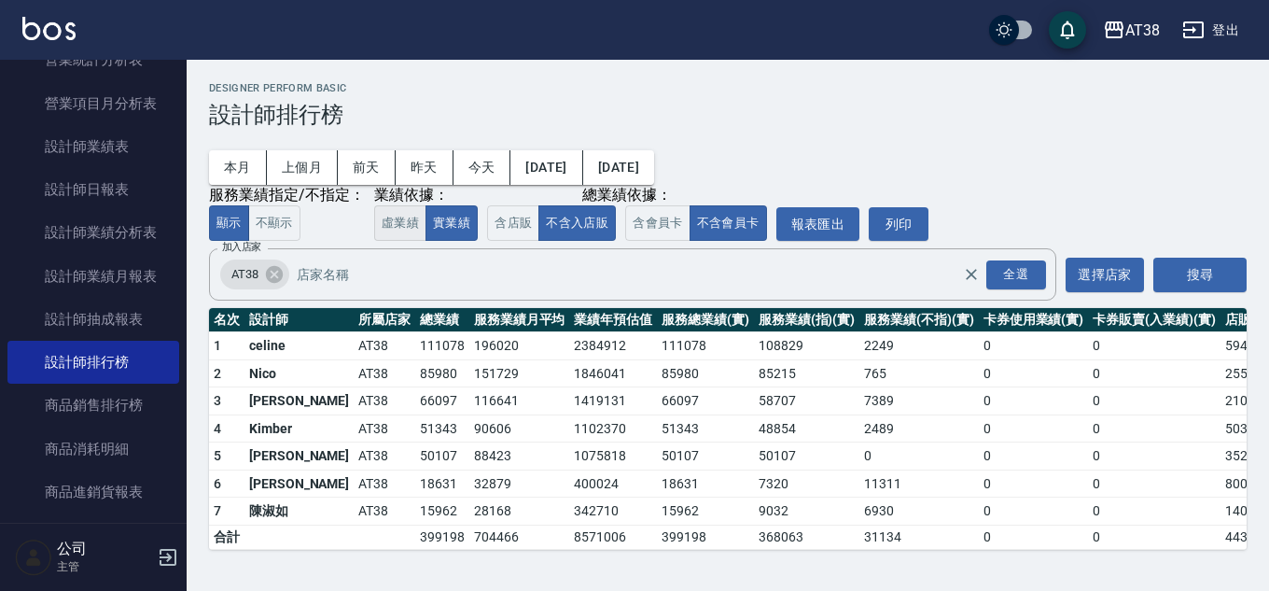
click at [386, 223] on button "虛業績" at bounding box center [400, 223] width 52 height 36
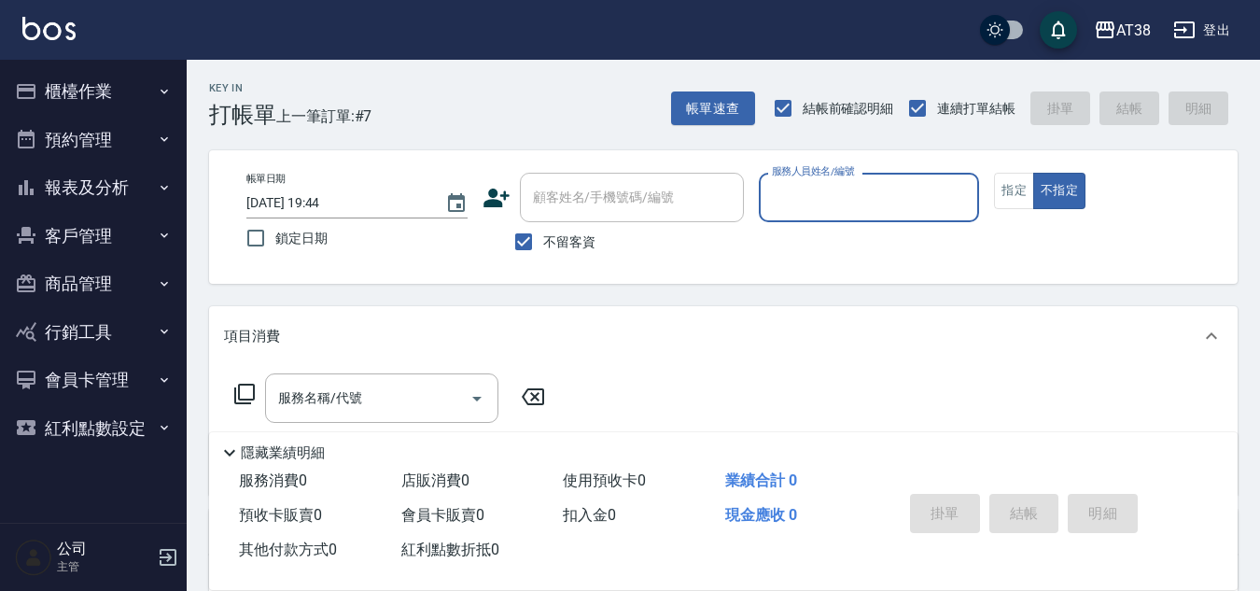
click at [97, 185] on button "報表及分析" at bounding box center [93, 187] width 172 height 49
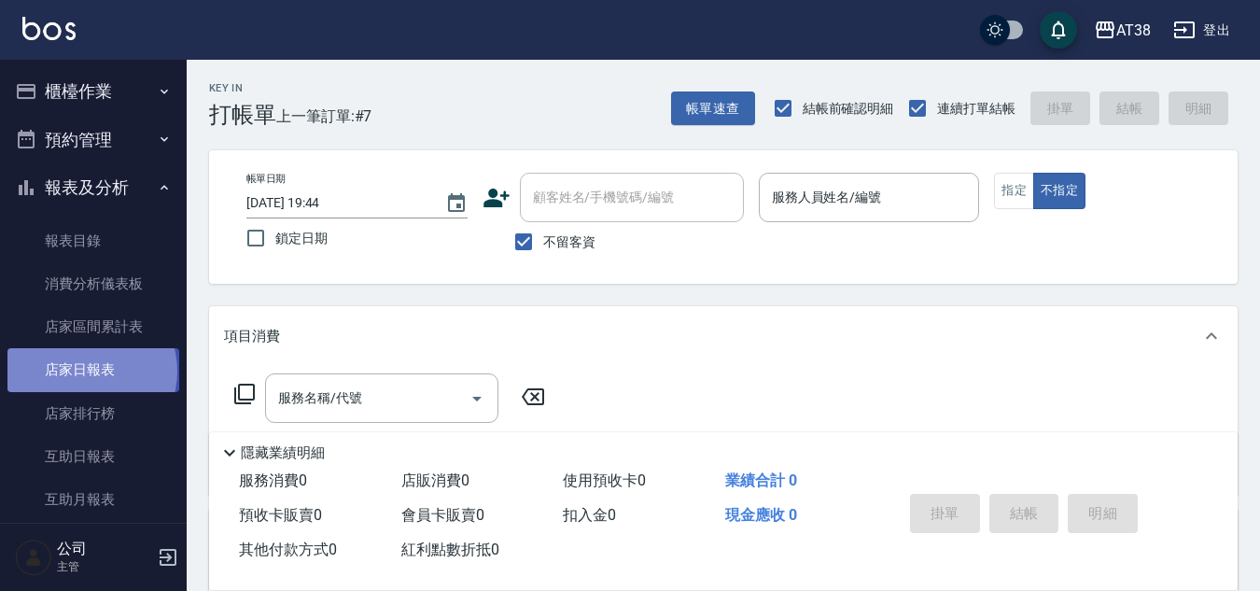
click at [91, 370] on link "店家日報表" at bounding box center [93, 369] width 172 height 43
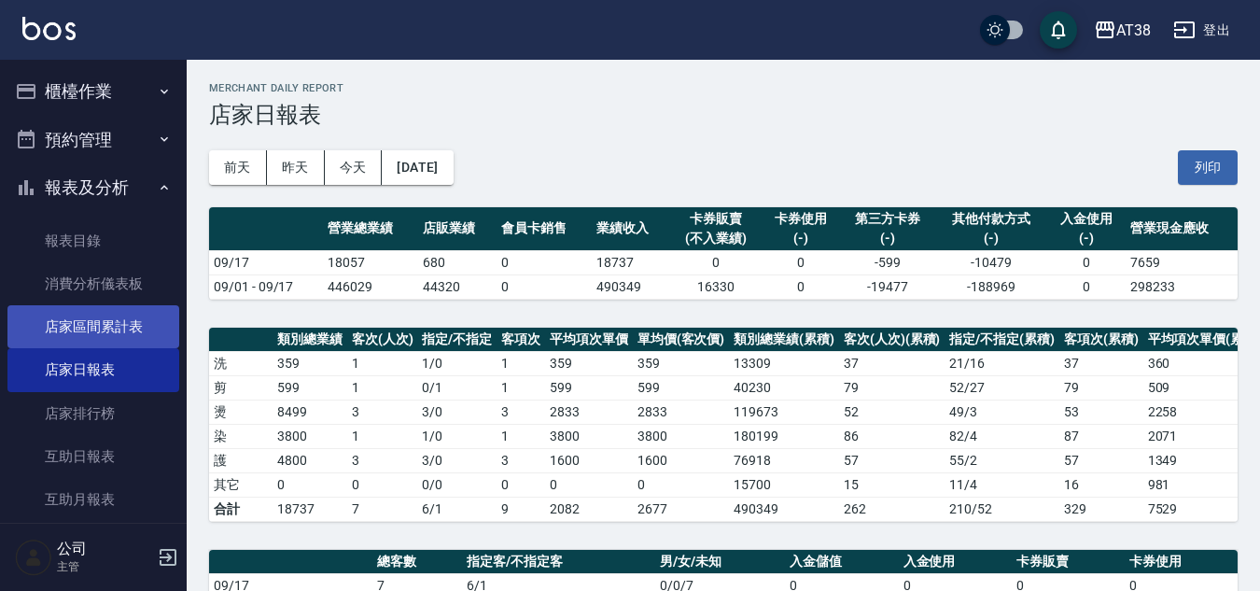
click at [91, 331] on link "店家區間累計表" at bounding box center [93, 326] width 172 height 43
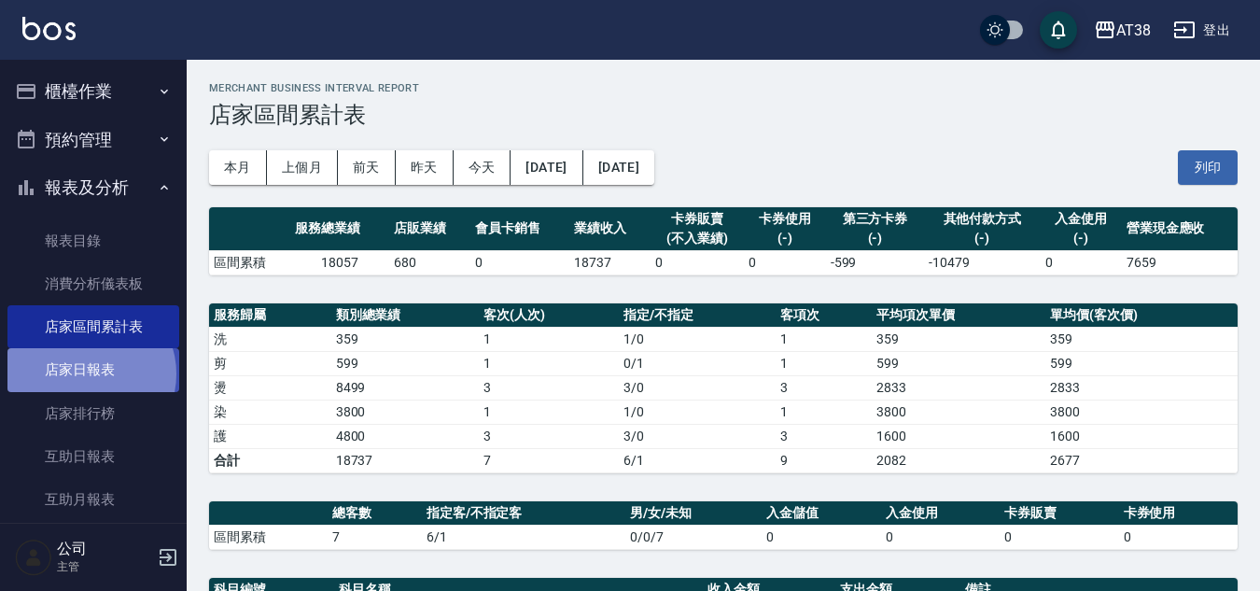
click at [90, 373] on link "店家日報表" at bounding box center [93, 369] width 172 height 43
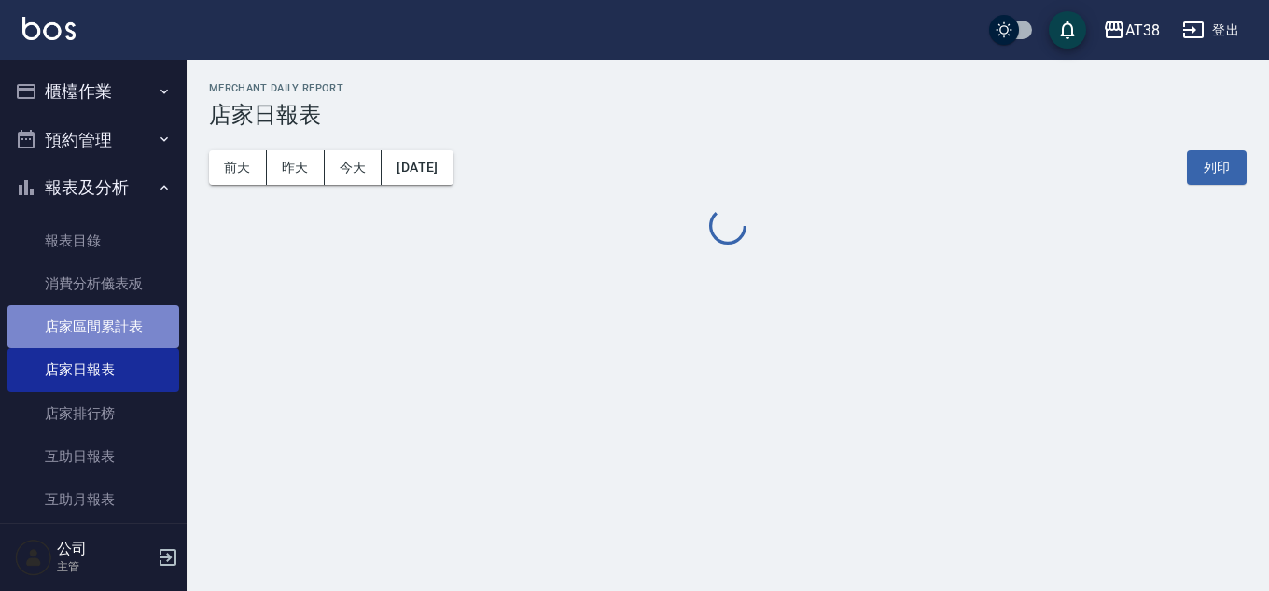
click at [97, 328] on link "店家區間累計表" at bounding box center [93, 326] width 172 height 43
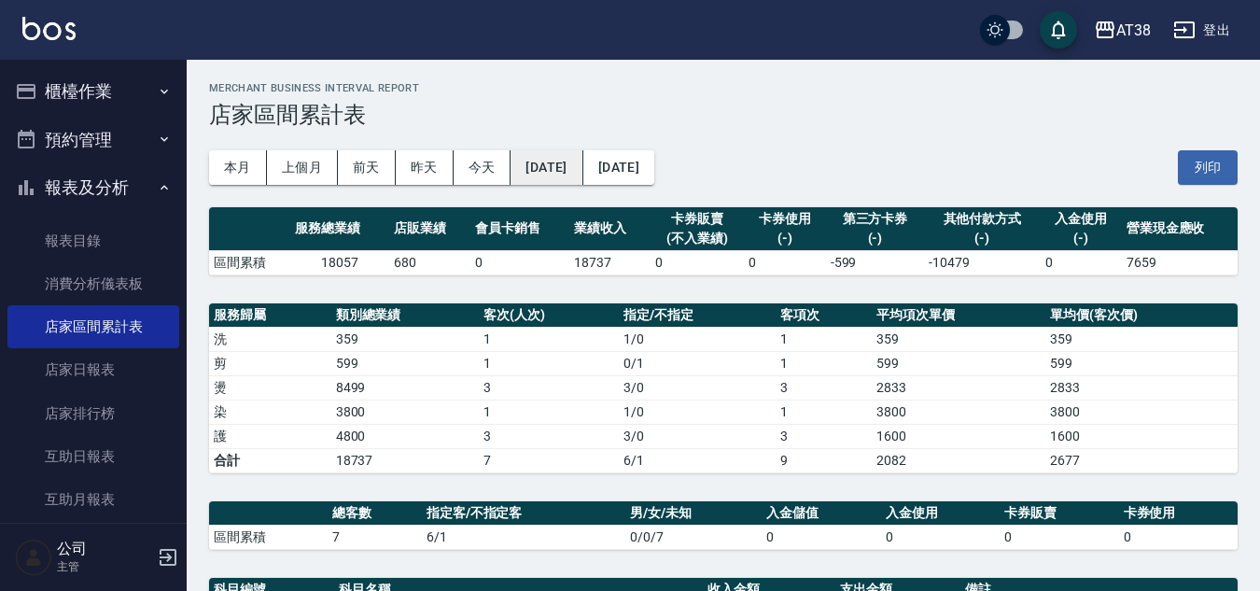
click at [559, 167] on button "[DATE]" at bounding box center [546, 167] width 72 height 35
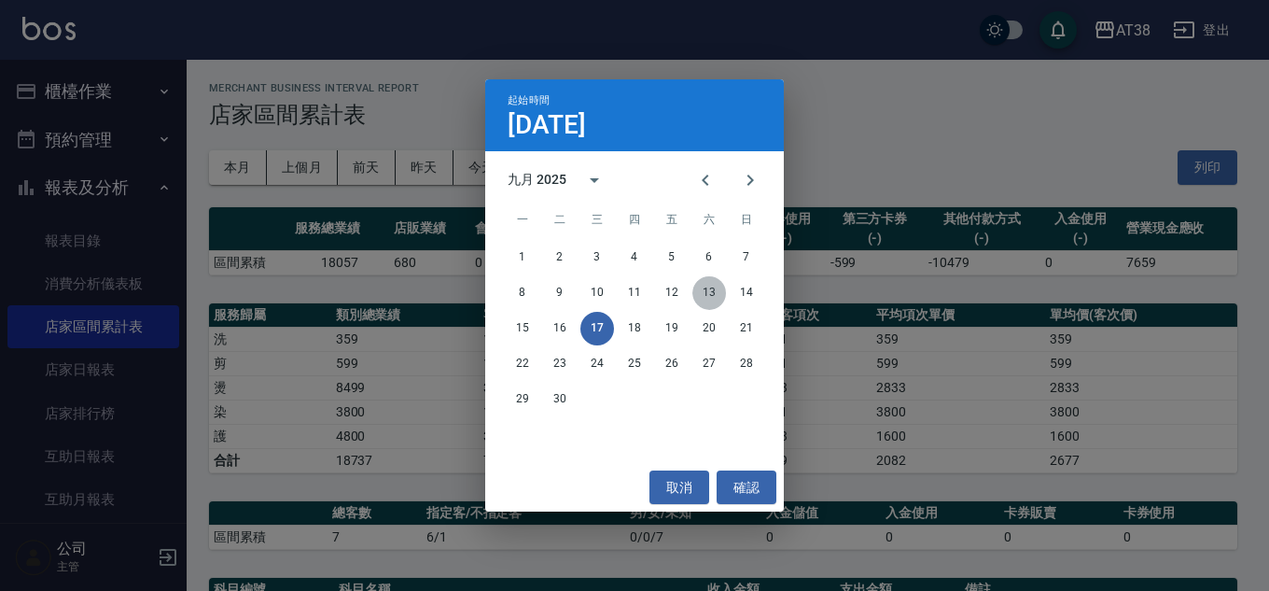
click at [707, 283] on button "13" at bounding box center [709, 293] width 34 height 34
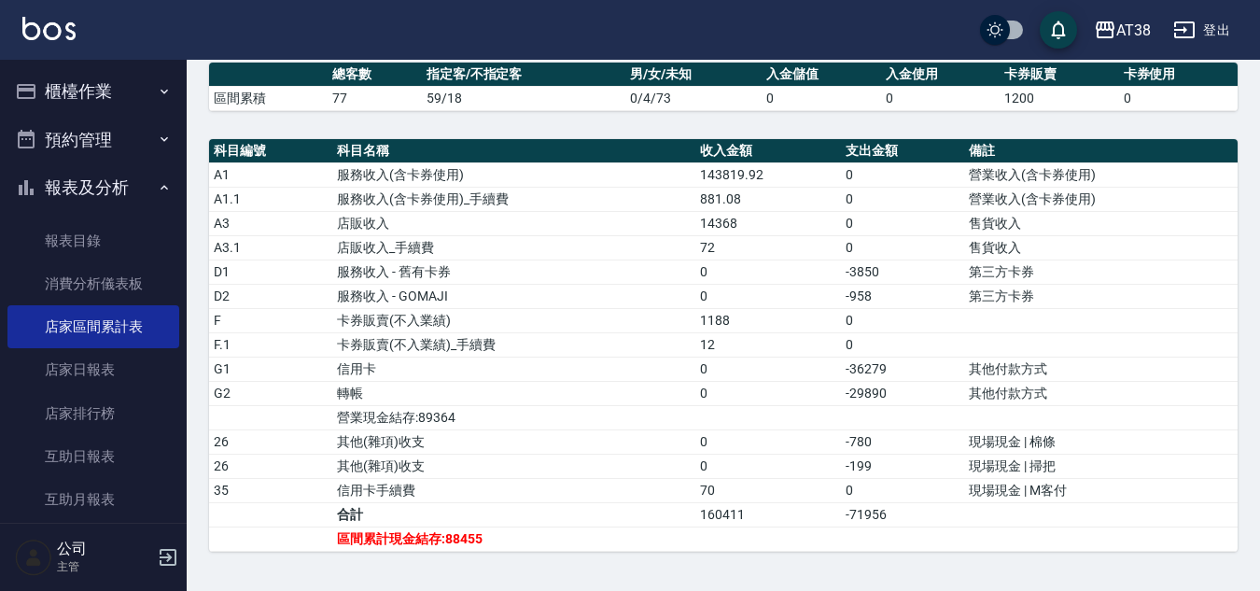
scroll to position [474, 0]
